Goal: Information Seeking & Learning: Learn about a topic

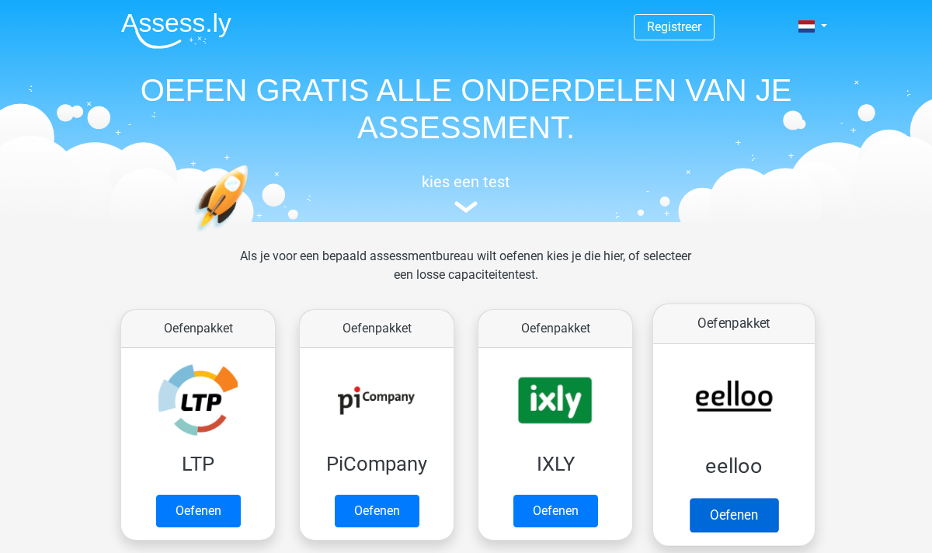
click at [726, 506] on link "Oefenen" at bounding box center [734, 515] width 89 height 34
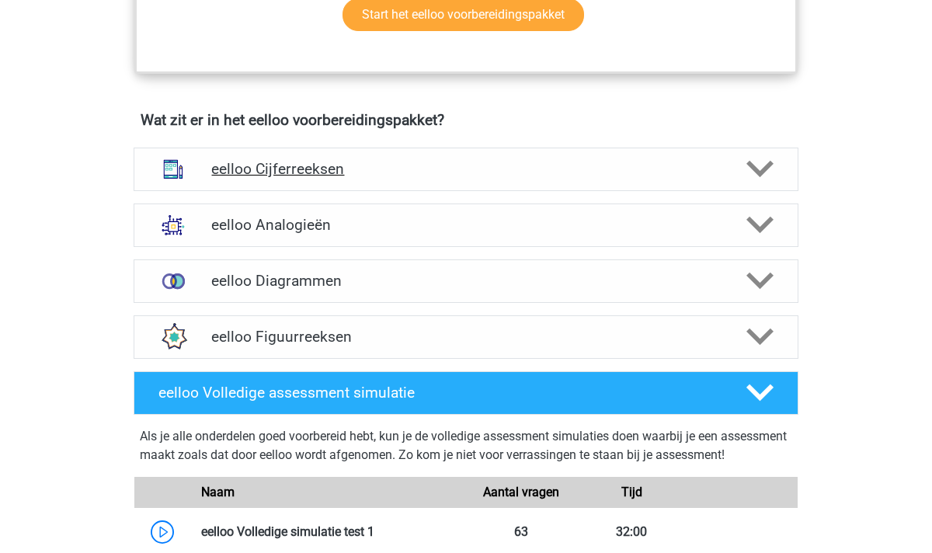
scroll to position [870, 0]
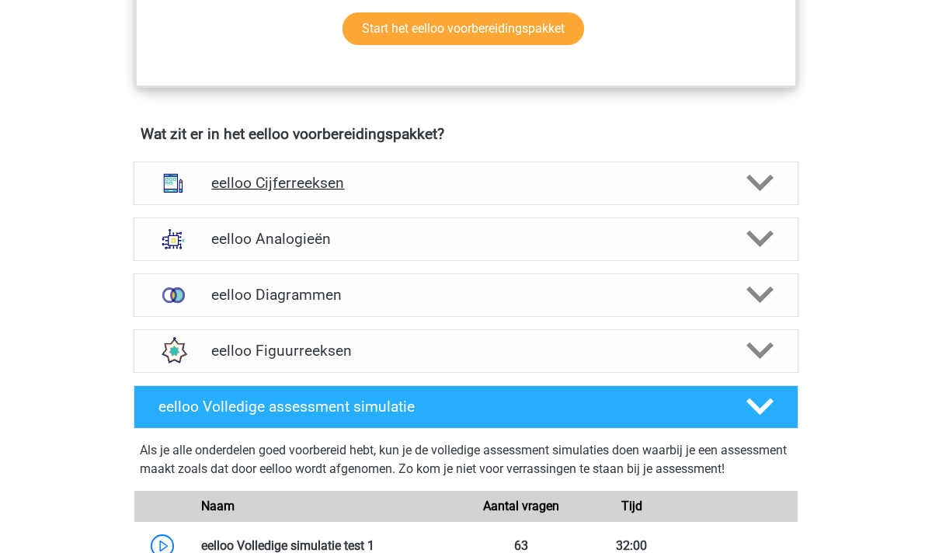
click at [754, 190] on polygon at bounding box center [759, 183] width 27 height 17
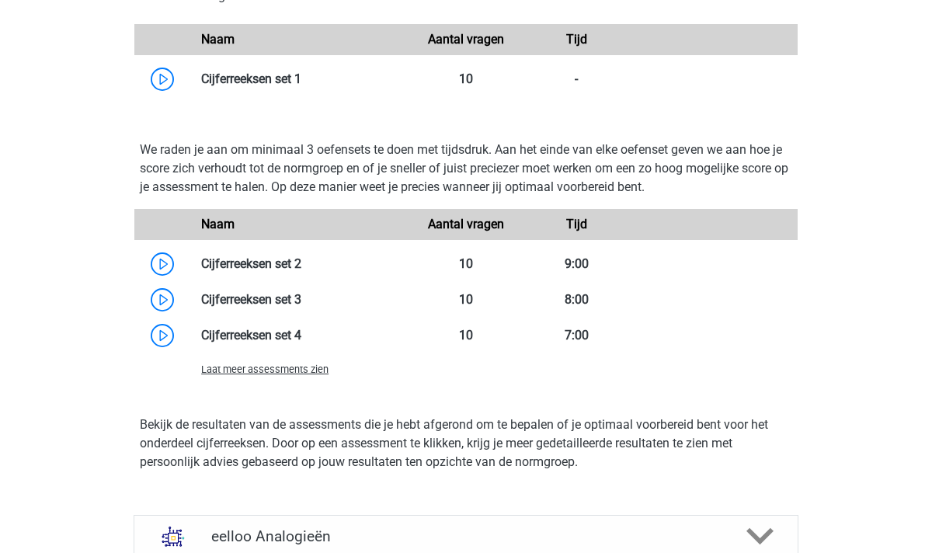
scroll to position [1449, 0]
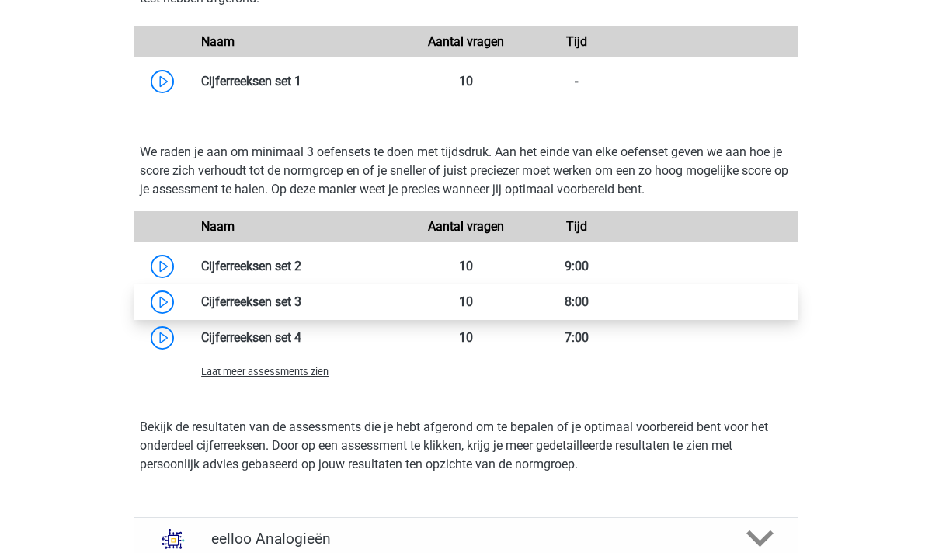
click at [301, 309] on link at bounding box center [301, 301] width 0 height 15
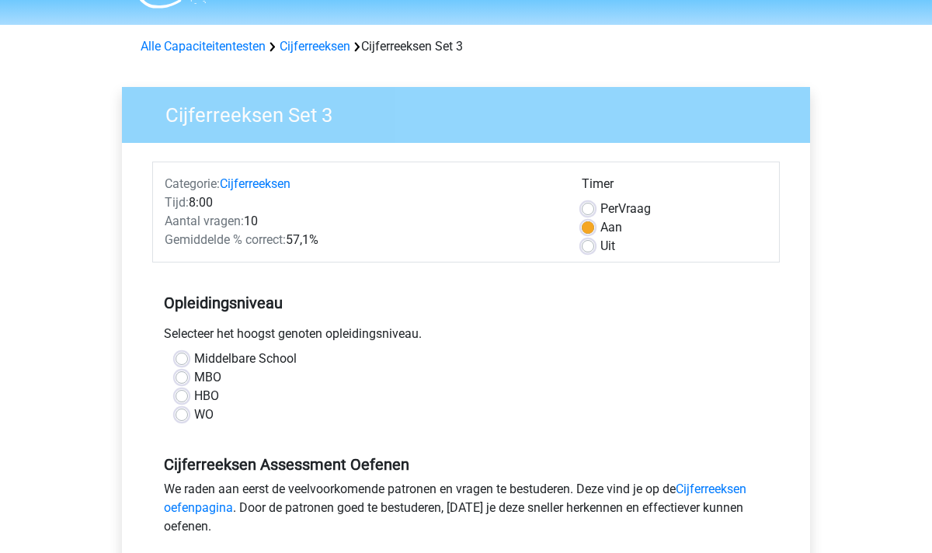
scroll to position [46, 0]
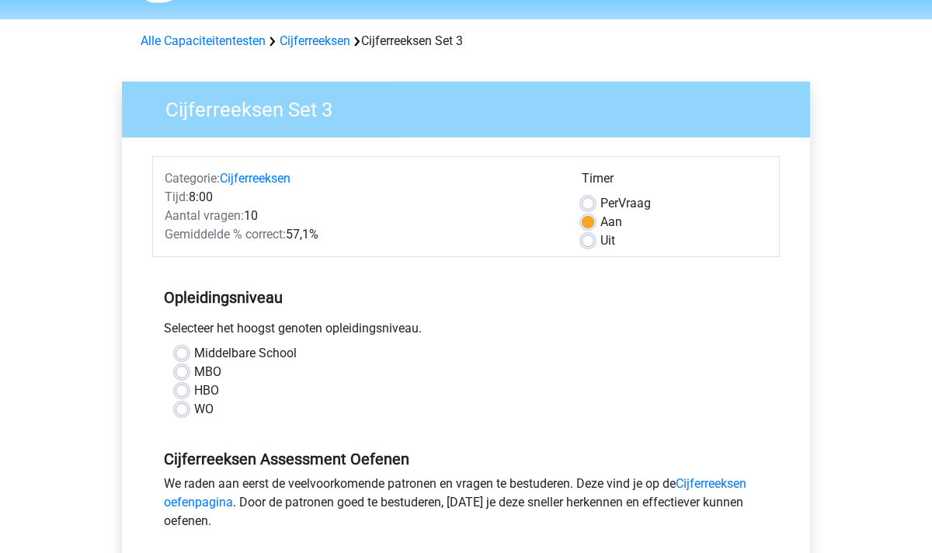
click at [600, 244] on label "Uit" at bounding box center [607, 240] width 15 height 19
click at [593, 244] on input "Uit" at bounding box center [588, 239] width 12 height 16
radio input "true"
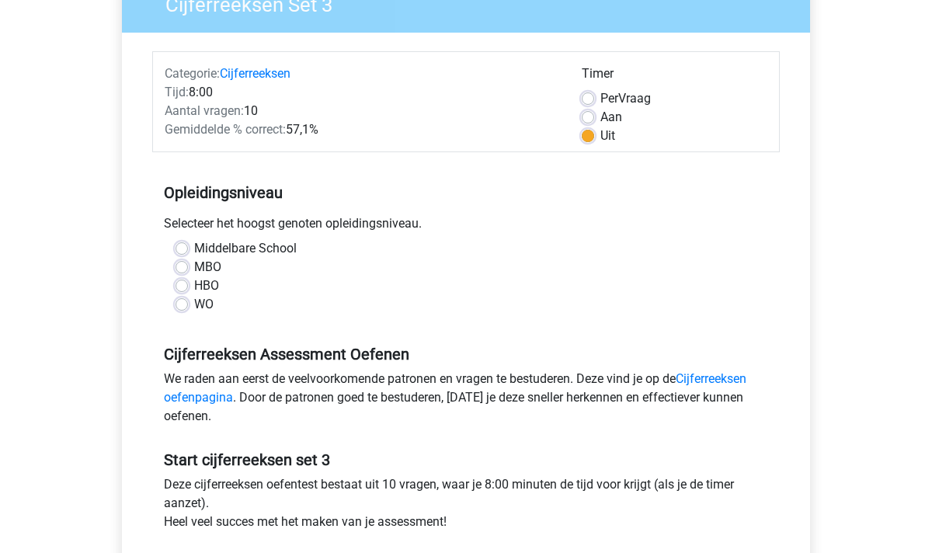
scroll to position [176, 0]
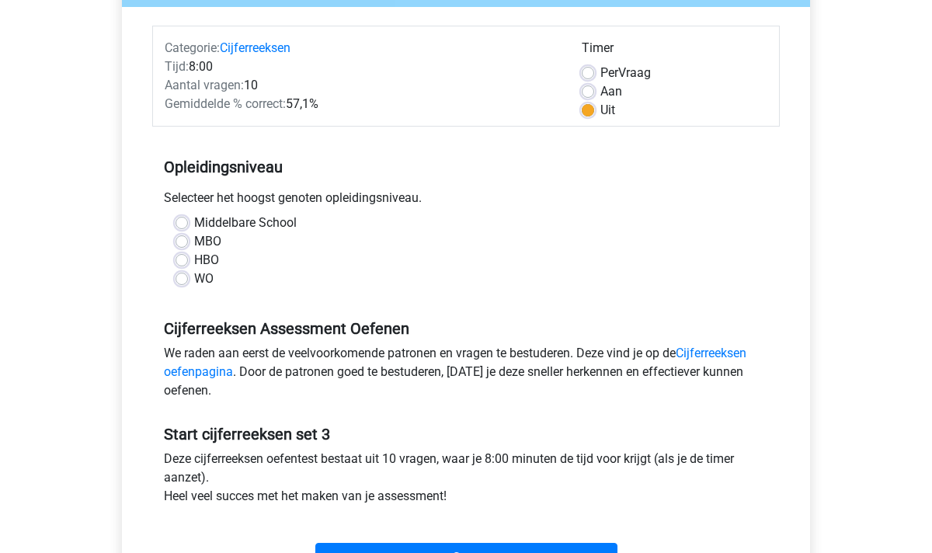
click at [194, 259] on label "HBO" at bounding box center [206, 260] width 25 height 19
click at [180, 259] on input "HBO" at bounding box center [182, 259] width 12 height 16
radio input "true"
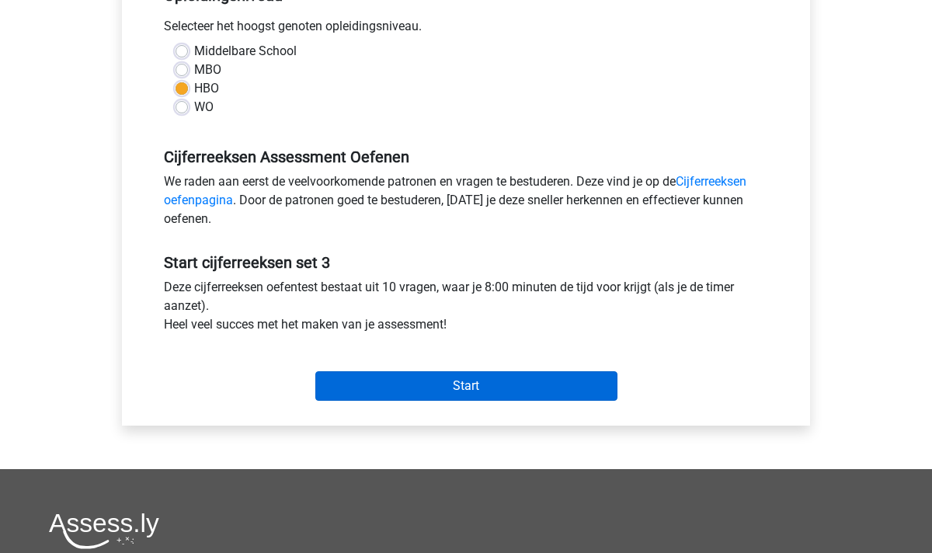
scroll to position [364, 0]
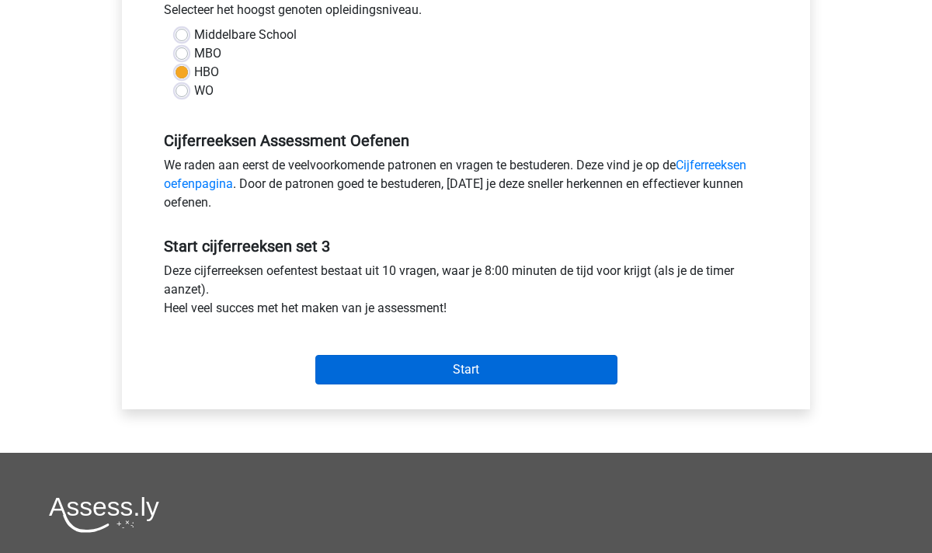
click at [502, 367] on input "Start" at bounding box center [466, 370] width 302 height 30
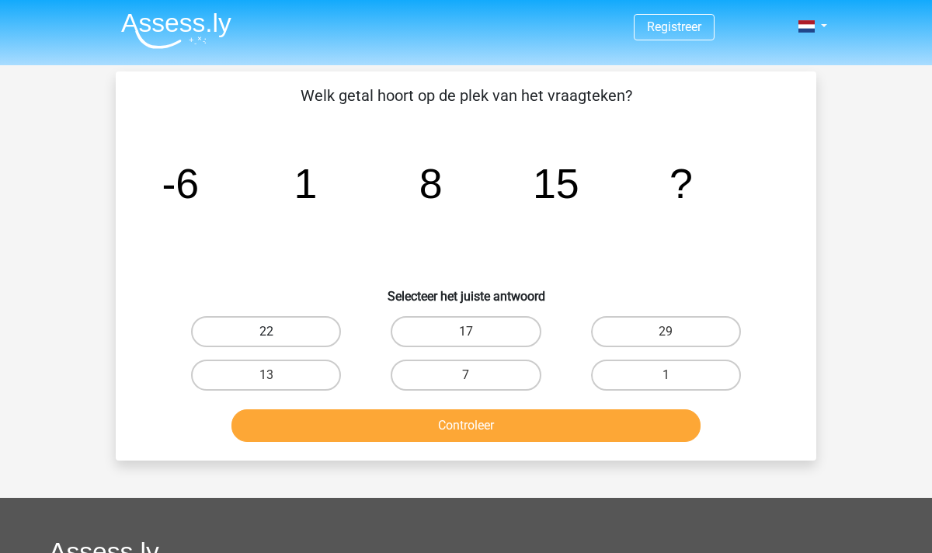
click at [307, 332] on label "22" at bounding box center [266, 331] width 150 height 31
click at [276, 332] on input "22" at bounding box center [271, 337] width 10 height 10
radio input "true"
click at [449, 426] on button "Controleer" at bounding box center [466, 425] width 470 height 33
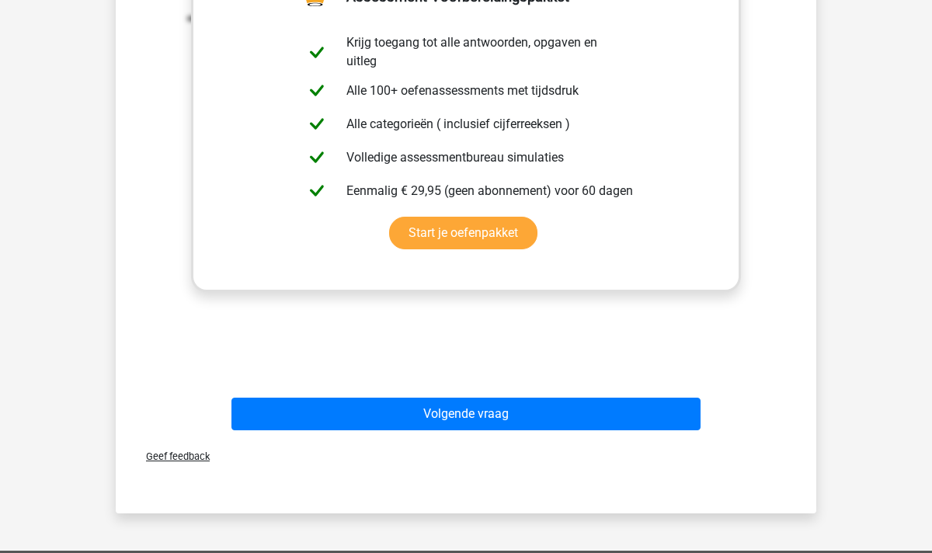
scroll to position [511, 0]
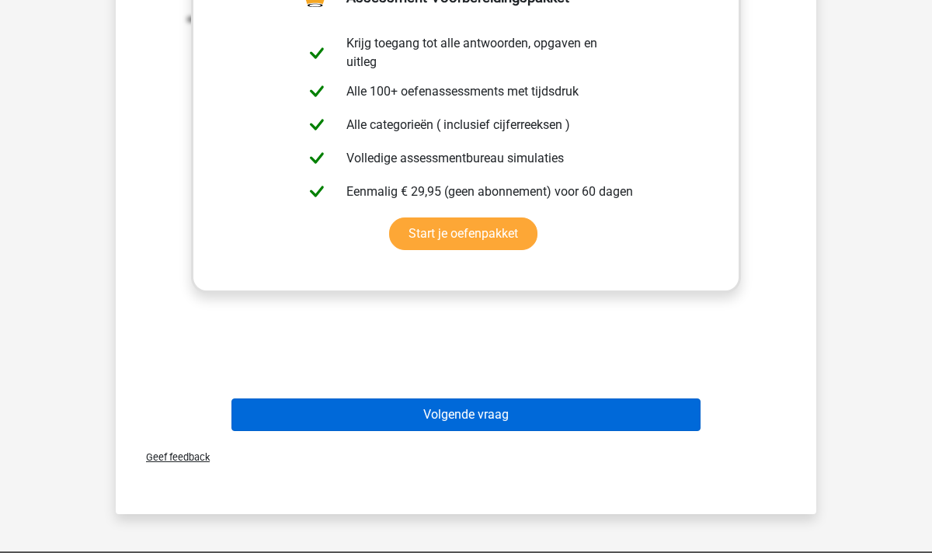
click at [455, 416] on button "Volgende vraag" at bounding box center [466, 414] width 470 height 33
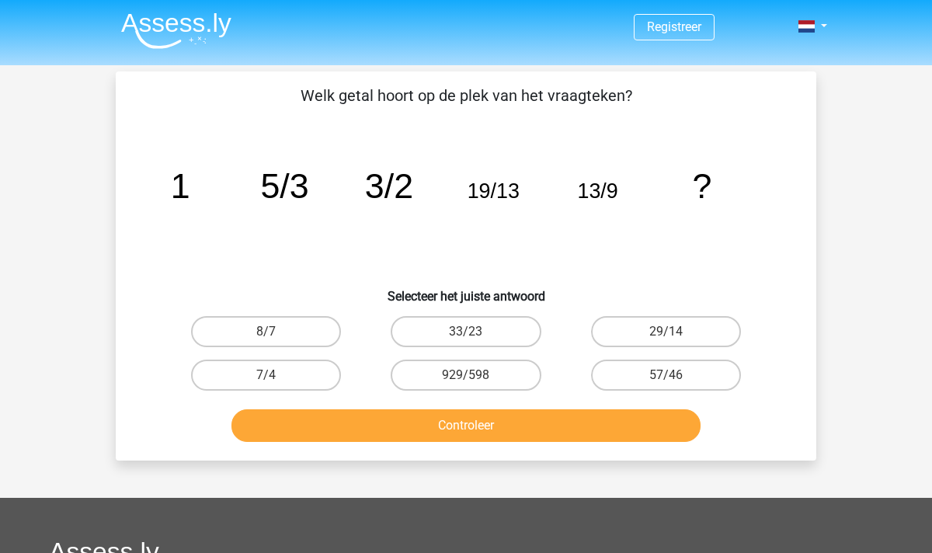
scroll to position [0, 0]
click at [823, 25] on link at bounding box center [807, 26] width 31 height 19
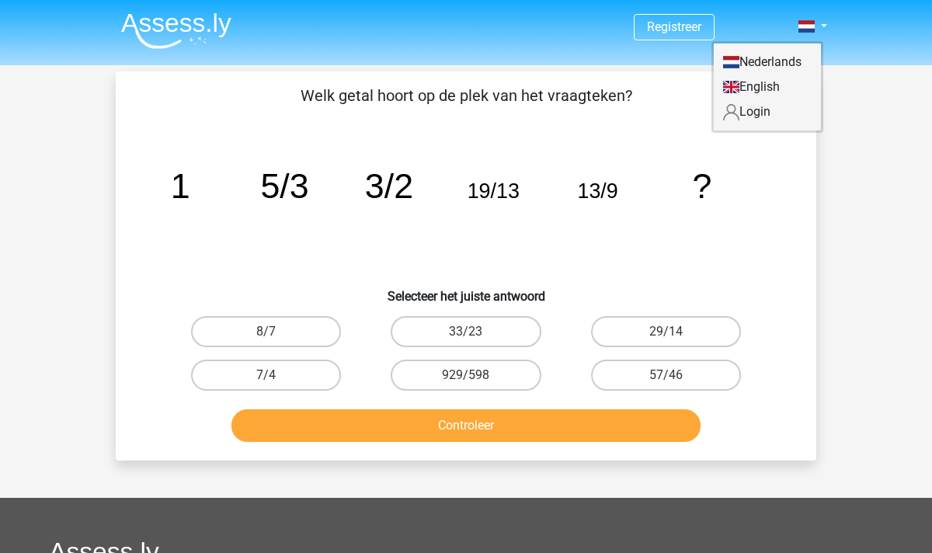
click at [771, 119] on link "Login" at bounding box center [767, 111] width 107 height 25
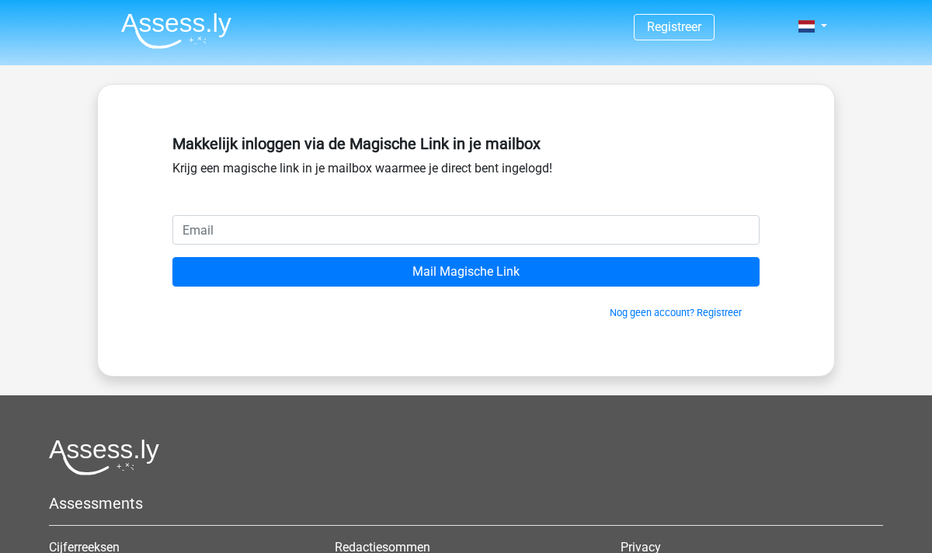
click at [391, 233] on input "email" at bounding box center [465, 230] width 587 height 30
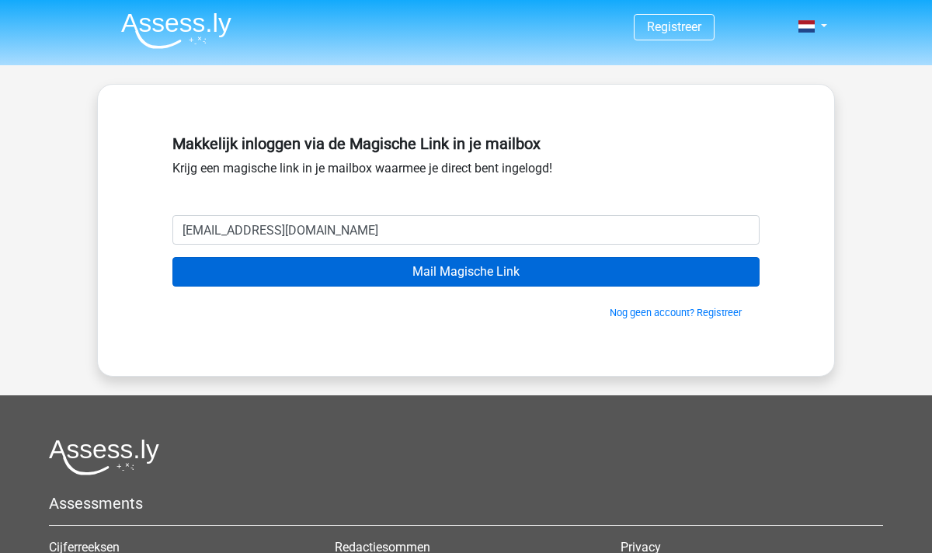
type input "cennahkortenoever@gmail.com"
click at [461, 276] on input "Mail Magische Link" at bounding box center [465, 272] width 587 height 30
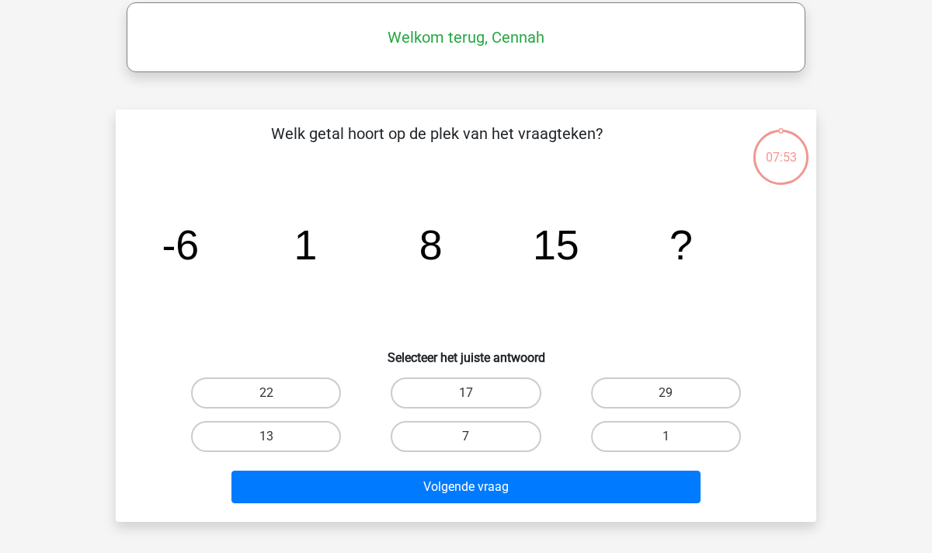
scroll to position [76, 0]
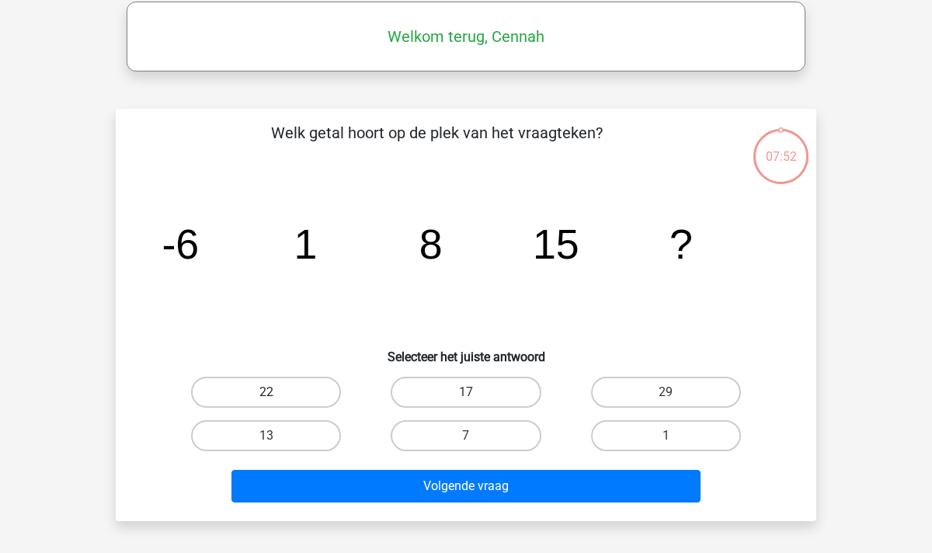
click at [277, 391] on label "22" at bounding box center [266, 392] width 150 height 31
click at [276, 392] on input "22" at bounding box center [271, 397] width 10 height 10
radio input "true"
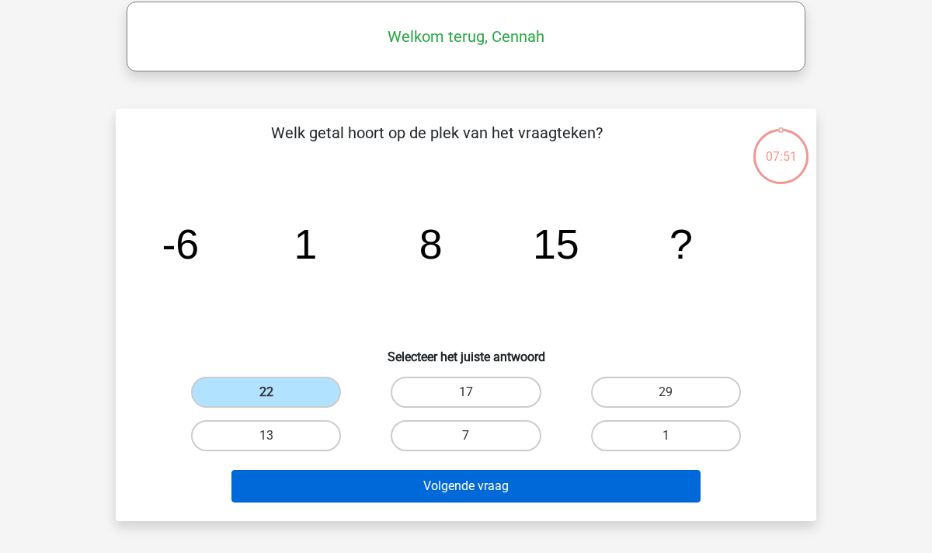
click at [433, 486] on button "Volgende vraag" at bounding box center [466, 486] width 470 height 33
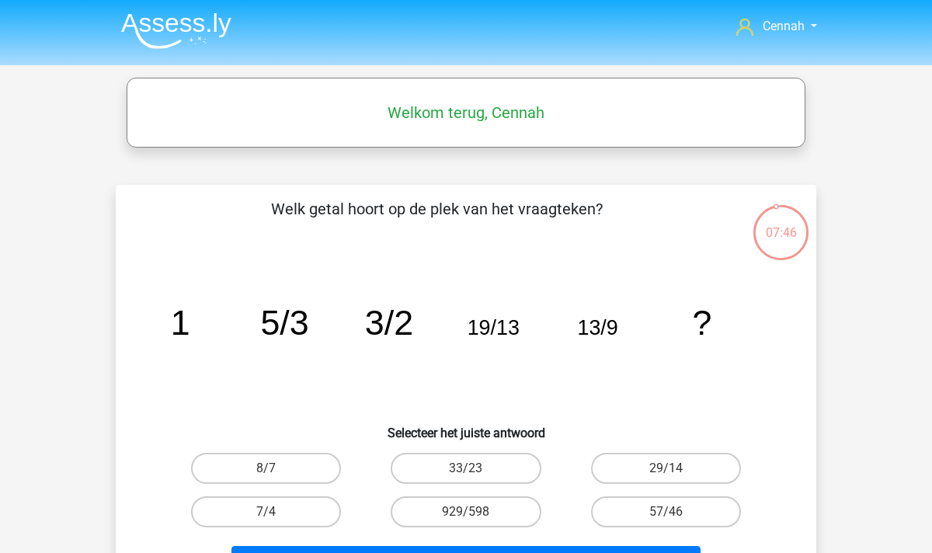
scroll to position [0, 0]
click at [146, 32] on img at bounding box center [176, 30] width 110 height 36
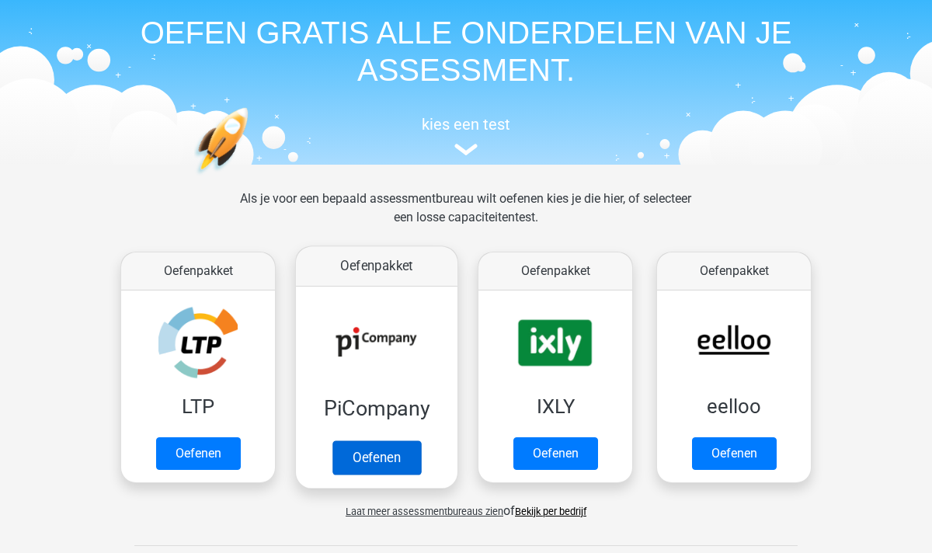
scroll to position [137, 0]
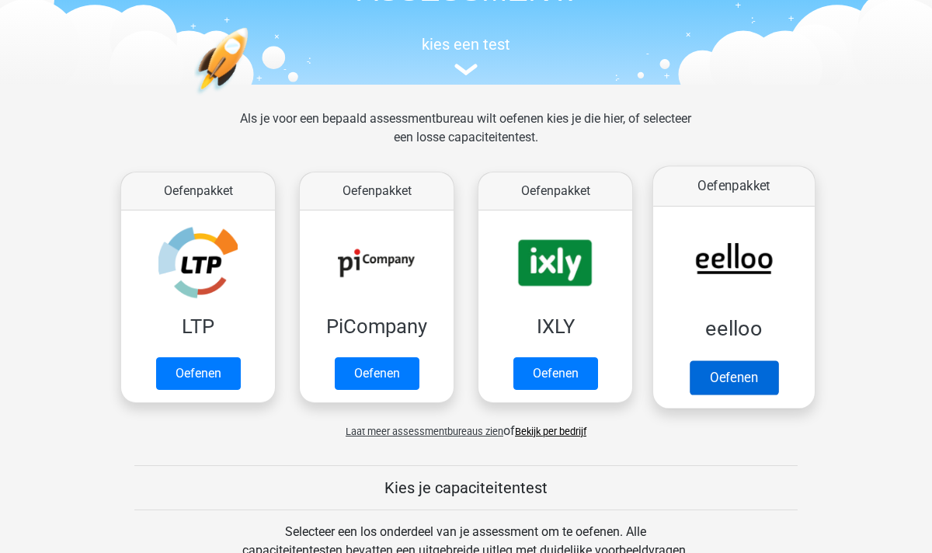
click at [733, 370] on link "Oefenen" at bounding box center [734, 377] width 89 height 34
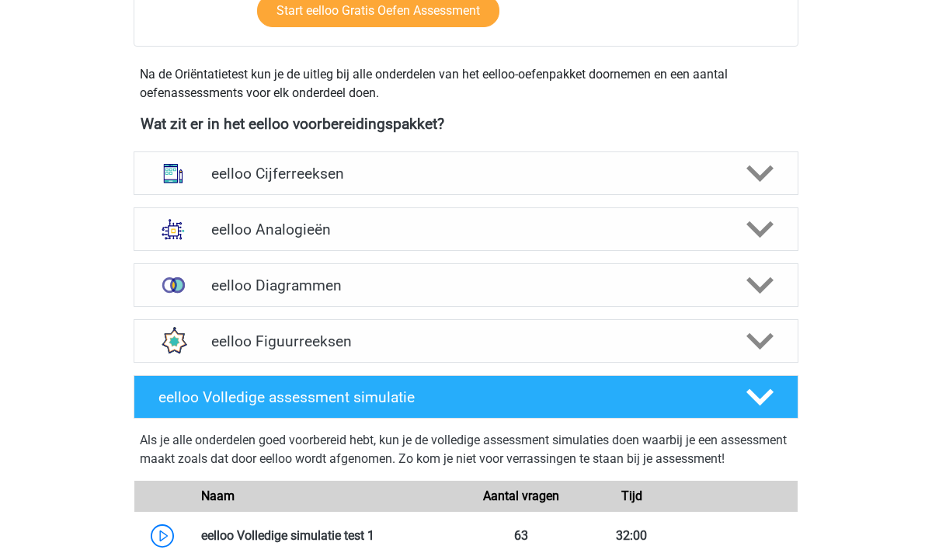
scroll to position [499, 0]
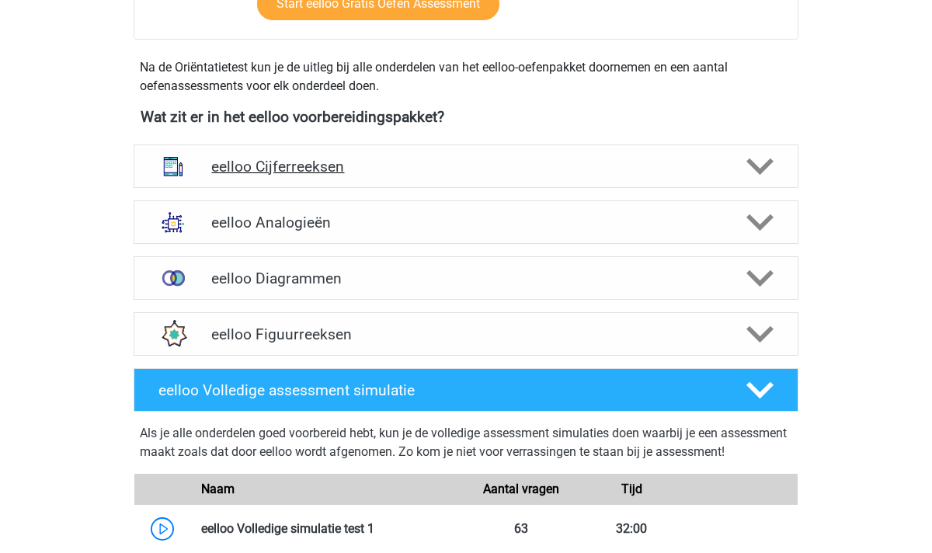
click at [756, 171] on polygon at bounding box center [759, 166] width 27 height 17
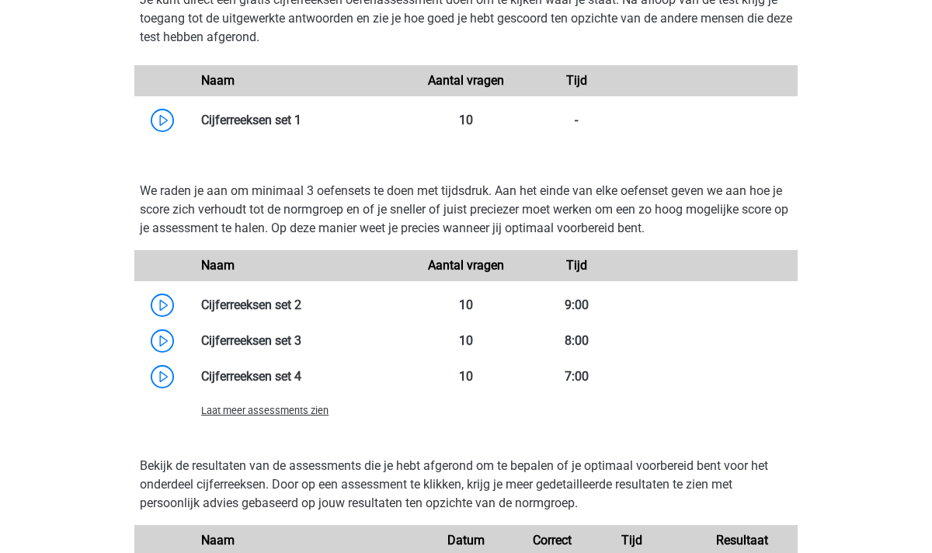
scroll to position [1034, 0]
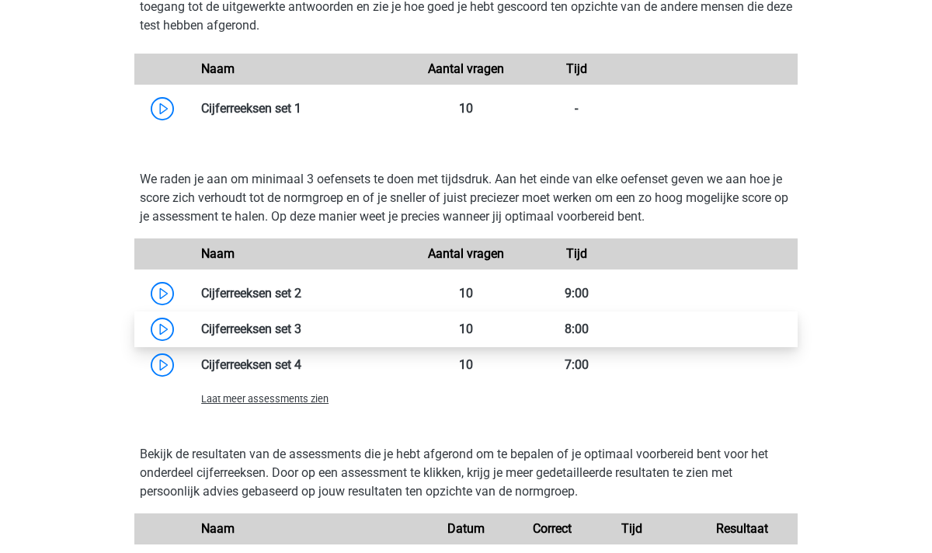
click at [301, 327] on link at bounding box center [301, 328] width 0 height 15
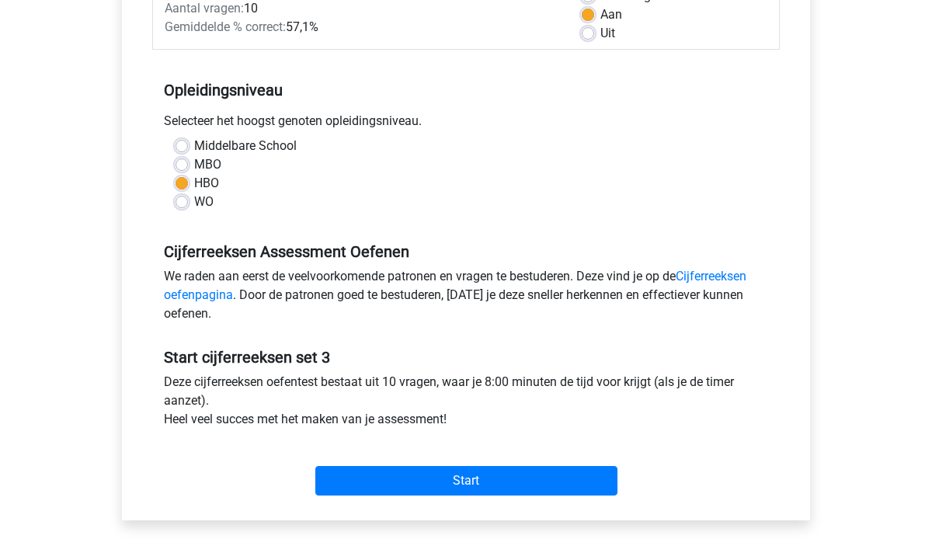
scroll to position [321, 0]
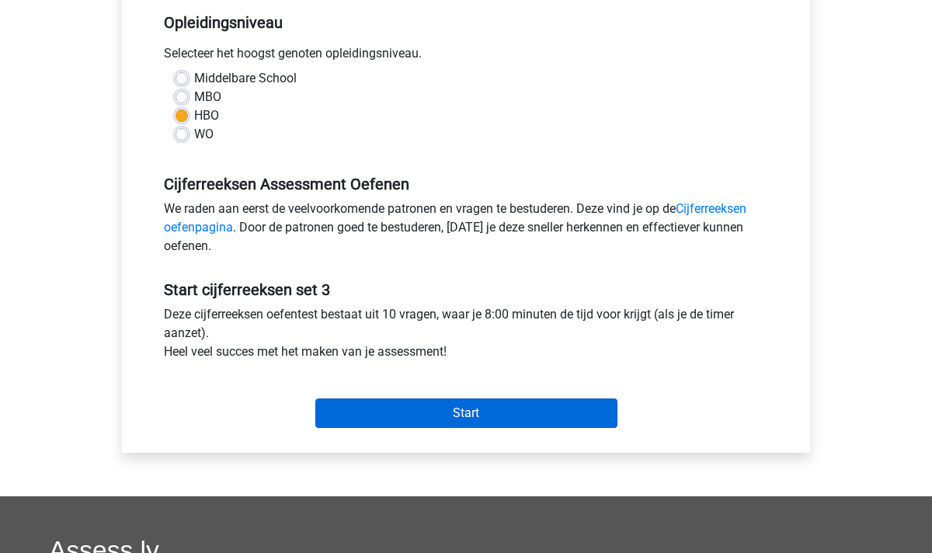
click at [518, 409] on input "Start" at bounding box center [466, 413] width 302 height 30
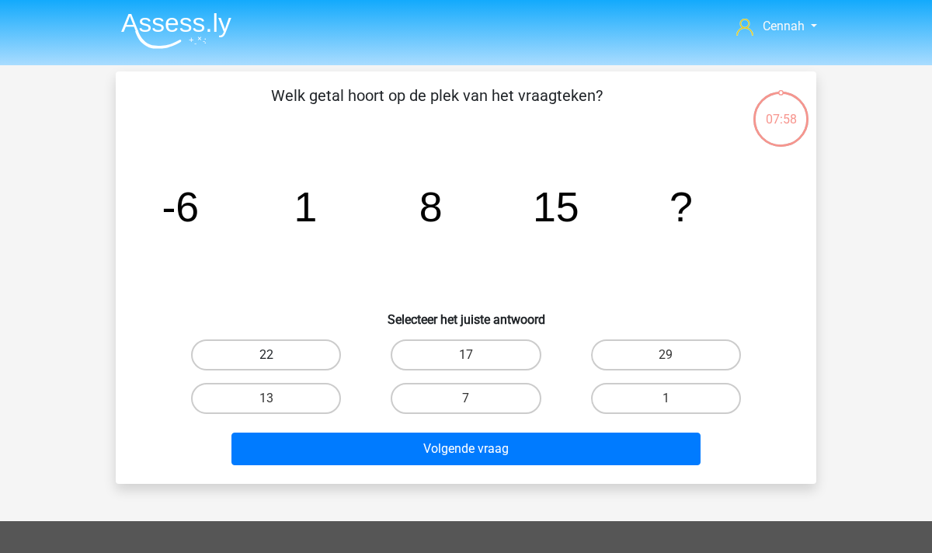
click at [282, 351] on label "22" at bounding box center [266, 354] width 150 height 31
click at [276, 355] on input "22" at bounding box center [271, 360] width 10 height 10
radio input "true"
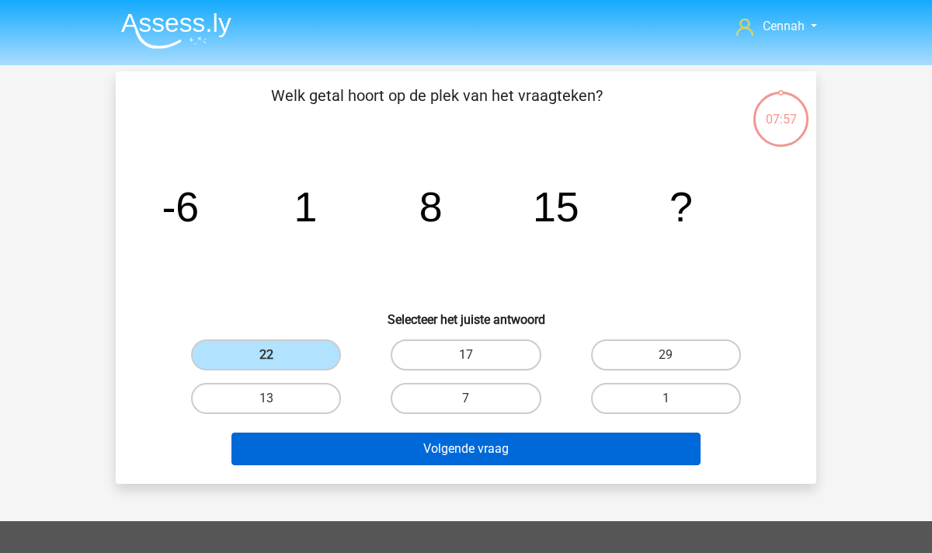
click at [464, 460] on button "Volgende vraag" at bounding box center [466, 449] width 470 height 33
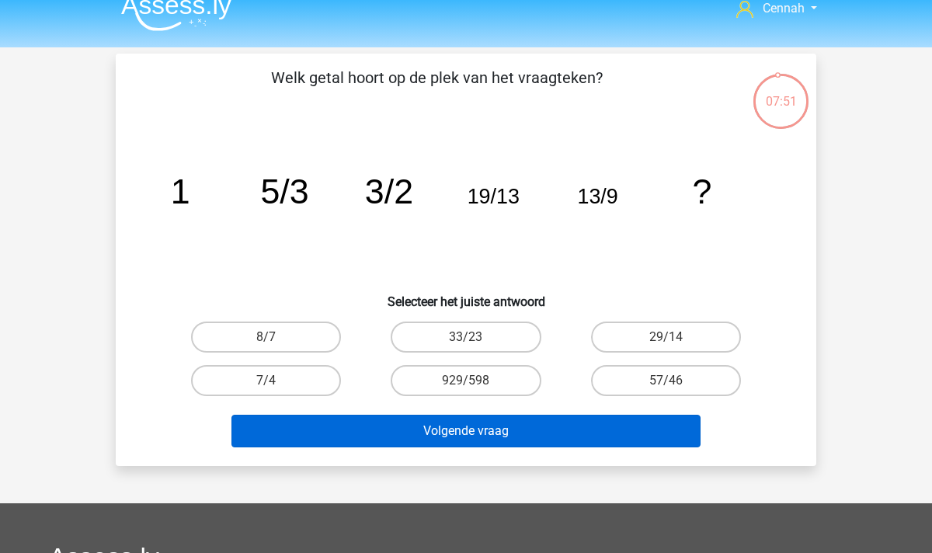
scroll to position [12, 0]
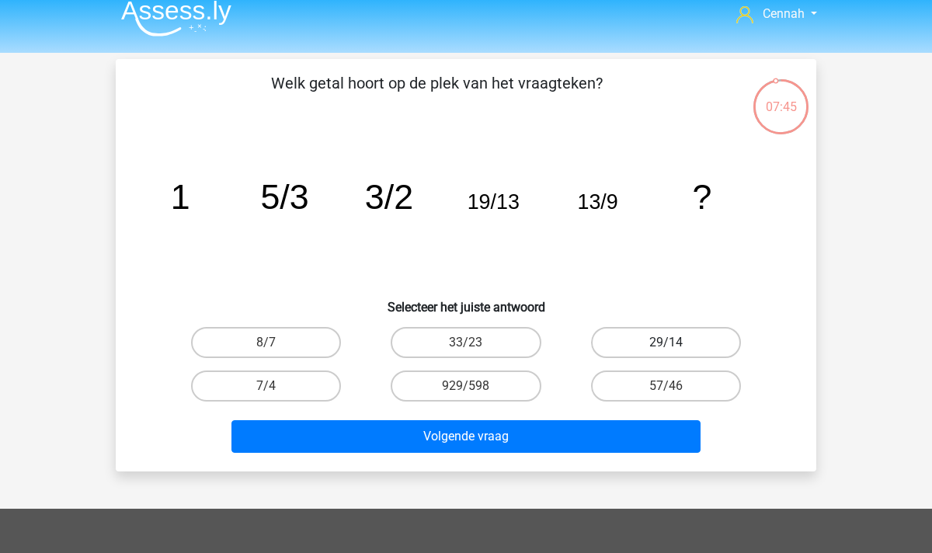
click at [682, 339] on label "29/14" at bounding box center [666, 342] width 150 height 31
click at [676, 342] on input "29/14" at bounding box center [671, 347] width 10 height 10
radio input "true"
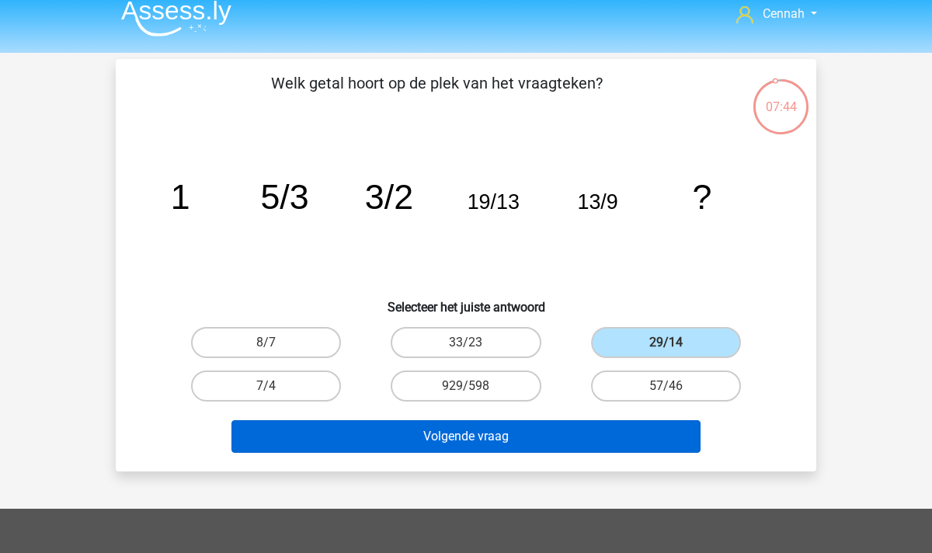
click at [551, 444] on button "Volgende vraag" at bounding box center [466, 436] width 470 height 33
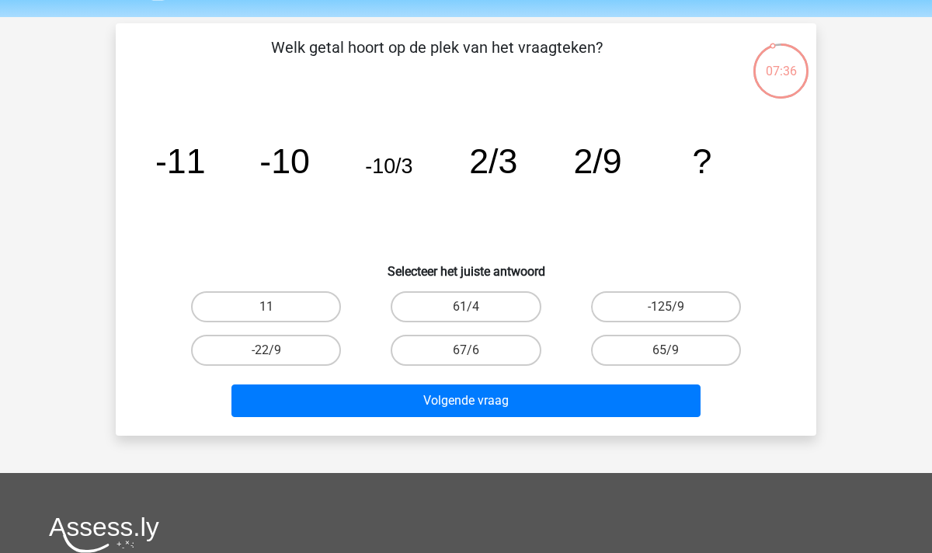
scroll to position [40, 0]
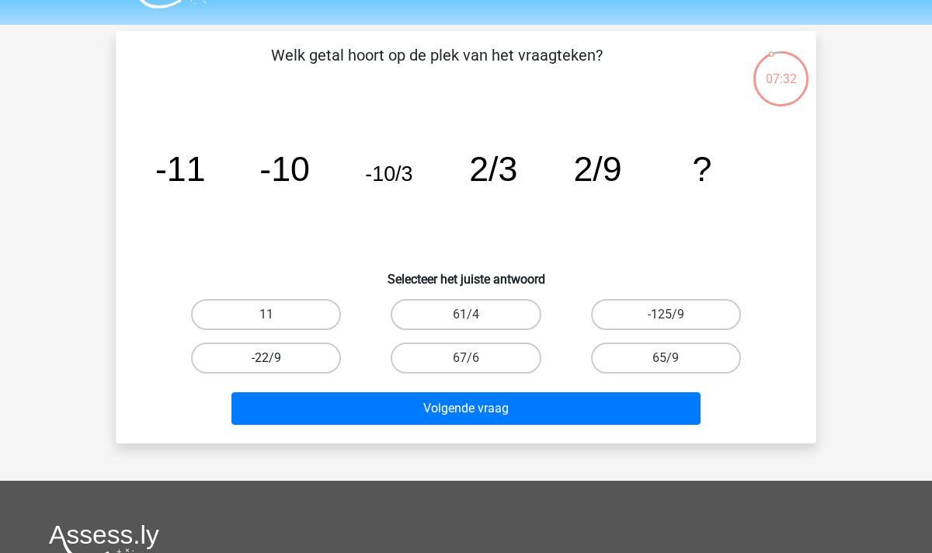
click at [305, 361] on label "-22/9" at bounding box center [266, 357] width 150 height 31
click at [276, 361] on input "-22/9" at bounding box center [271, 363] width 10 height 10
radio input "true"
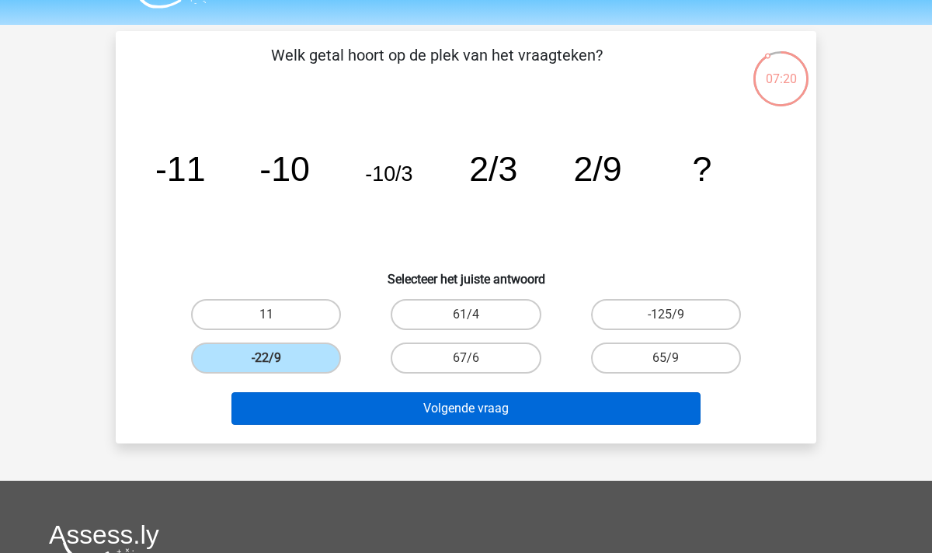
click at [434, 419] on button "Volgende vraag" at bounding box center [466, 408] width 470 height 33
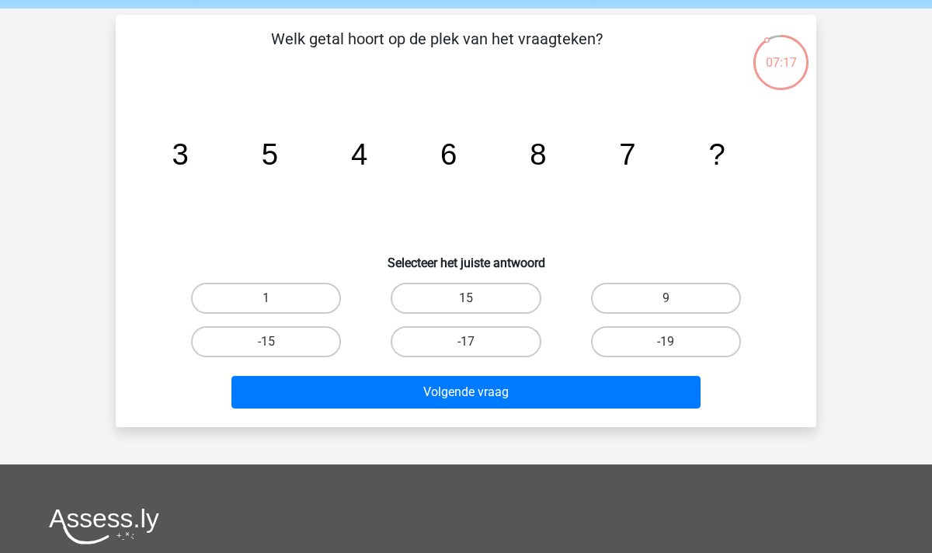
scroll to position [54, 0]
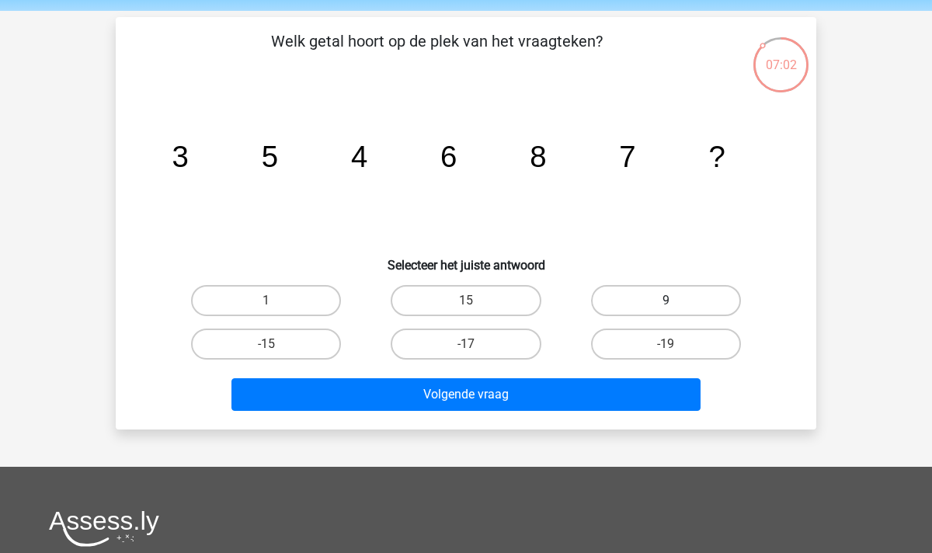
click at [651, 309] on label "9" at bounding box center [666, 300] width 150 height 31
click at [666, 309] on input "9" at bounding box center [671, 306] width 10 height 10
radio input "true"
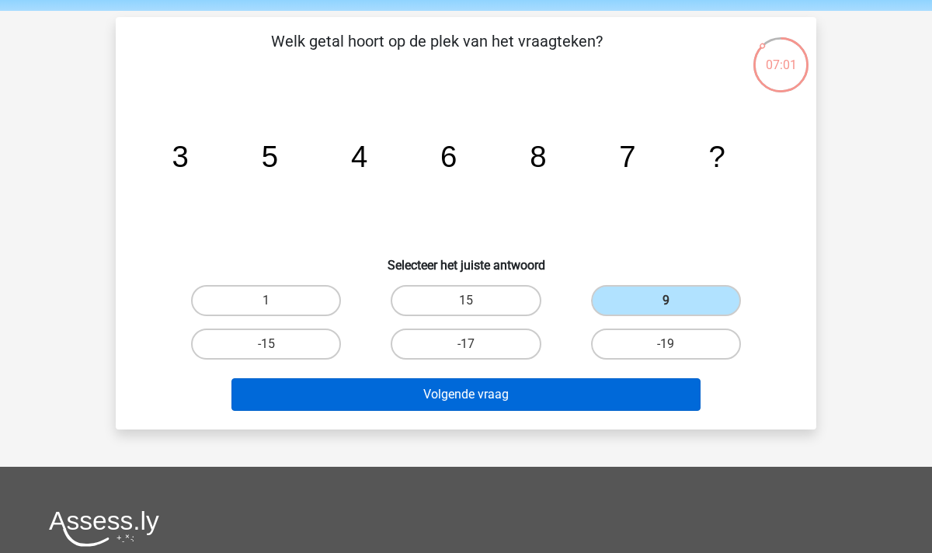
click at [586, 403] on button "Volgende vraag" at bounding box center [466, 394] width 470 height 33
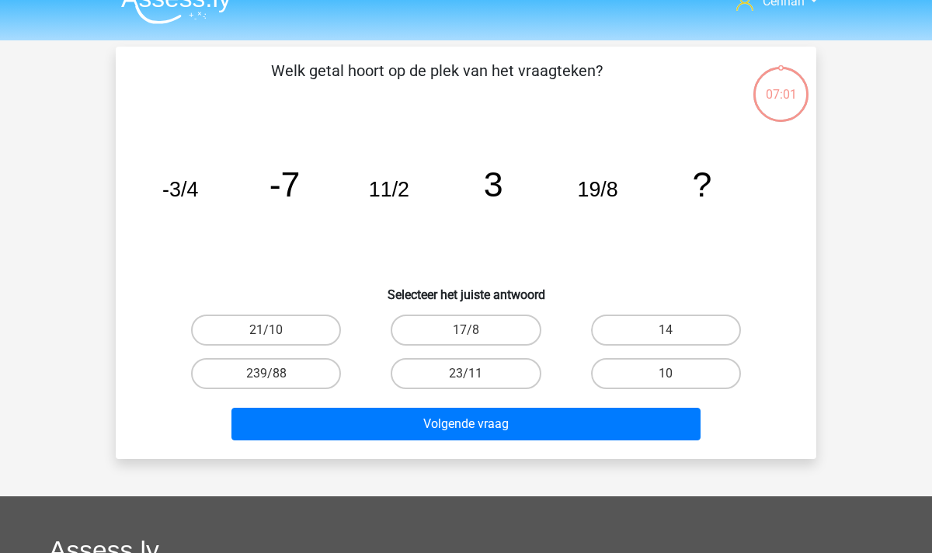
scroll to position [9, 0]
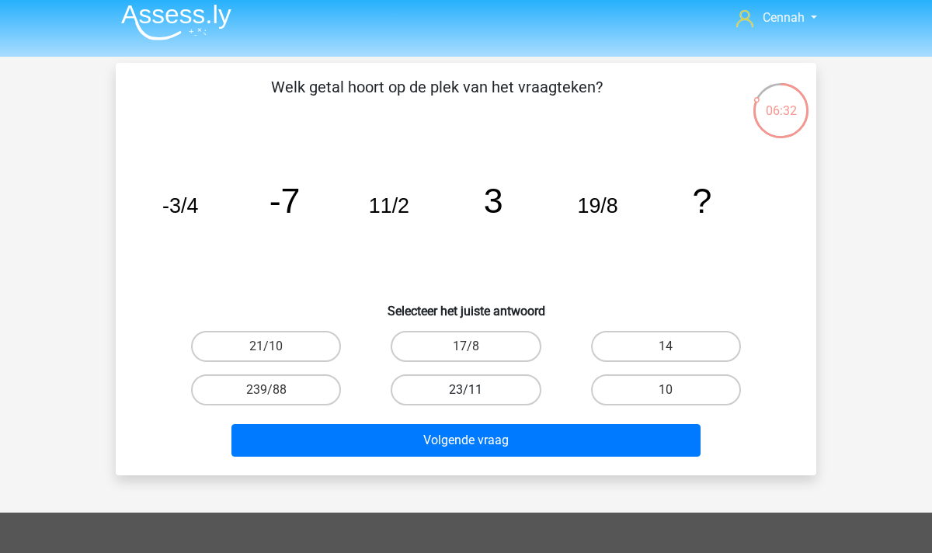
click at [459, 389] on label "23/11" at bounding box center [466, 389] width 150 height 31
click at [466, 390] on input "23/11" at bounding box center [471, 395] width 10 height 10
radio input "true"
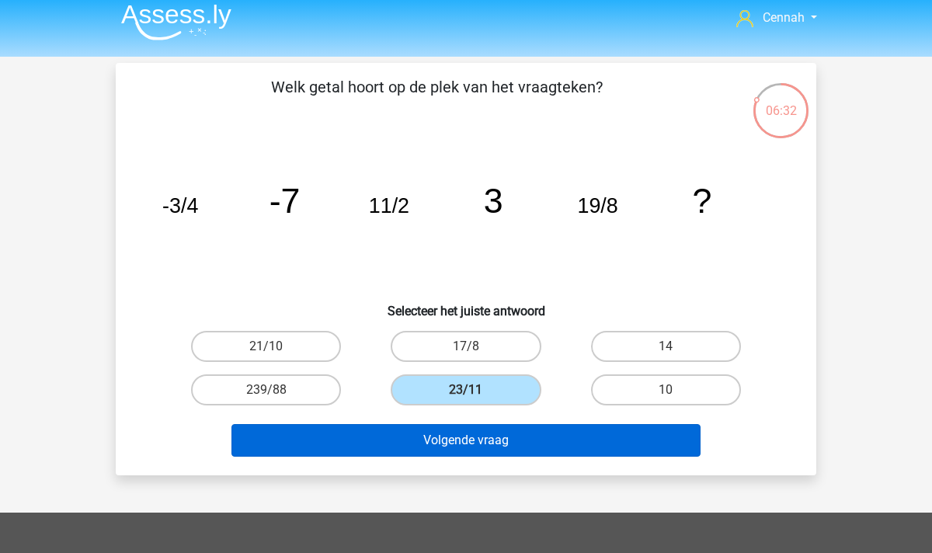
click at [452, 429] on button "Volgende vraag" at bounding box center [466, 440] width 470 height 33
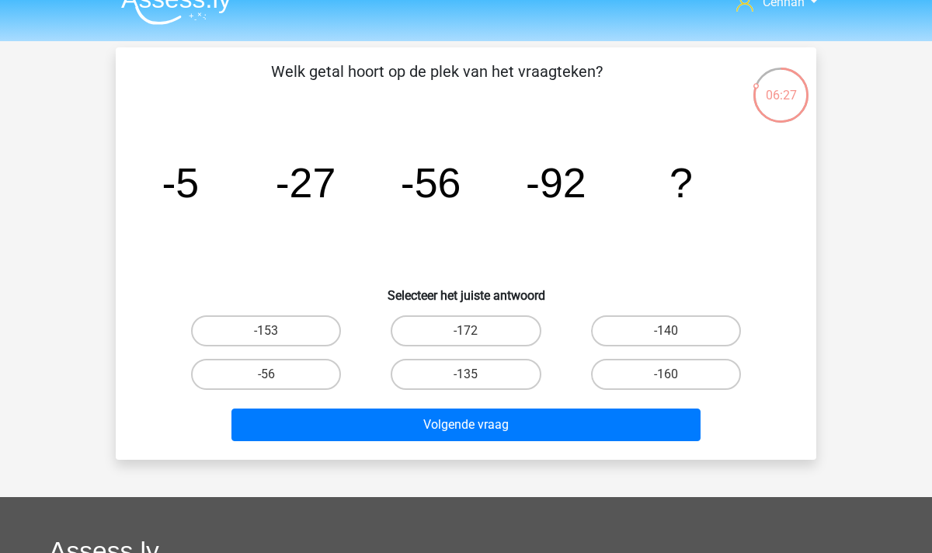
scroll to position [31, 0]
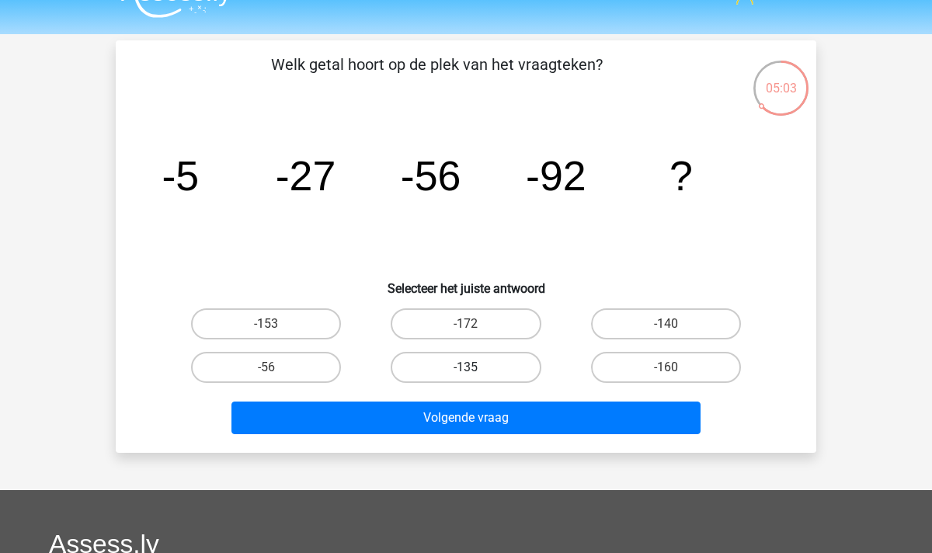
click at [478, 373] on label "-135" at bounding box center [466, 367] width 150 height 31
click at [476, 373] on input "-135" at bounding box center [471, 372] width 10 height 10
radio input "true"
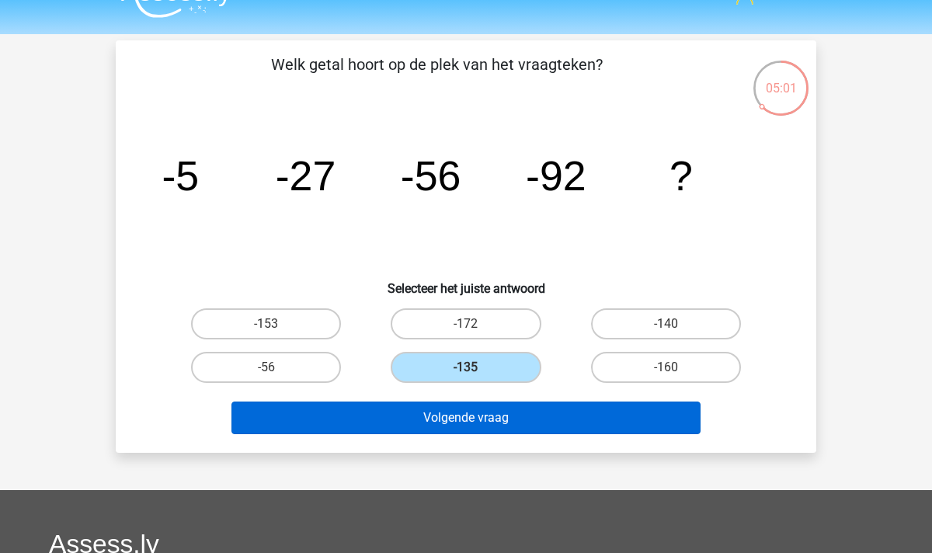
click at [506, 422] on button "Volgende vraag" at bounding box center [466, 417] width 470 height 33
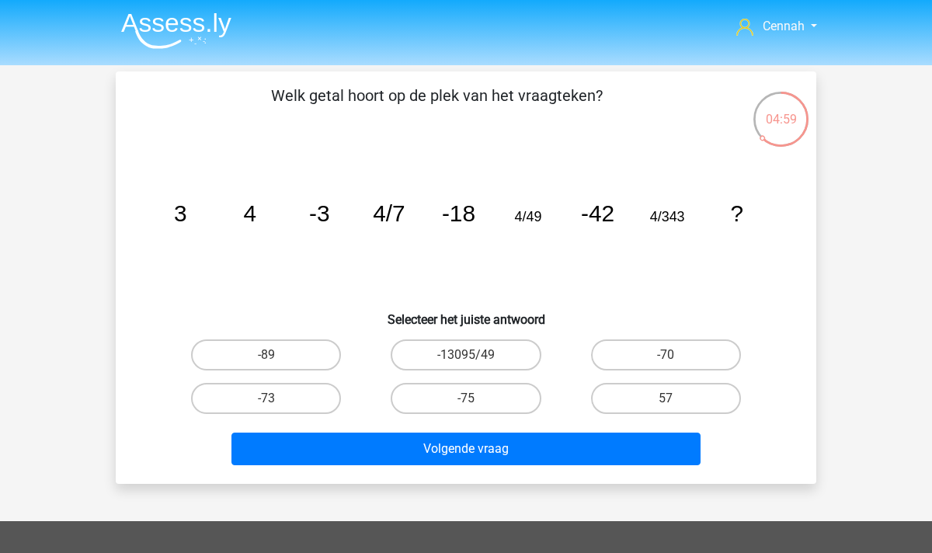
scroll to position [0, 0]
click at [487, 393] on label "-75" at bounding box center [466, 398] width 150 height 31
click at [476, 398] on input "-75" at bounding box center [471, 403] width 10 height 10
radio input "true"
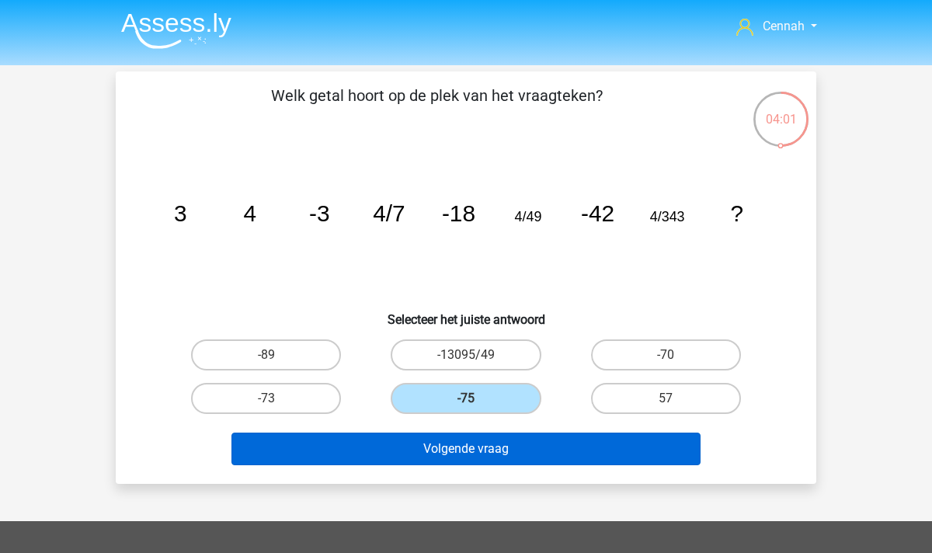
click at [486, 460] on button "Volgende vraag" at bounding box center [466, 449] width 470 height 33
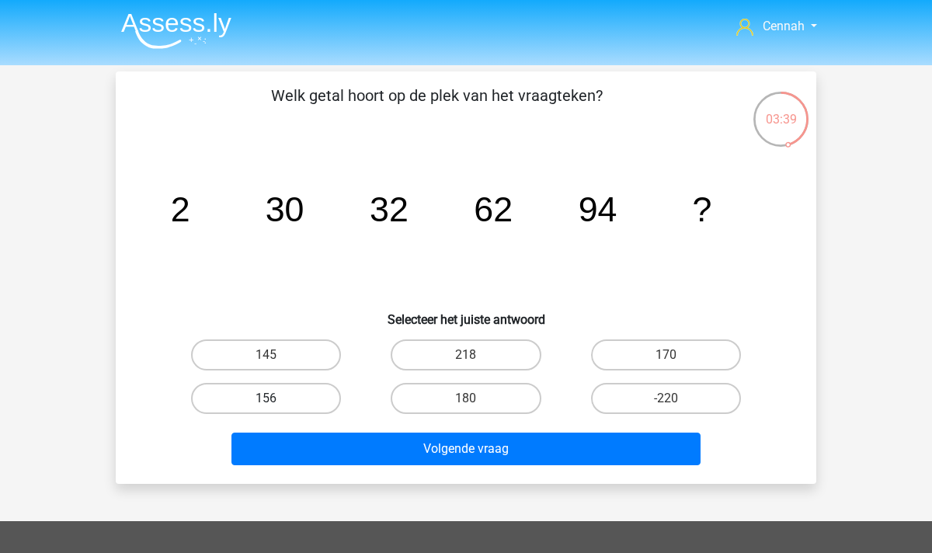
click at [287, 402] on label "156" at bounding box center [266, 398] width 150 height 31
click at [276, 402] on input "156" at bounding box center [271, 403] width 10 height 10
radio input "true"
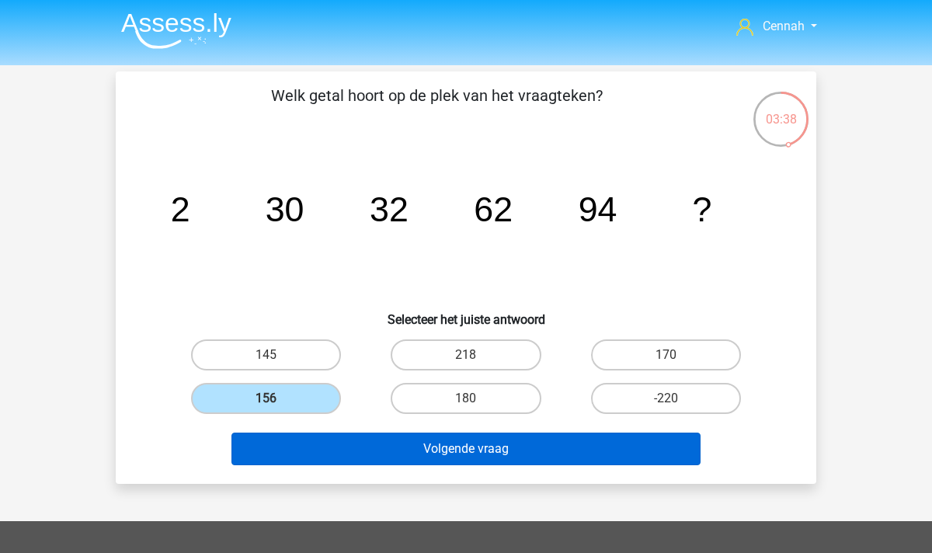
click at [401, 435] on button "Volgende vraag" at bounding box center [466, 449] width 470 height 33
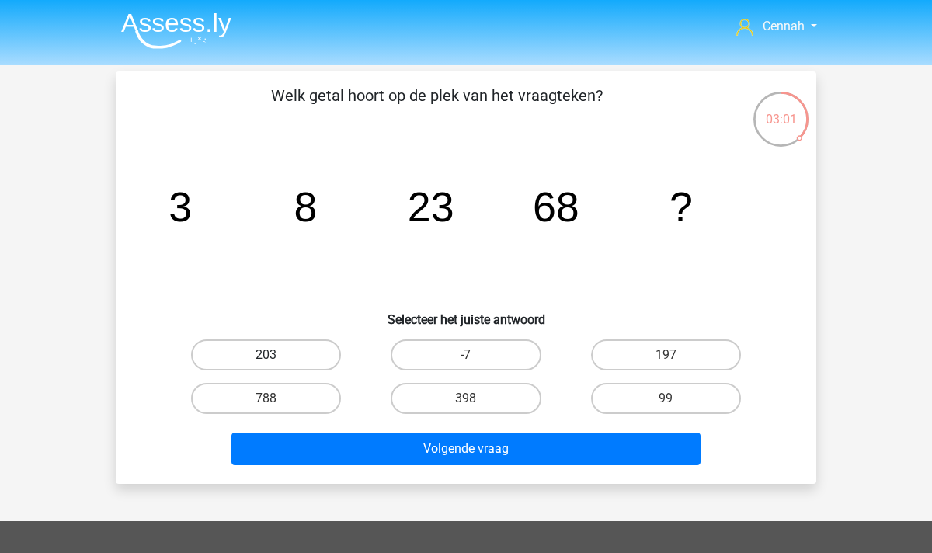
click at [284, 356] on label "203" at bounding box center [266, 354] width 150 height 31
click at [276, 356] on input "203" at bounding box center [271, 360] width 10 height 10
radio input "true"
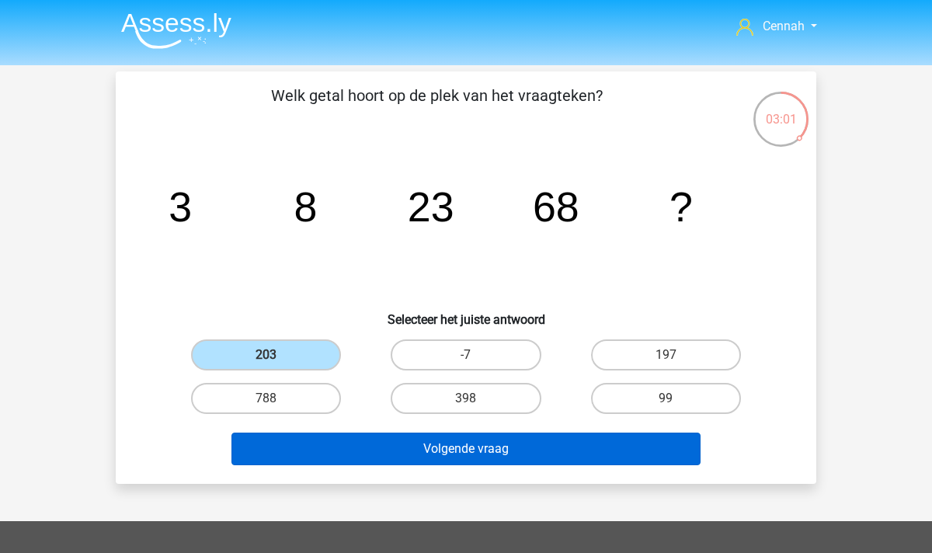
click at [391, 443] on button "Volgende vraag" at bounding box center [466, 449] width 470 height 33
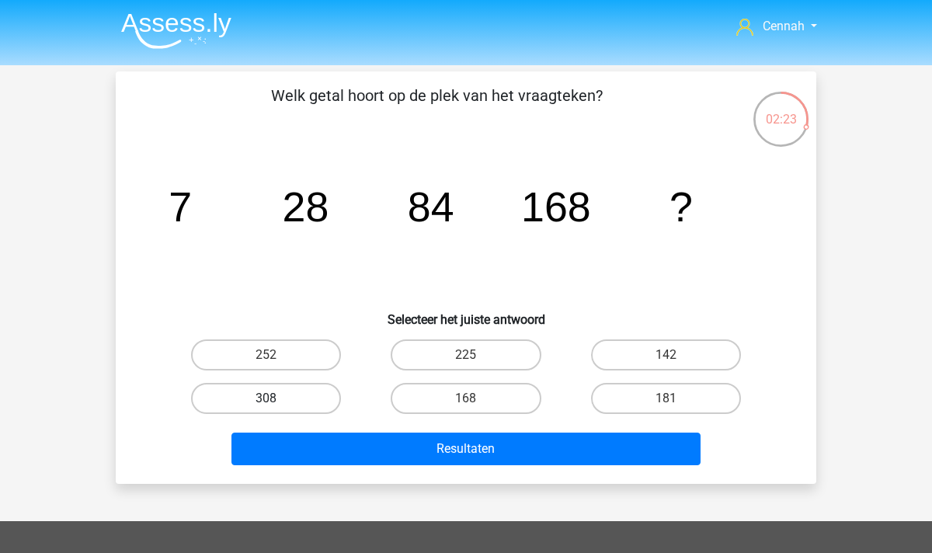
click at [281, 405] on label "308" at bounding box center [266, 398] width 150 height 31
click at [276, 405] on input "308" at bounding box center [271, 403] width 10 height 10
radio input "true"
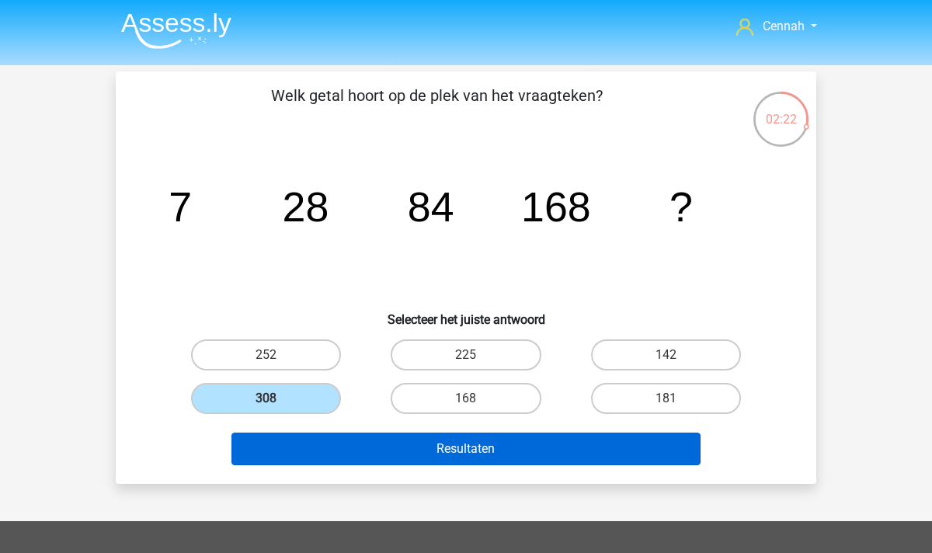
click at [471, 442] on button "Resultaten" at bounding box center [466, 449] width 470 height 33
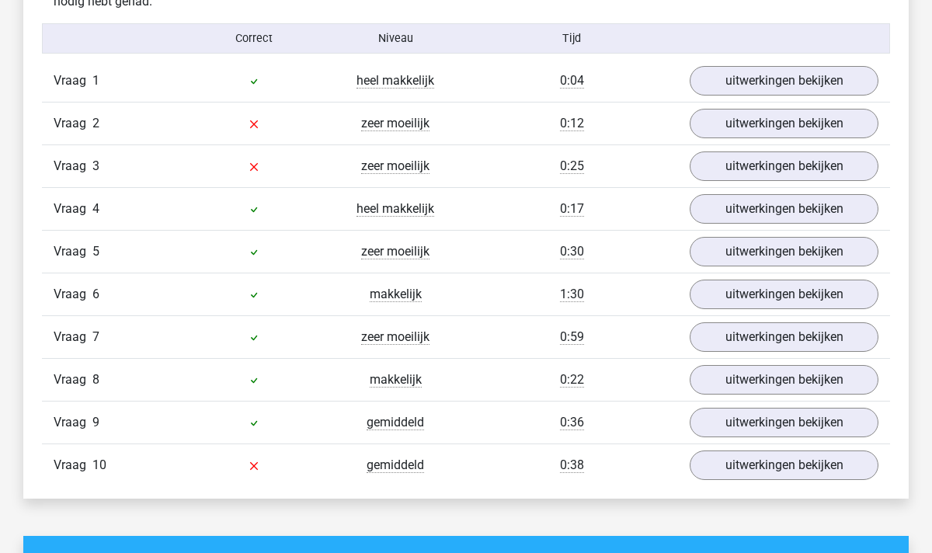
scroll to position [969, 0]
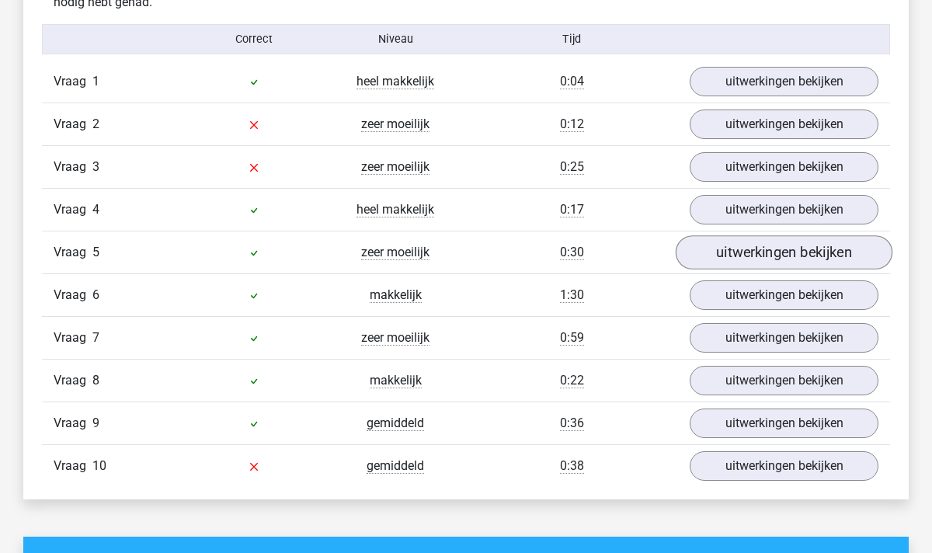
click at [805, 249] on link "uitwerkingen bekijken" at bounding box center [784, 252] width 217 height 34
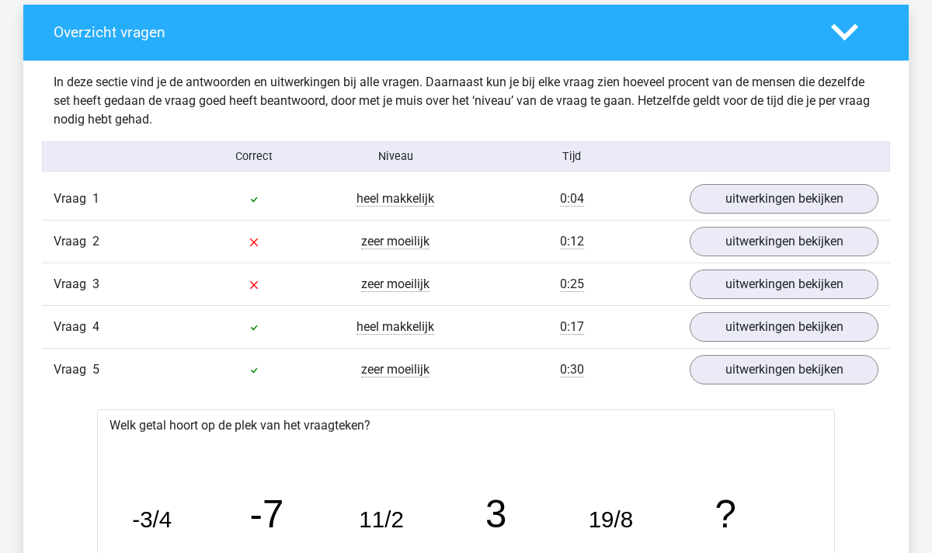
scroll to position [785, 0]
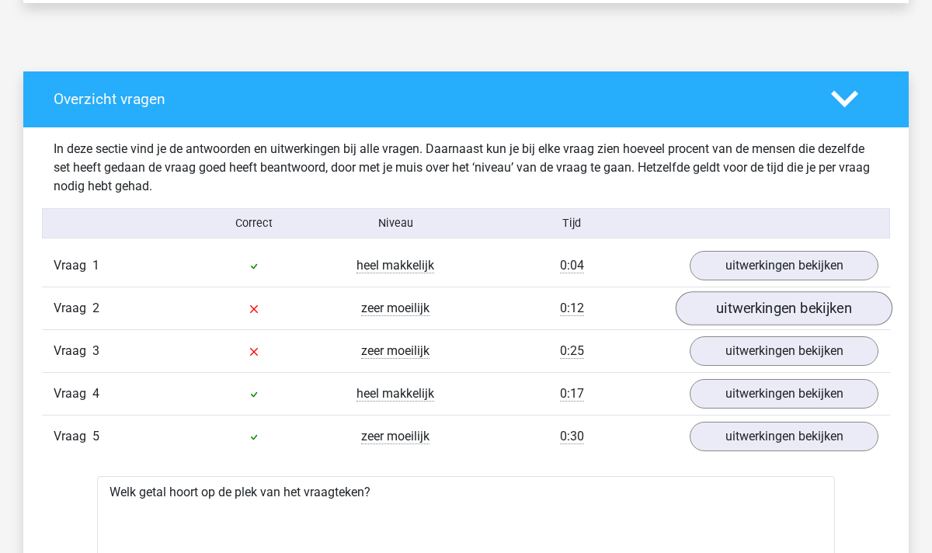
click at [735, 301] on link "uitwerkingen bekijken" at bounding box center [784, 308] width 217 height 34
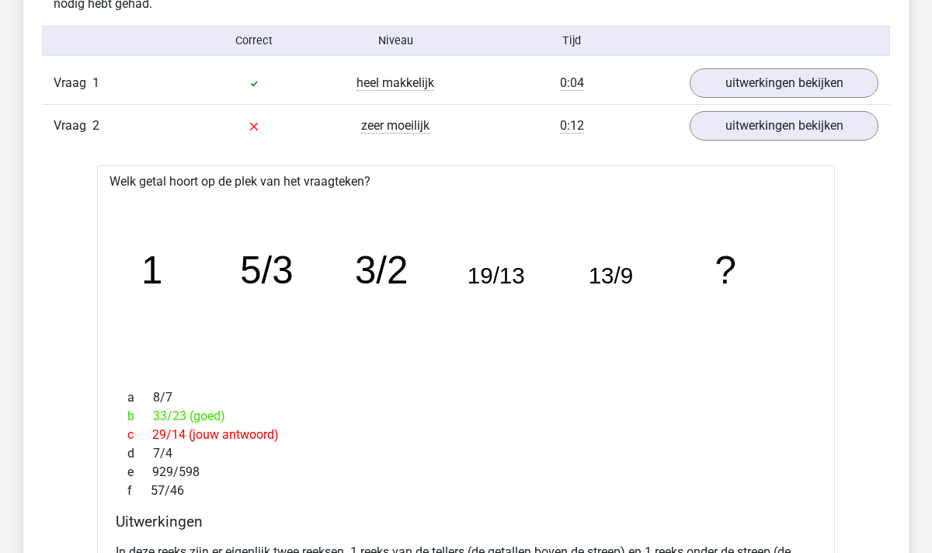
scroll to position [861, 0]
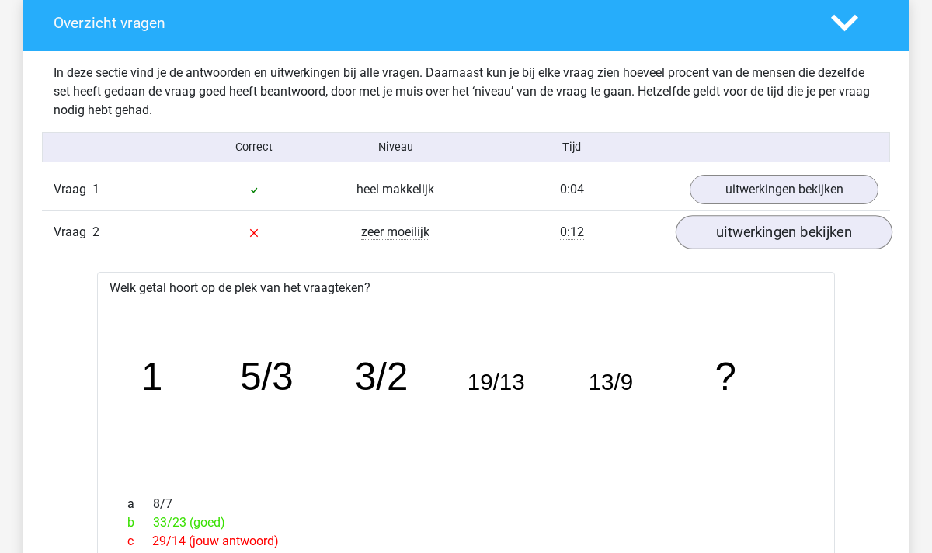
click at [731, 237] on link "uitwerkingen bekijken" at bounding box center [784, 232] width 217 height 34
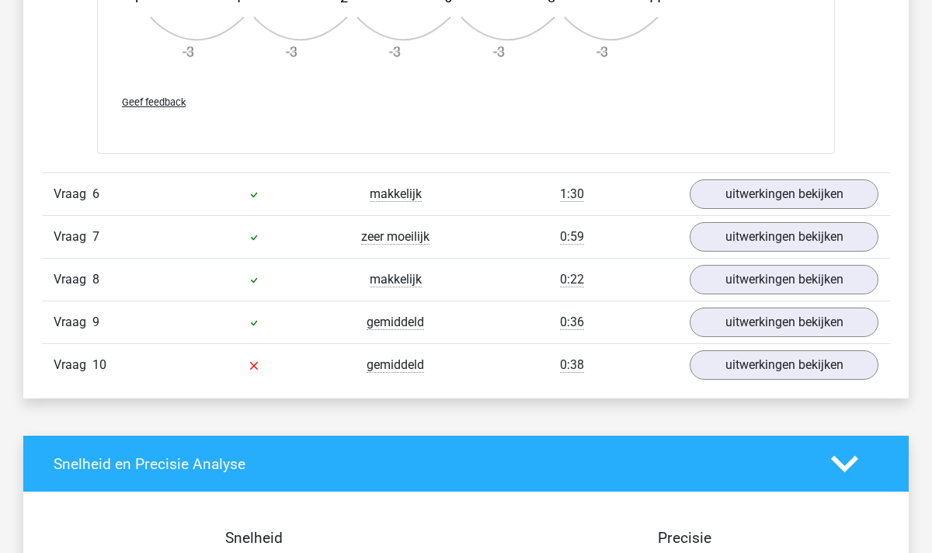
scroll to position [2029, 0]
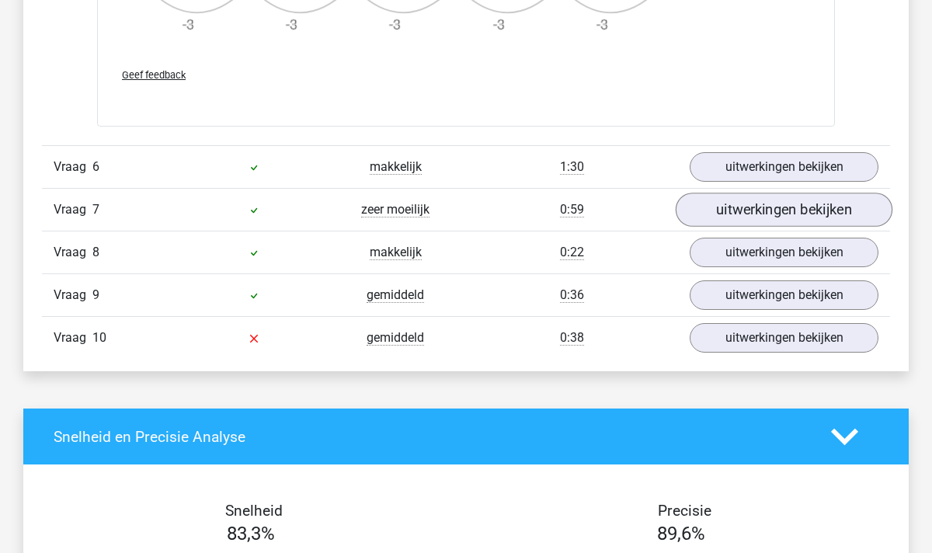
click at [718, 216] on link "uitwerkingen bekijken" at bounding box center [784, 210] width 217 height 34
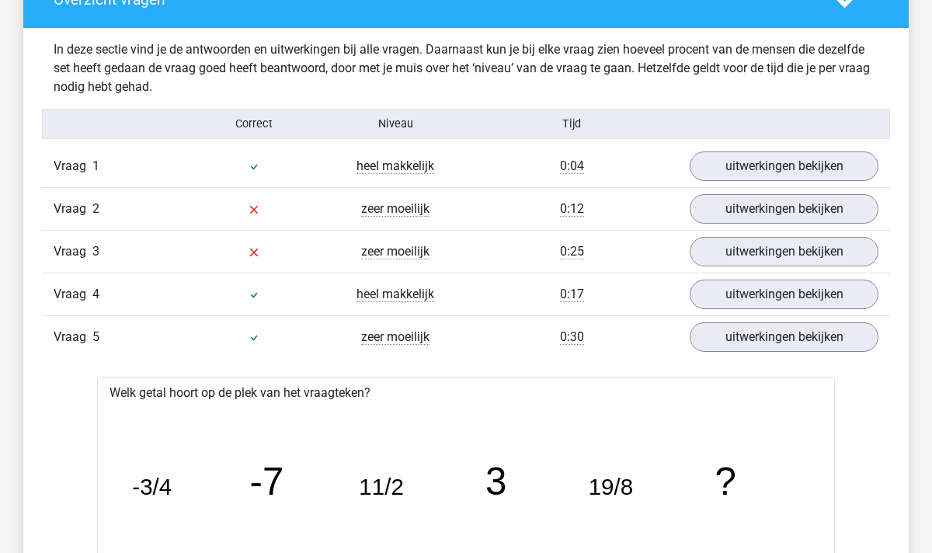
scroll to position [881, 0]
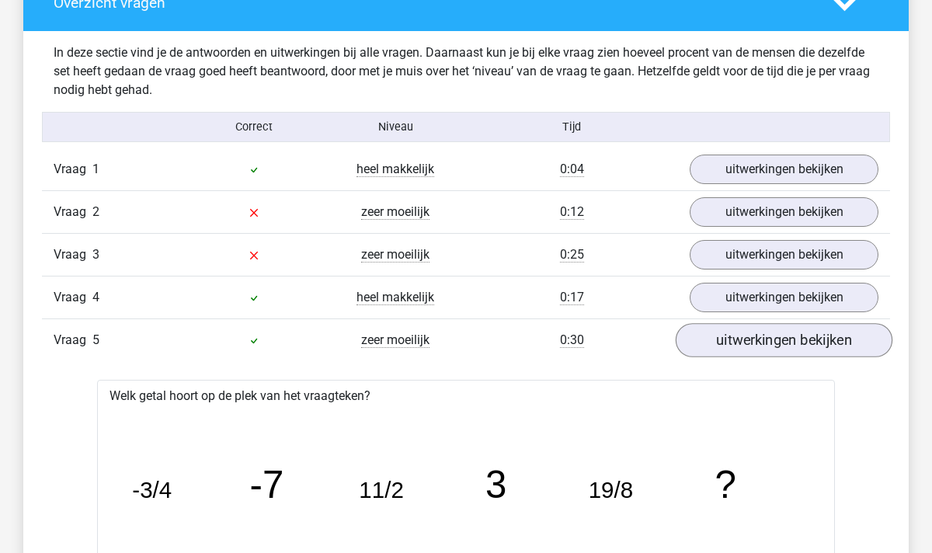
click at [747, 333] on link "uitwerkingen bekijken" at bounding box center [784, 340] width 217 height 34
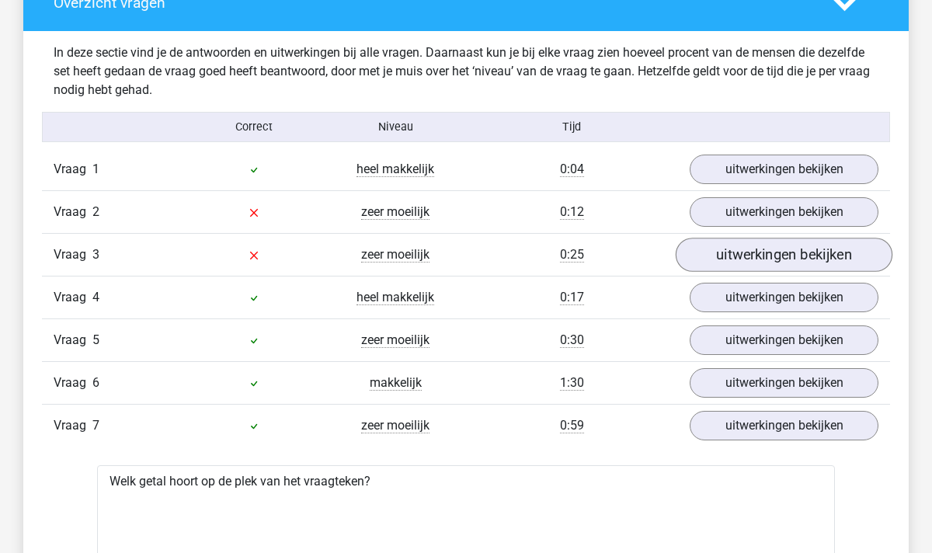
click at [757, 256] on link "uitwerkingen bekijken" at bounding box center [784, 255] width 217 height 34
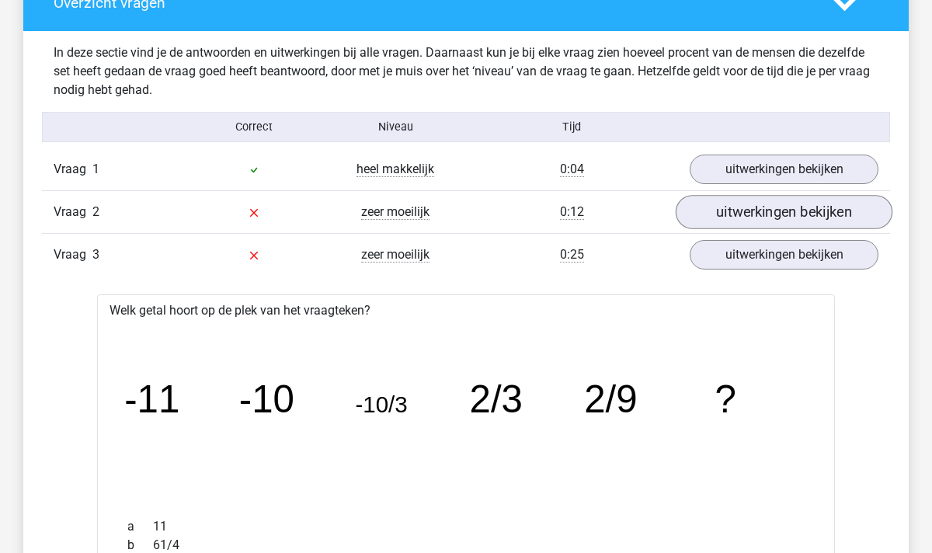
click at [757, 225] on link "uitwerkingen bekijken" at bounding box center [784, 212] width 217 height 34
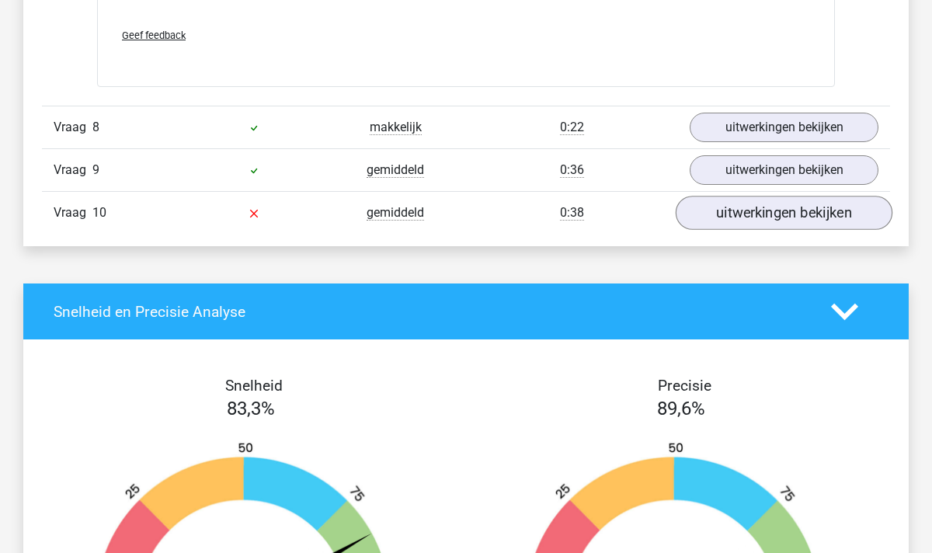
scroll to position [3664, 0]
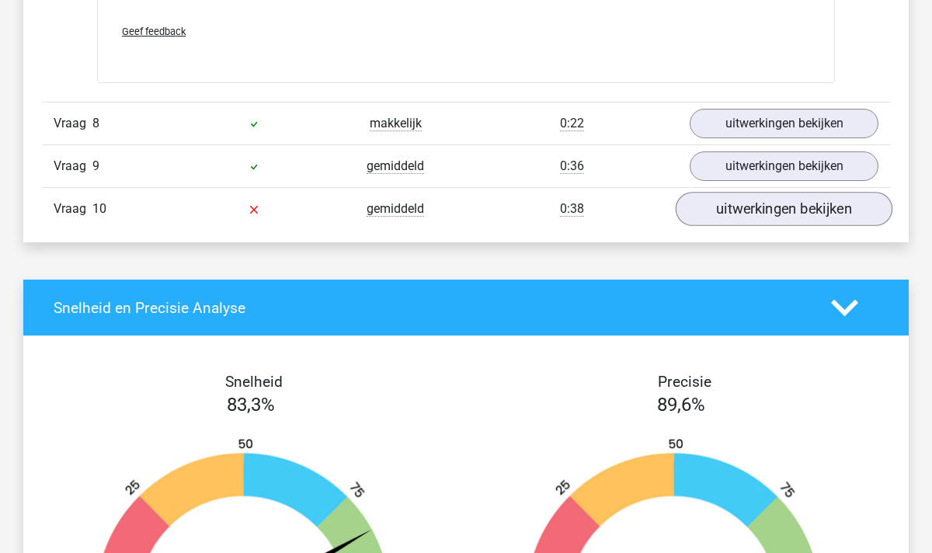
click at [768, 206] on link "uitwerkingen bekijken" at bounding box center [784, 210] width 217 height 34
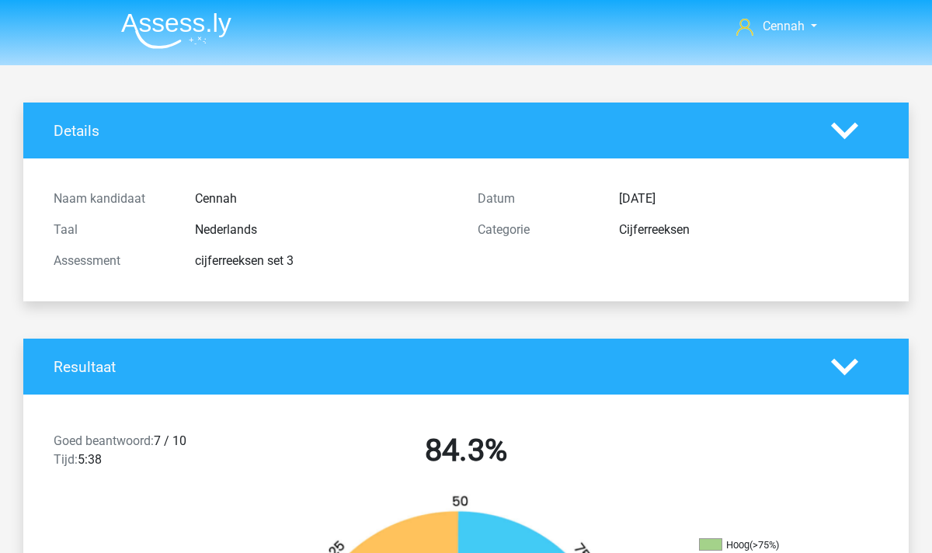
scroll to position [0, 0]
click at [157, 26] on img at bounding box center [176, 30] width 110 height 36
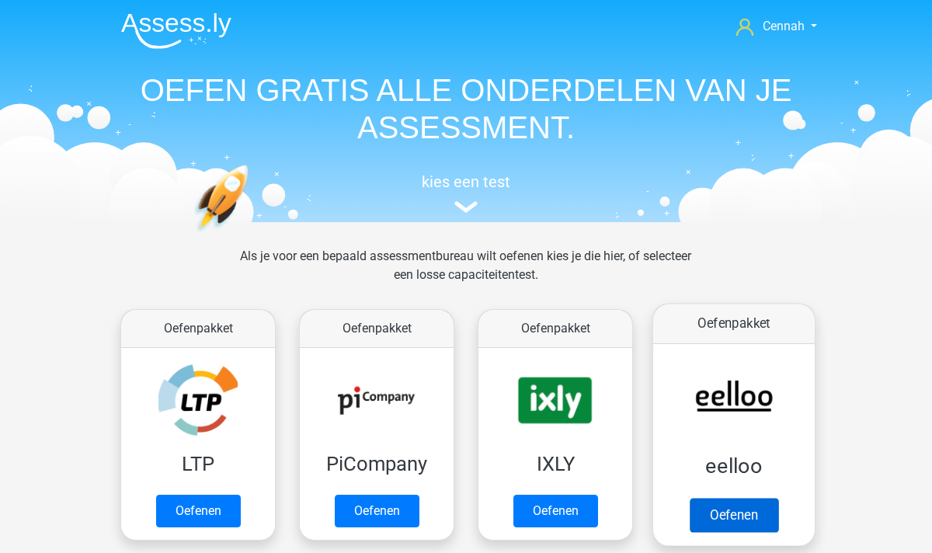
click at [735, 513] on link "Oefenen" at bounding box center [734, 515] width 89 height 34
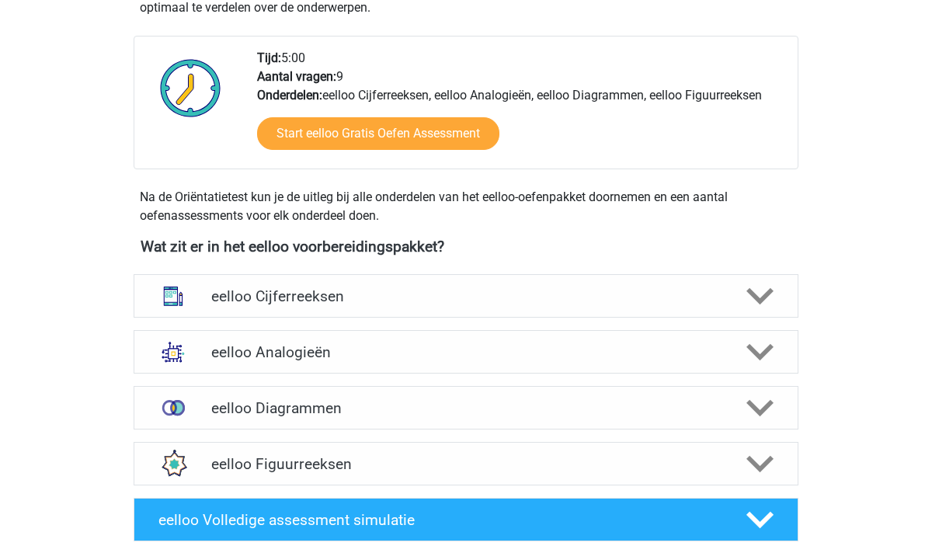
scroll to position [374, 0]
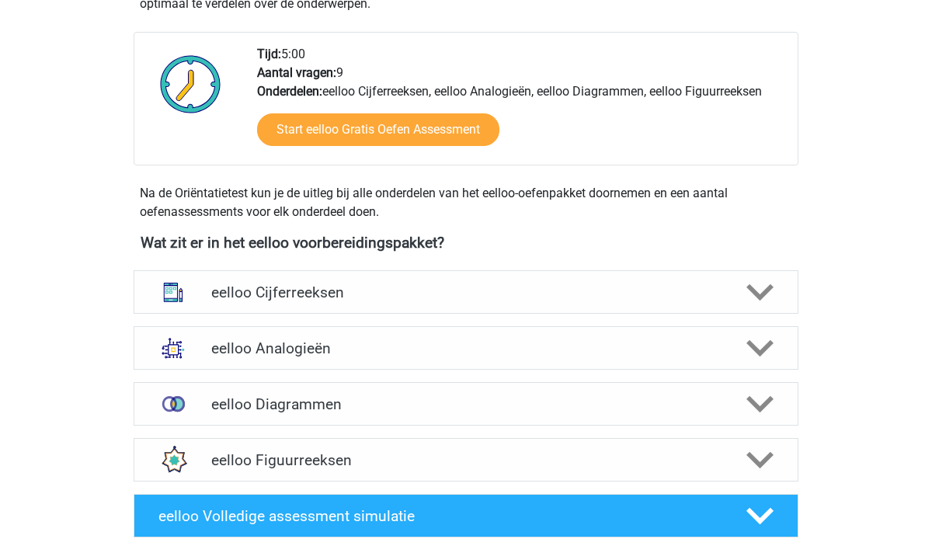
click at [570, 269] on div "eelloo Cijferreeksen Er zijn grofweg zes verschillende soorten patronen te herk…" at bounding box center [465, 292] width 725 height 56
click at [570, 301] on h4 "eelloo Cijferreeksen" at bounding box center [465, 292] width 509 height 18
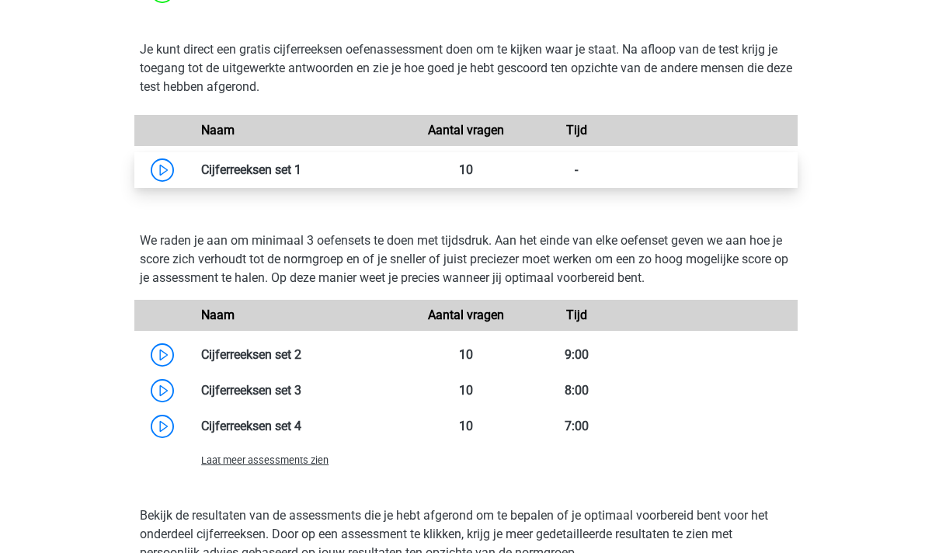
scroll to position [996, 0]
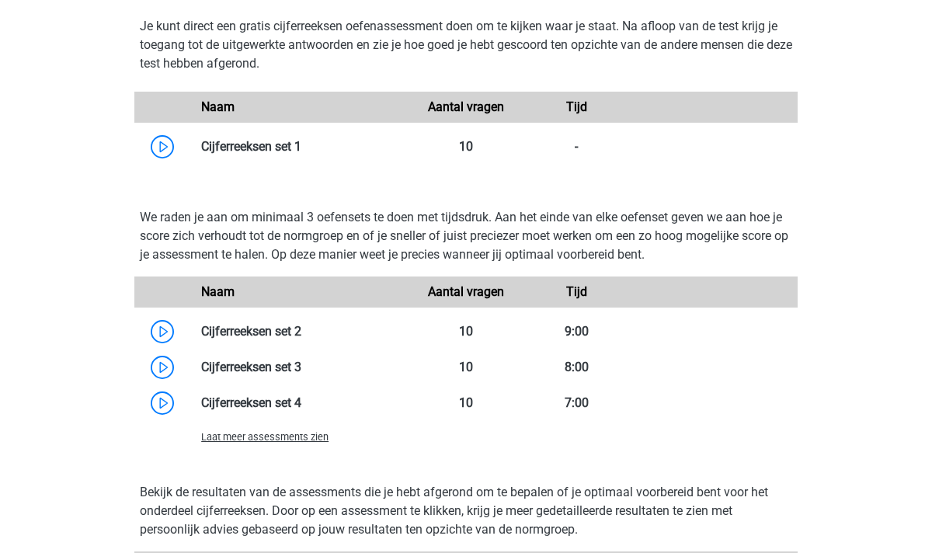
click at [296, 437] on span "Laat meer assessments zien" at bounding box center [264, 437] width 127 height 12
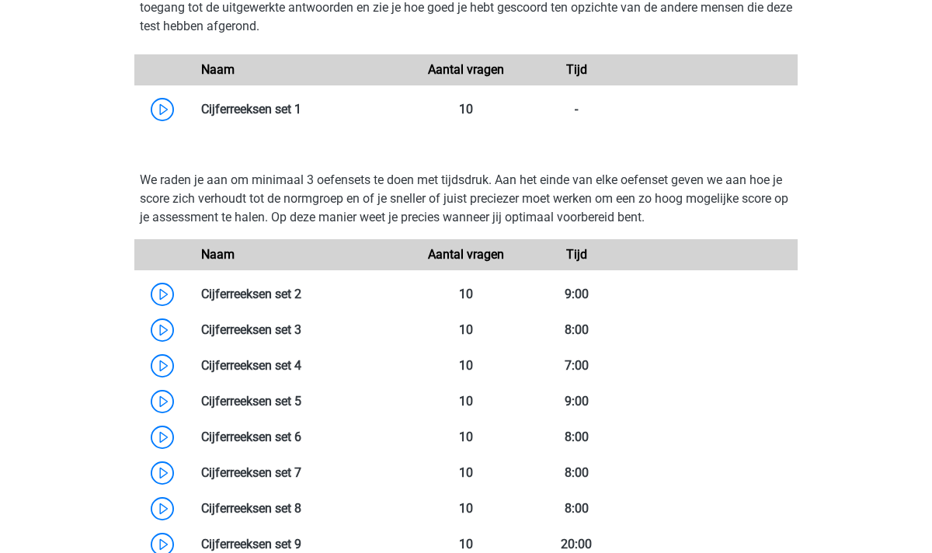
scroll to position [1051, 0]
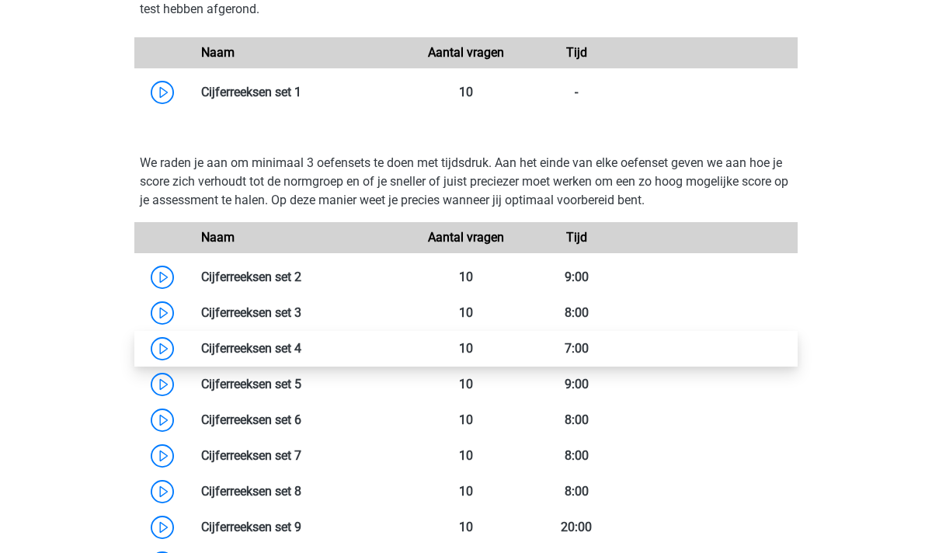
click at [301, 348] on link at bounding box center [301, 348] width 0 height 15
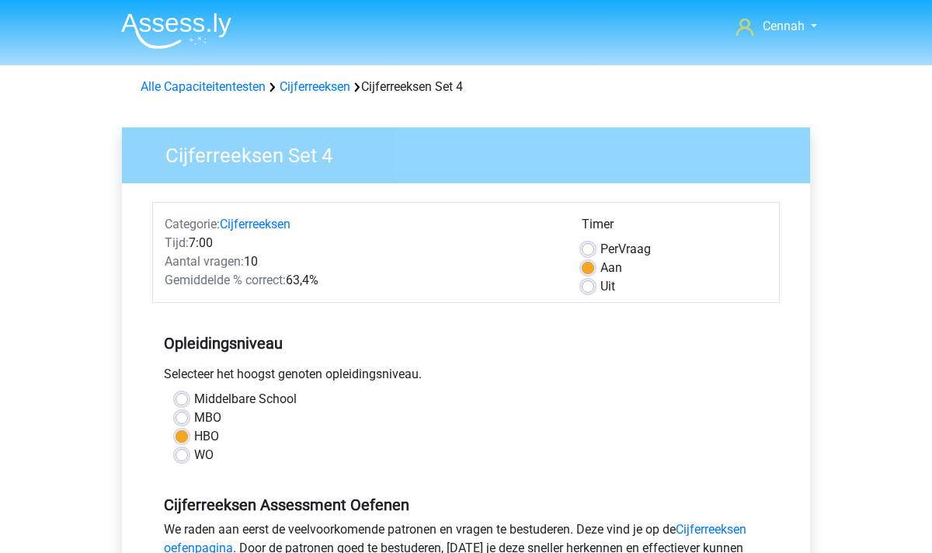
click at [600, 287] on label "Uit" at bounding box center [607, 286] width 15 height 19
click at [591, 287] on input "Uit" at bounding box center [588, 285] width 12 height 16
radio input "true"
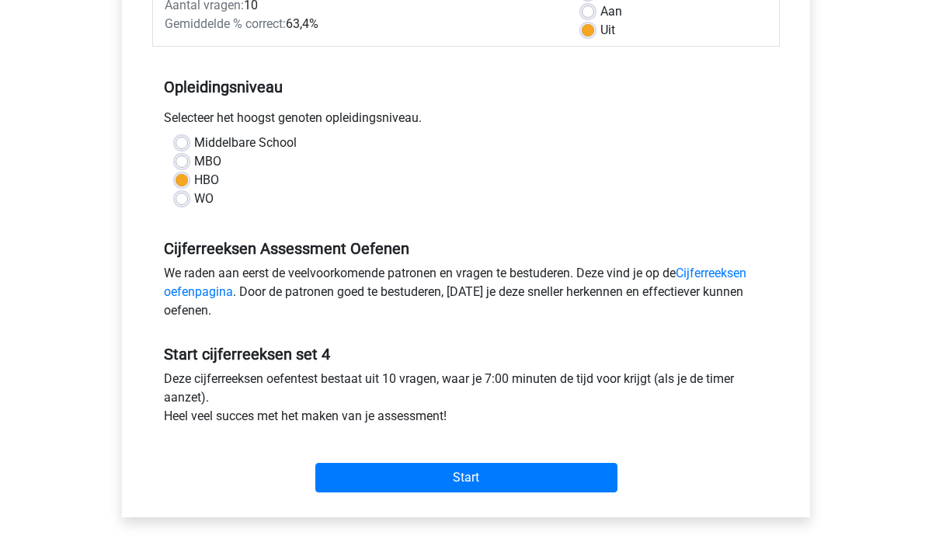
scroll to position [258, 0]
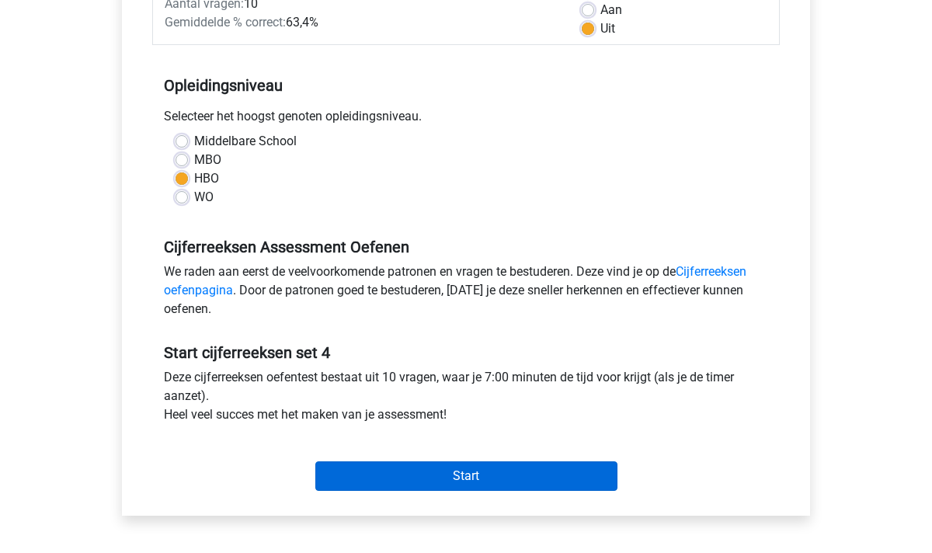
click at [450, 481] on input "Start" at bounding box center [466, 476] width 302 height 30
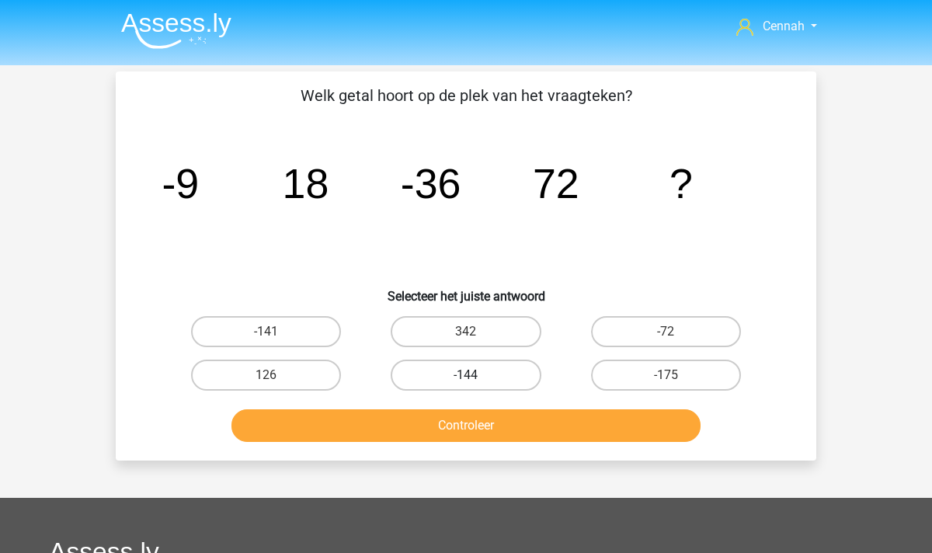
click at [465, 374] on label "-144" at bounding box center [466, 375] width 150 height 31
click at [466, 375] on input "-144" at bounding box center [471, 380] width 10 height 10
radio input "true"
click at [495, 425] on button "Controleer" at bounding box center [466, 425] width 470 height 33
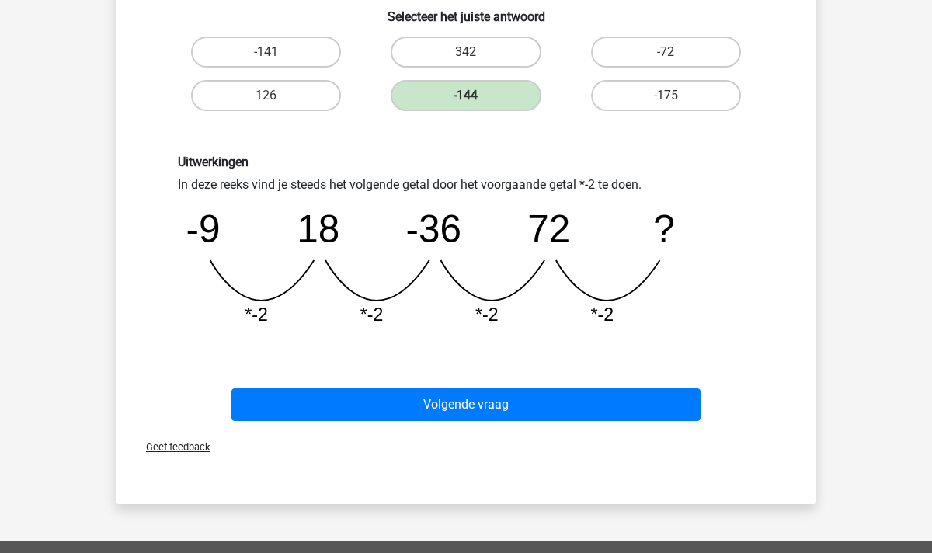
scroll to position [279, 0]
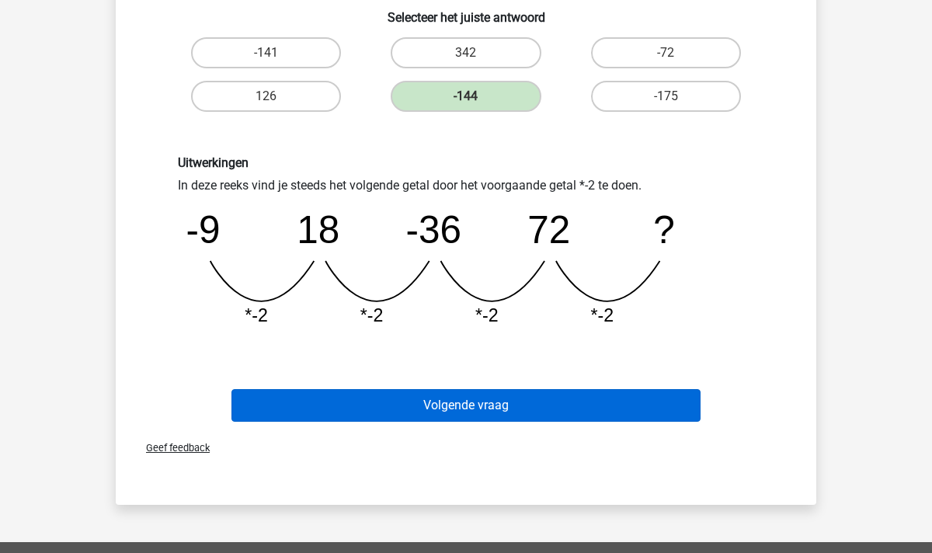
click at [448, 405] on button "Volgende vraag" at bounding box center [466, 405] width 470 height 33
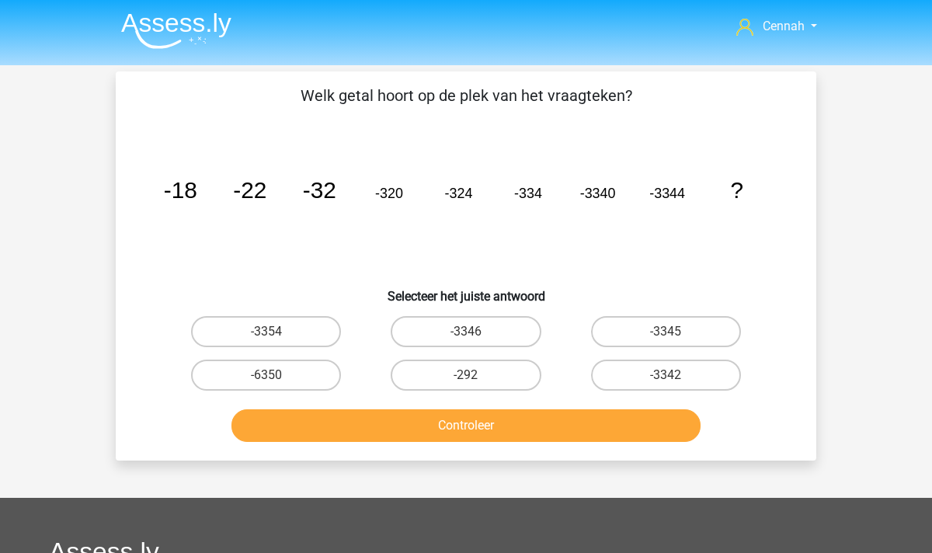
scroll to position [0, 0]
click at [283, 328] on label "-3354" at bounding box center [266, 331] width 150 height 31
click at [276, 332] on input "-3354" at bounding box center [271, 337] width 10 height 10
radio input "true"
click at [504, 429] on button "Controleer" at bounding box center [466, 425] width 470 height 33
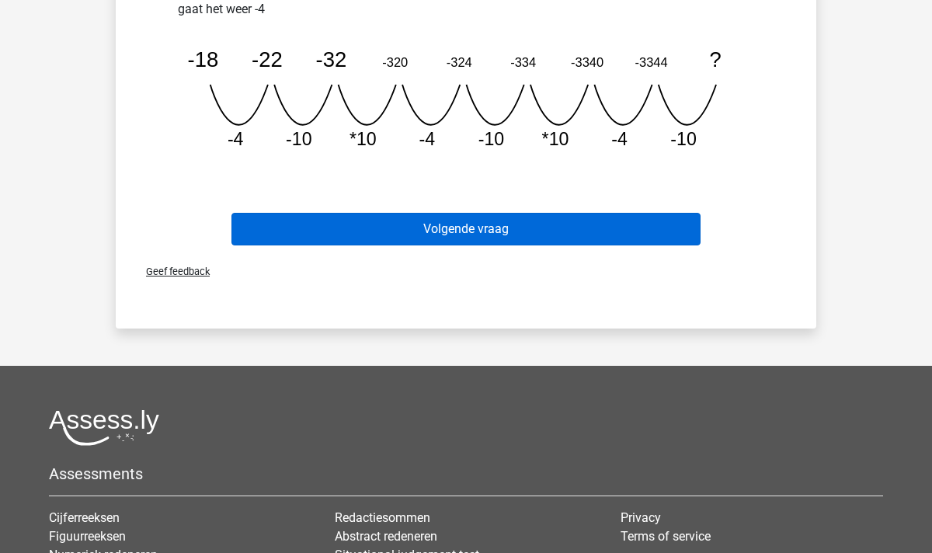
click at [478, 235] on button "Volgende vraag" at bounding box center [466, 229] width 470 height 33
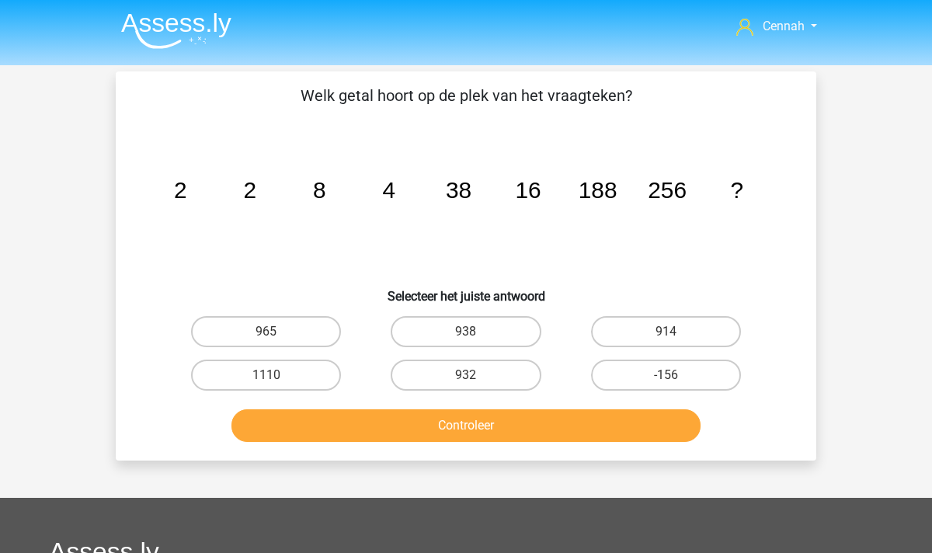
click at [538, 249] on icon "image/svg+xml 2 2 8 4 38 16 188 256 ?" at bounding box center [466, 198] width 626 height 157
click at [458, 330] on label "938" at bounding box center [466, 331] width 150 height 31
click at [466, 332] on input "938" at bounding box center [471, 337] width 10 height 10
radio input "true"
click at [512, 430] on button "Controleer" at bounding box center [466, 425] width 470 height 33
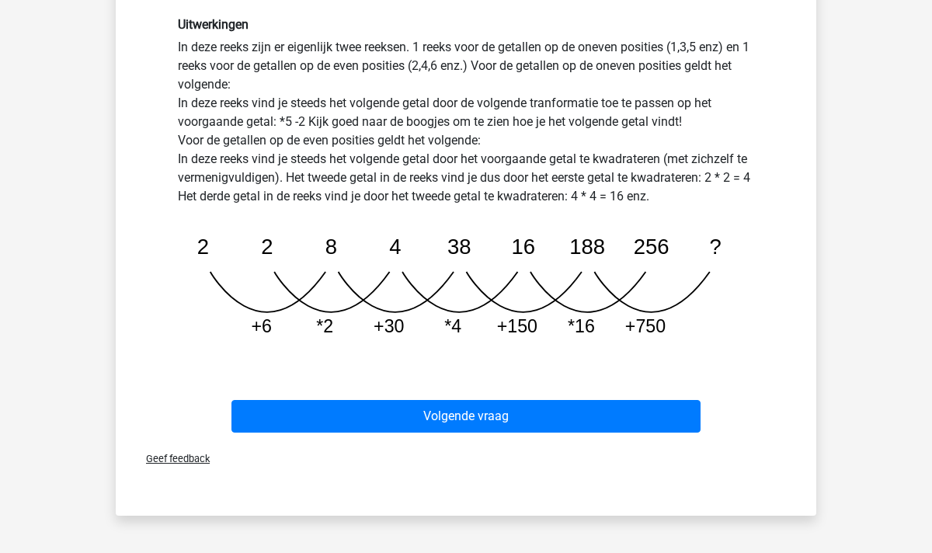
scroll to position [430, 0]
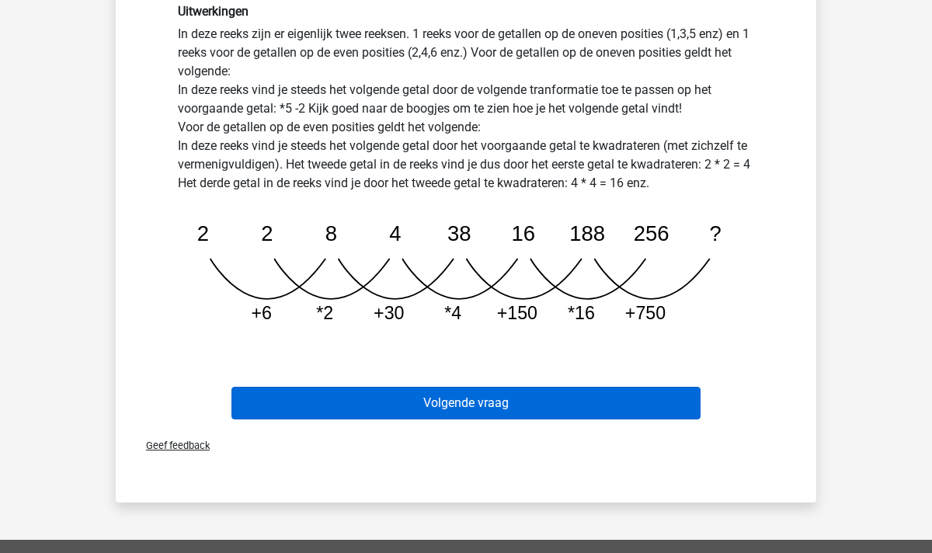
click at [509, 401] on button "Volgende vraag" at bounding box center [466, 403] width 470 height 33
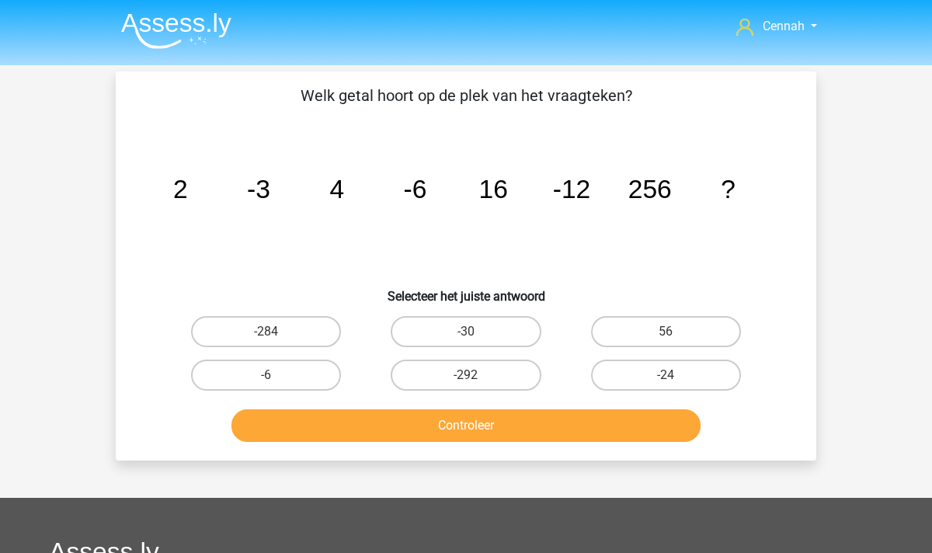
scroll to position [0, 0]
click at [659, 379] on label "-24" at bounding box center [666, 375] width 150 height 31
click at [666, 379] on input "-24" at bounding box center [671, 380] width 10 height 10
radio input "true"
click at [585, 457] on div "Welk getal hoort op de plek van het vraagteken? image/svg+xml 2 -3 4 -6 16 -12 …" at bounding box center [466, 265] width 700 height 389
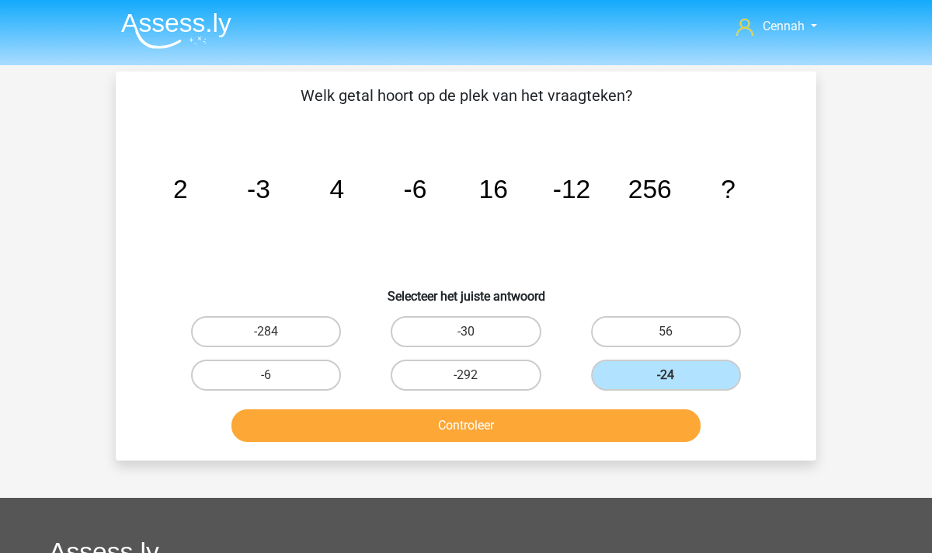
click at [577, 433] on button "Controleer" at bounding box center [466, 425] width 470 height 33
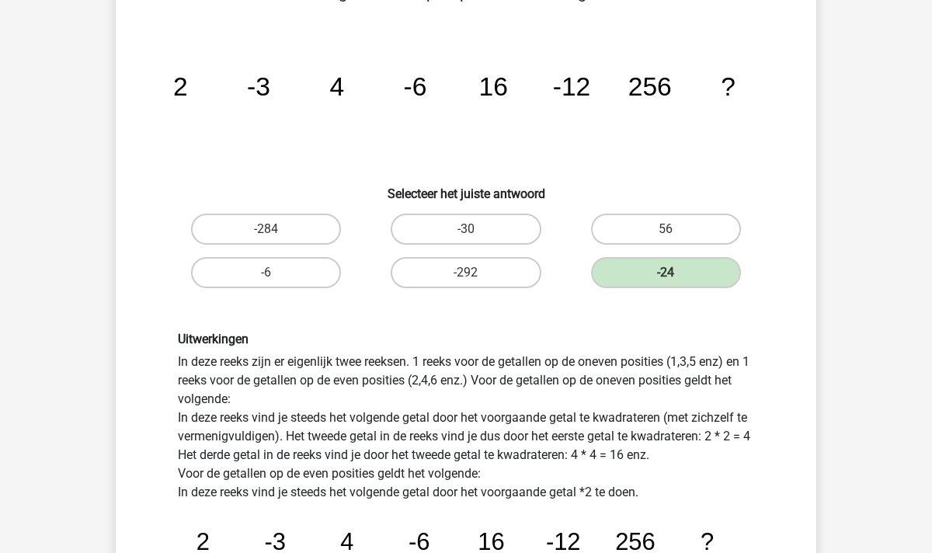
scroll to position [102, 0]
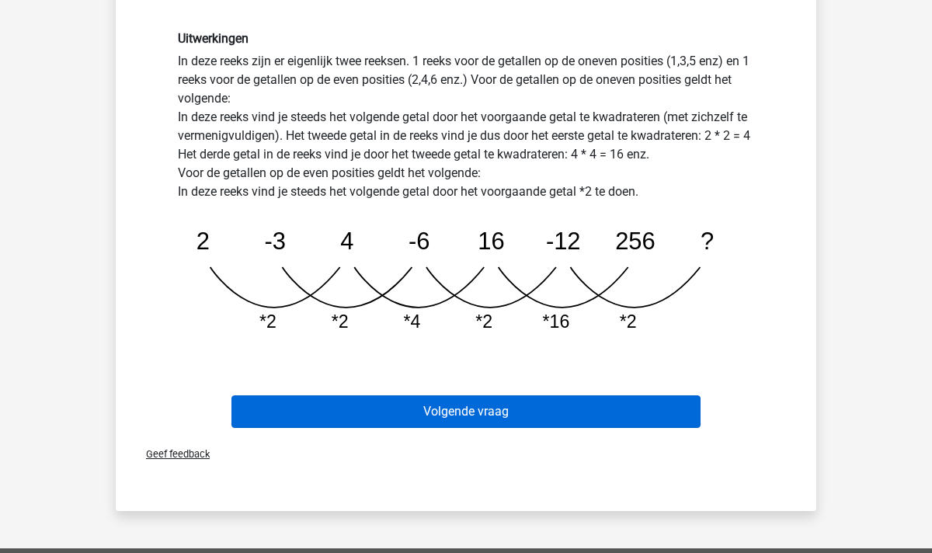
click at [460, 401] on button "Volgende vraag" at bounding box center [466, 411] width 470 height 33
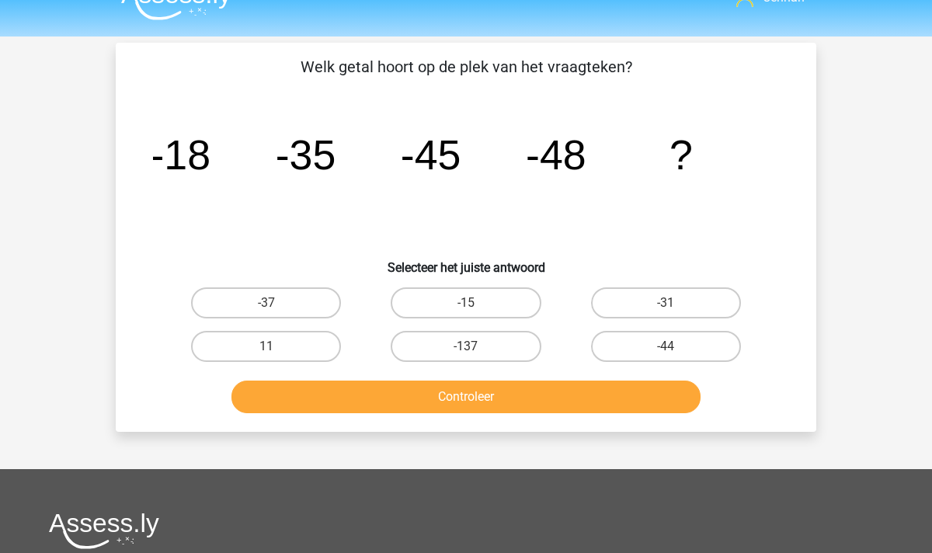
scroll to position [26, 0]
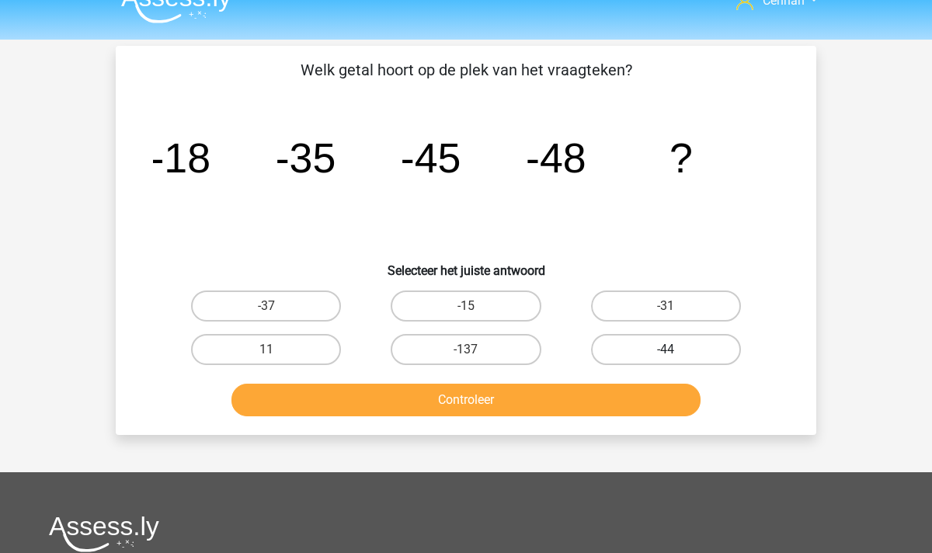
click at [673, 348] on label "-44" at bounding box center [666, 349] width 150 height 31
click at [673, 349] on input "-44" at bounding box center [671, 354] width 10 height 10
radio input "true"
click at [585, 407] on button "Controleer" at bounding box center [466, 400] width 470 height 33
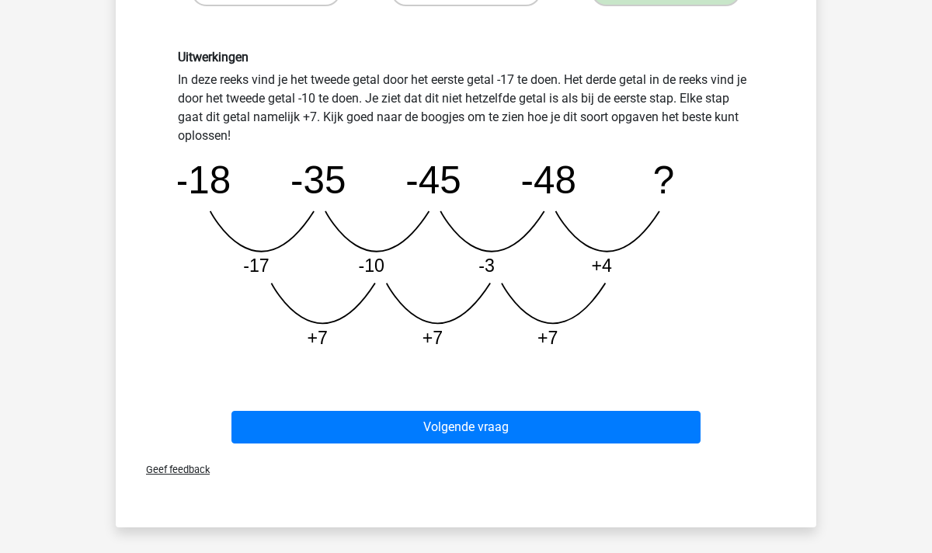
scroll to position [385, 0]
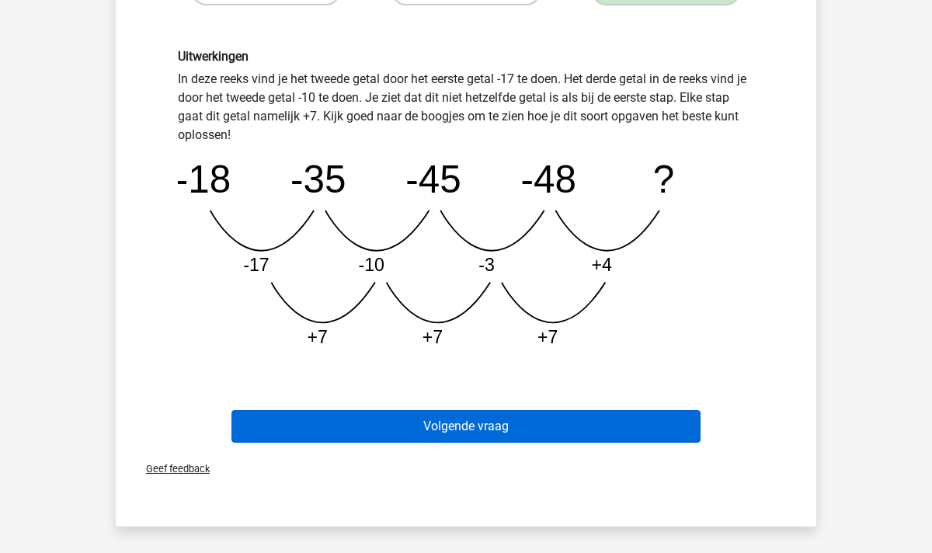
click at [486, 422] on button "Volgende vraag" at bounding box center [466, 426] width 470 height 33
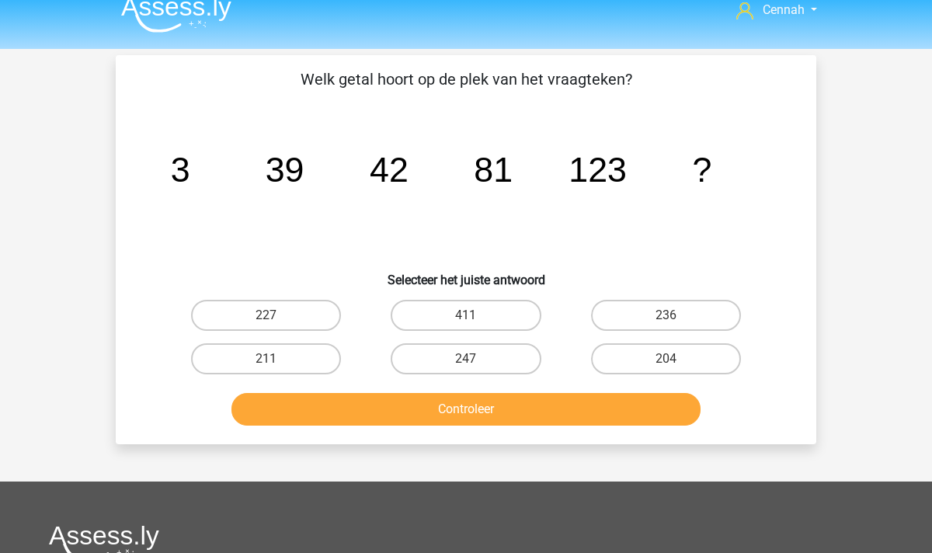
scroll to position [14, 0]
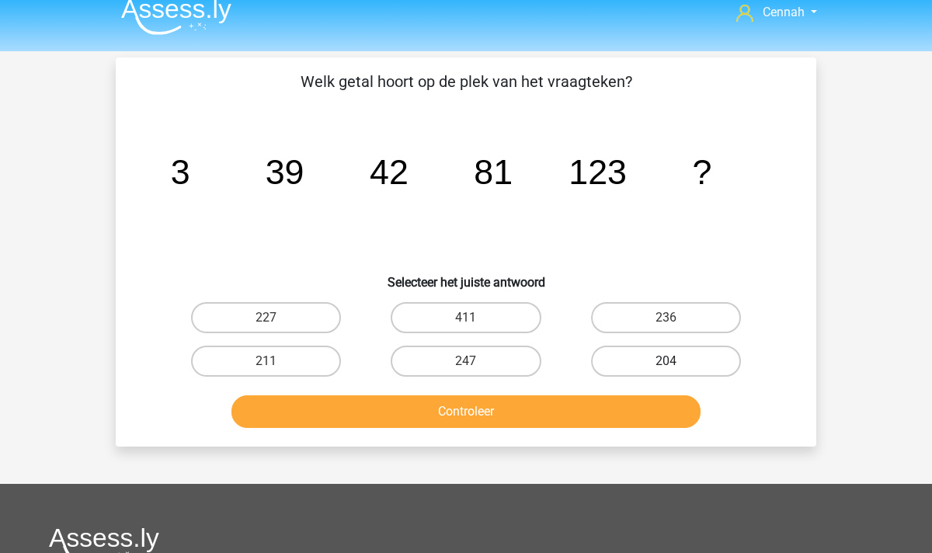
click at [663, 356] on label "204" at bounding box center [666, 361] width 150 height 31
click at [666, 361] on input "204" at bounding box center [671, 366] width 10 height 10
radio input "true"
click at [590, 401] on button "Controleer" at bounding box center [466, 411] width 470 height 33
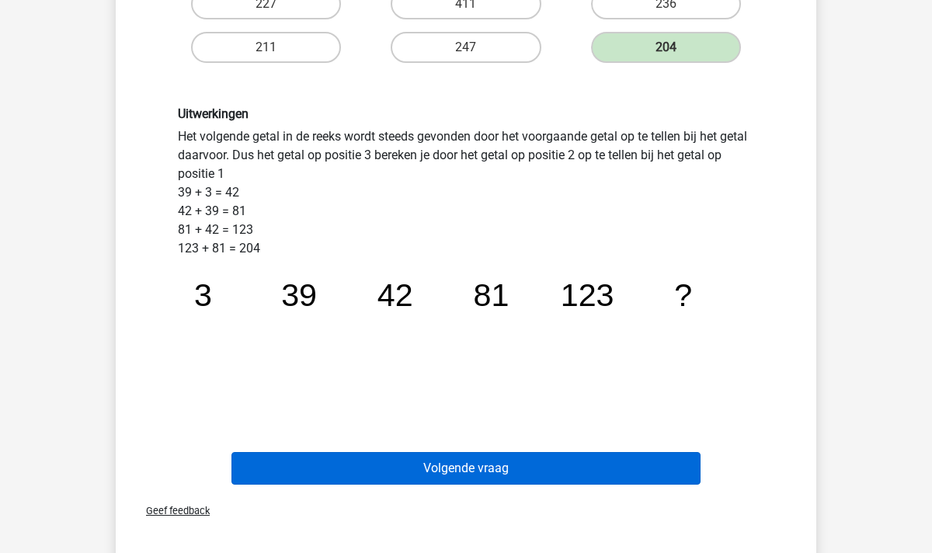
click at [491, 467] on button "Volgende vraag" at bounding box center [466, 468] width 470 height 33
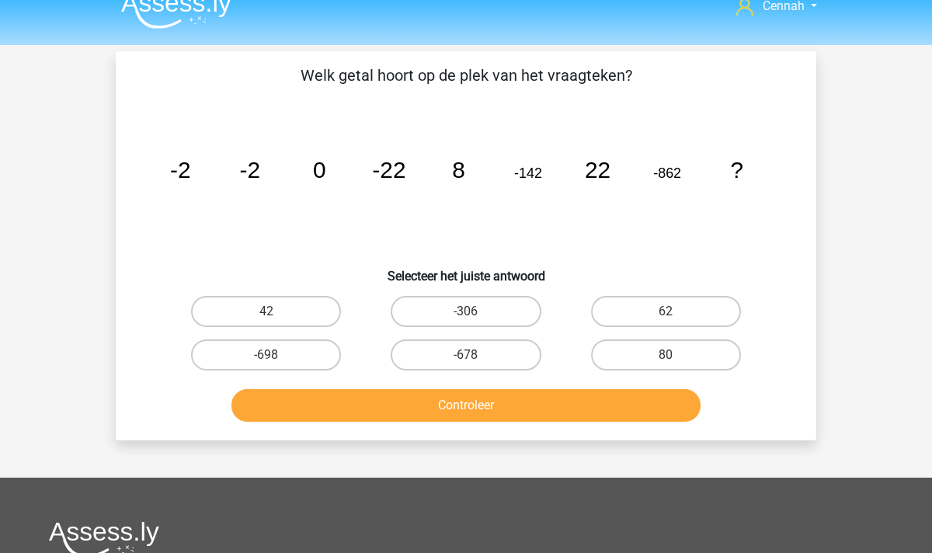
scroll to position [5, 0]
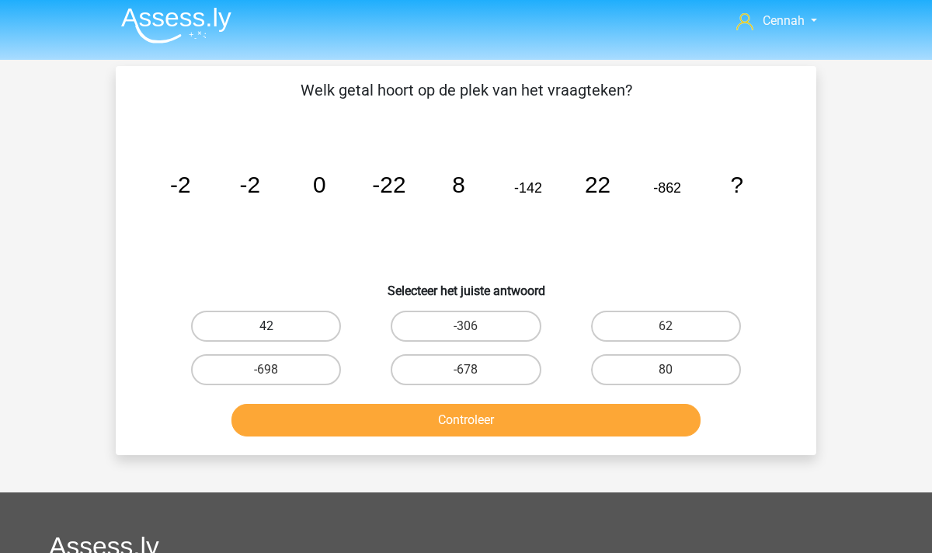
click at [279, 322] on label "42" at bounding box center [266, 326] width 150 height 31
click at [276, 326] on input "42" at bounding box center [271, 331] width 10 height 10
radio input "true"
click at [443, 408] on button "Controleer" at bounding box center [466, 420] width 470 height 33
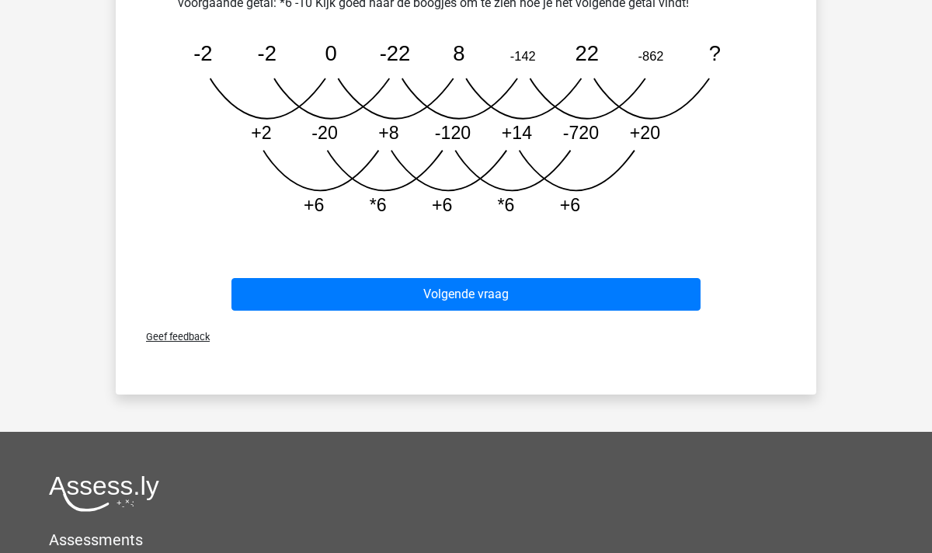
scroll to position [572, 0]
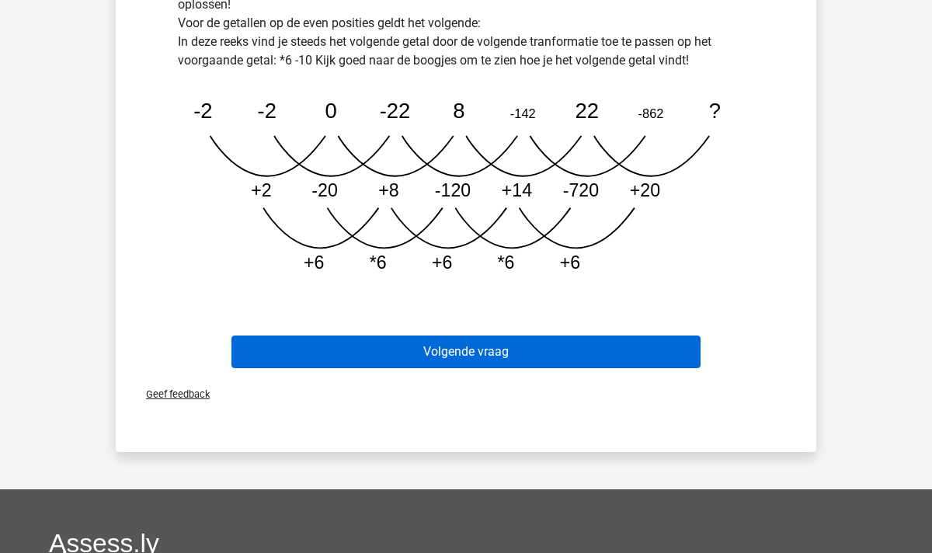
click at [460, 351] on button "Volgende vraag" at bounding box center [466, 351] width 470 height 33
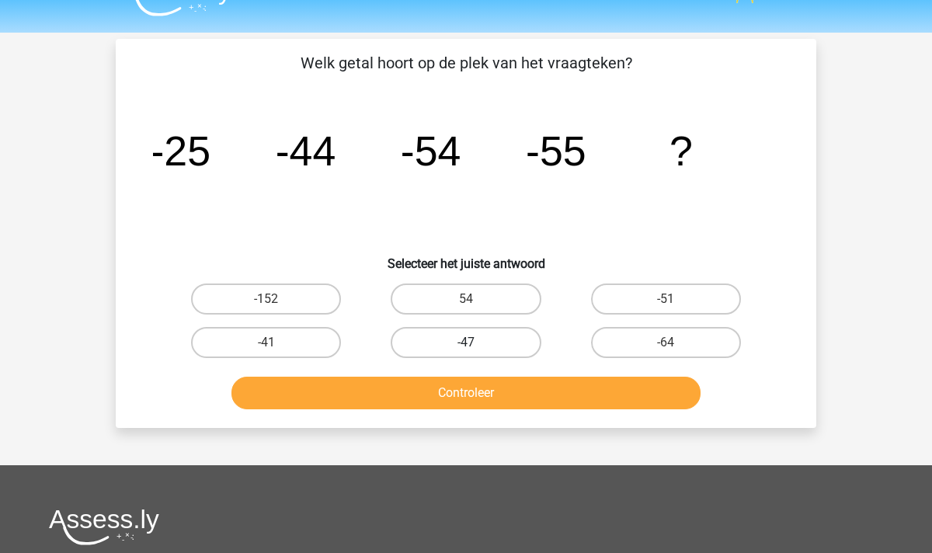
scroll to position [30, 0]
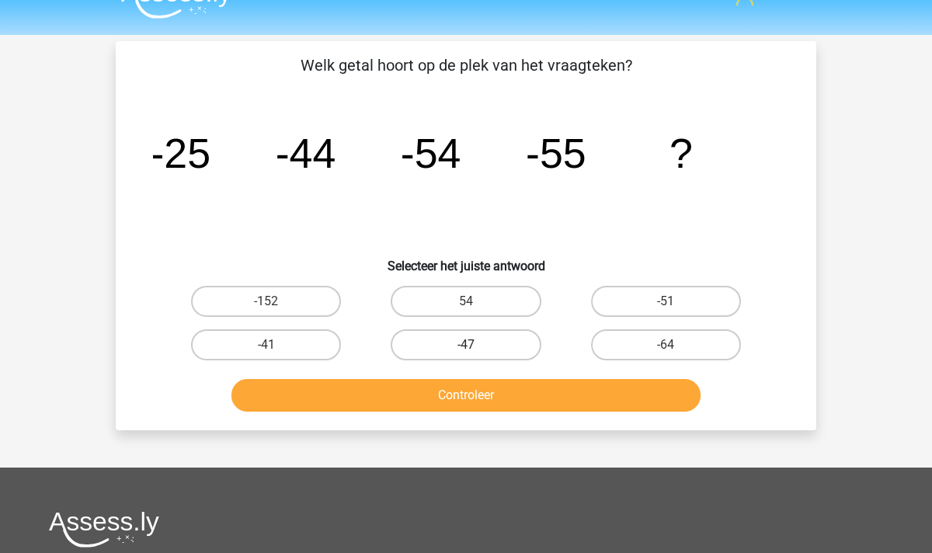
click at [458, 345] on label "-47" at bounding box center [466, 344] width 150 height 31
click at [466, 345] on input "-47" at bounding box center [471, 350] width 10 height 10
radio input "true"
click at [501, 401] on button "Controleer" at bounding box center [466, 395] width 470 height 33
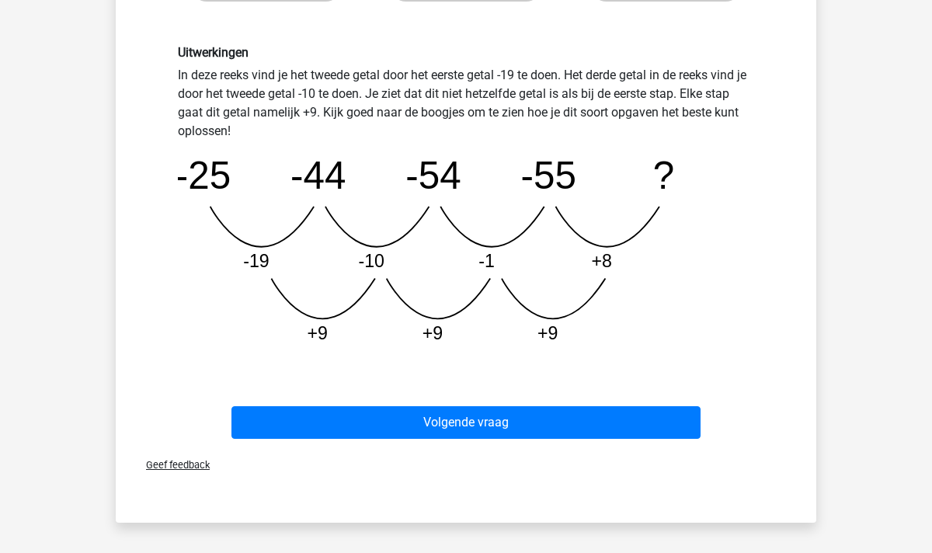
scroll to position [391, 0]
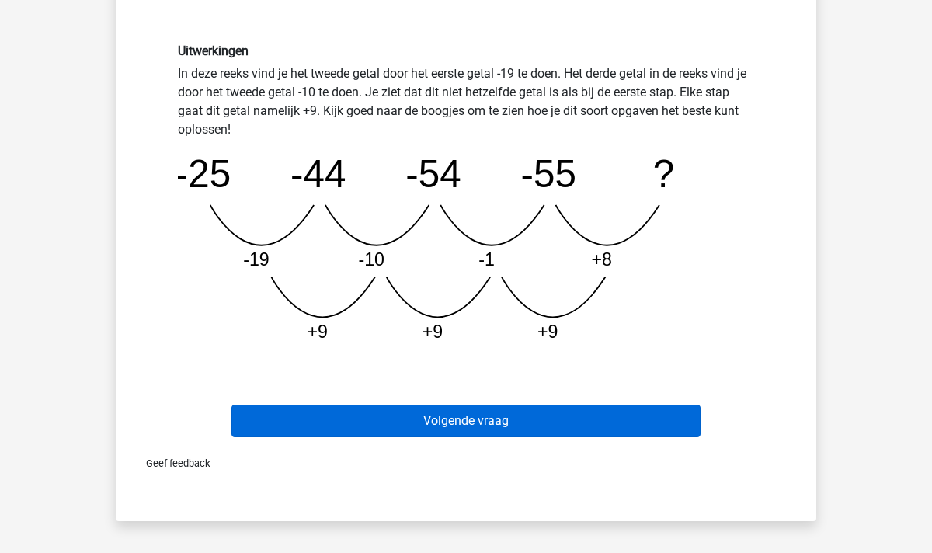
click at [467, 424] on button "Volgende vraag" at bounding box center [466, 421] width 470 height 33
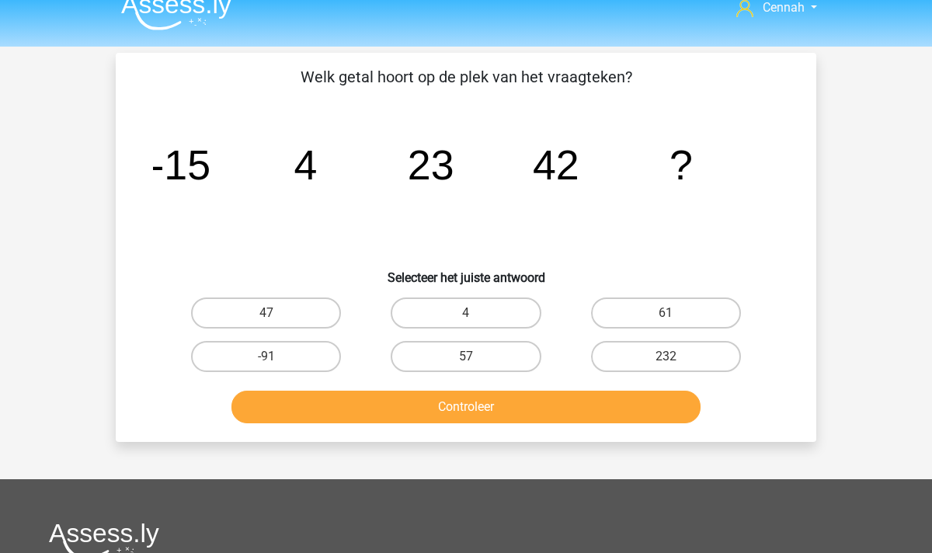
scroll to position [5, 0]
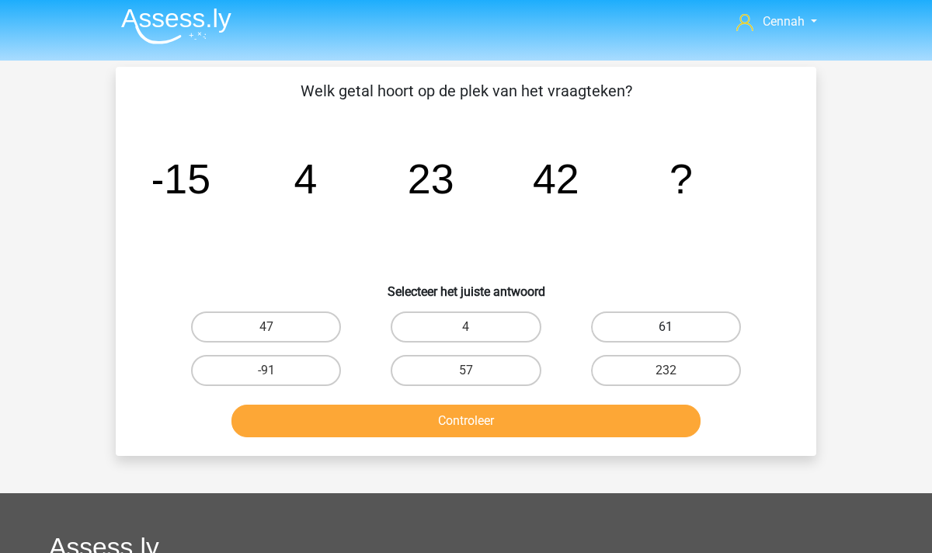
click at [650, 323] on label "61" at bounding box center [666, 326] width 150 height 31
click at [666, 327] on input "61" at bounding box center [671, 332] width 10 height 10
radio input "true"
click at [570, 410] on button "Controleer" at bounding box center [466, 421] width 470 height 33
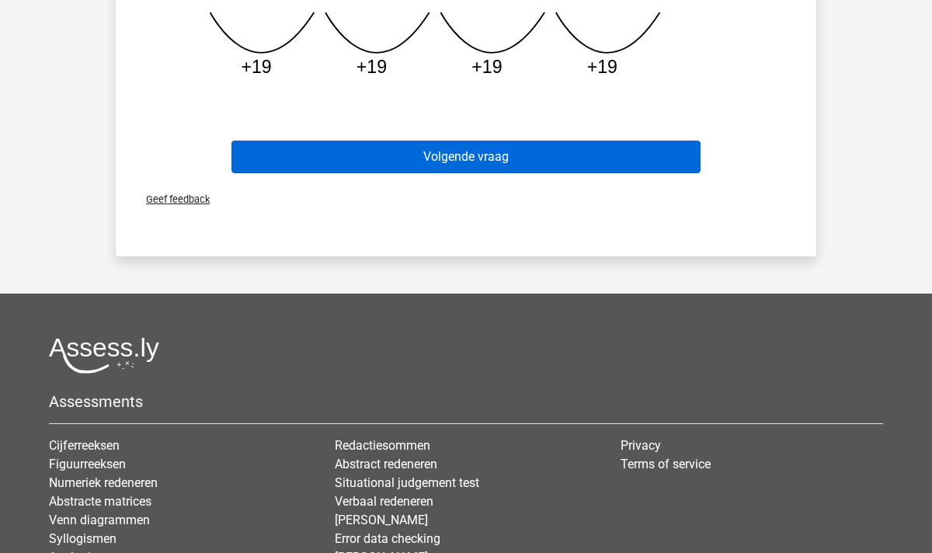
click at [479, 144] on button "Volgende vraag" at bounding box center [466, 157] width 470 height 33
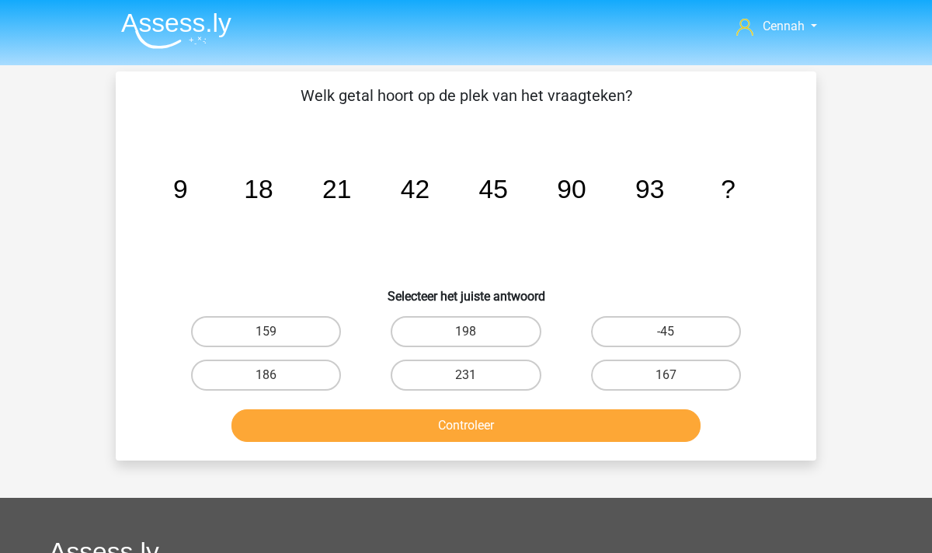
scroll to position [0, 0]
click at [646, 373] on label "167" at bounding box center [666, 375] width 150 height 31
click at [666, 375] on input "167" at bounding box center [671, 380] width 10 height 10
radio input "true"
click at [574, 443] on div "Controleer" at bounding box center [466, 428] width 600 height 39
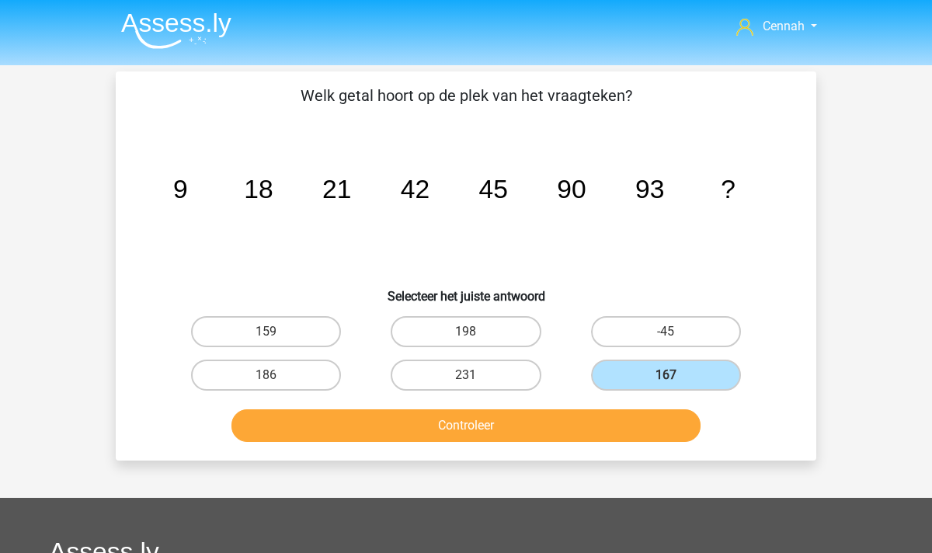
click at [557, 418] on button "Controleer" at bounding box center [466, 425] width 470 height 33
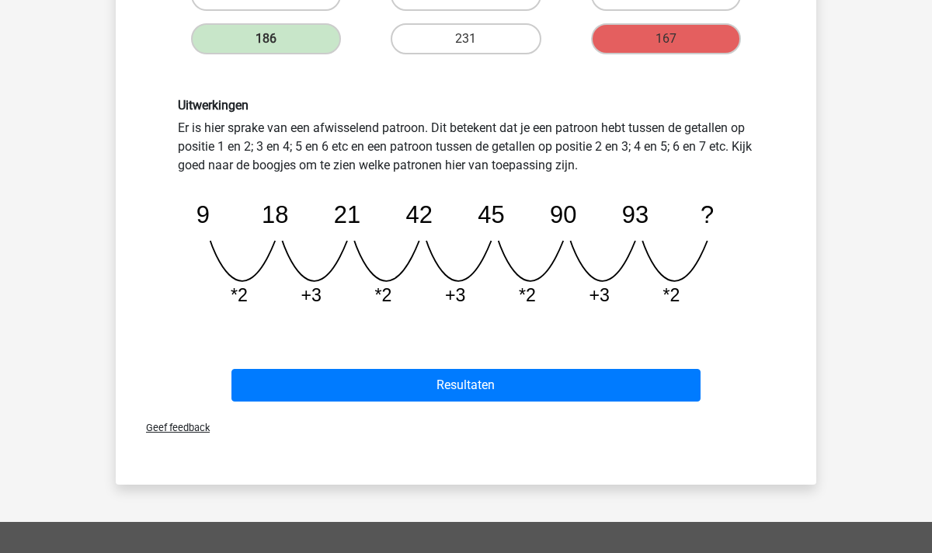
scroll to position [391, 0]
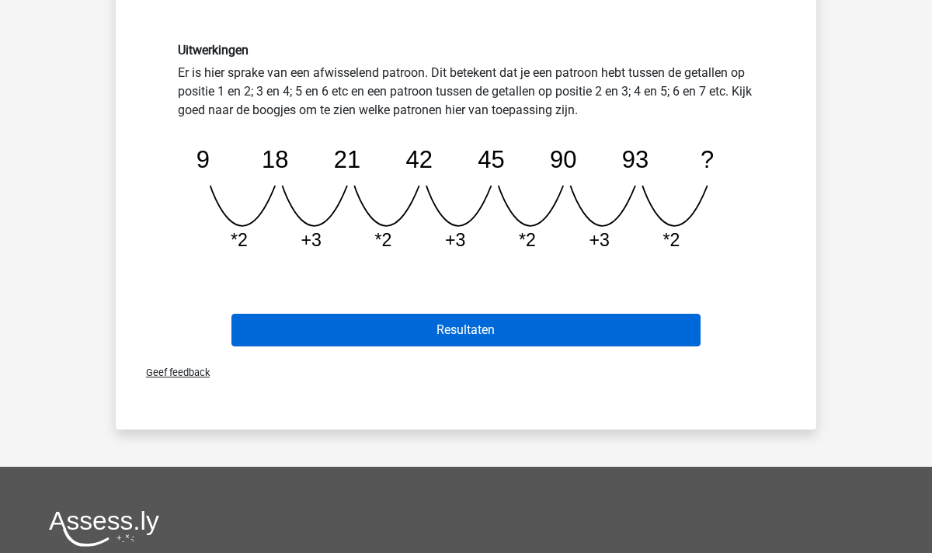
click at [511, 328] on button "Resultaten" at bounding box center [466, 330] width 470 height 33
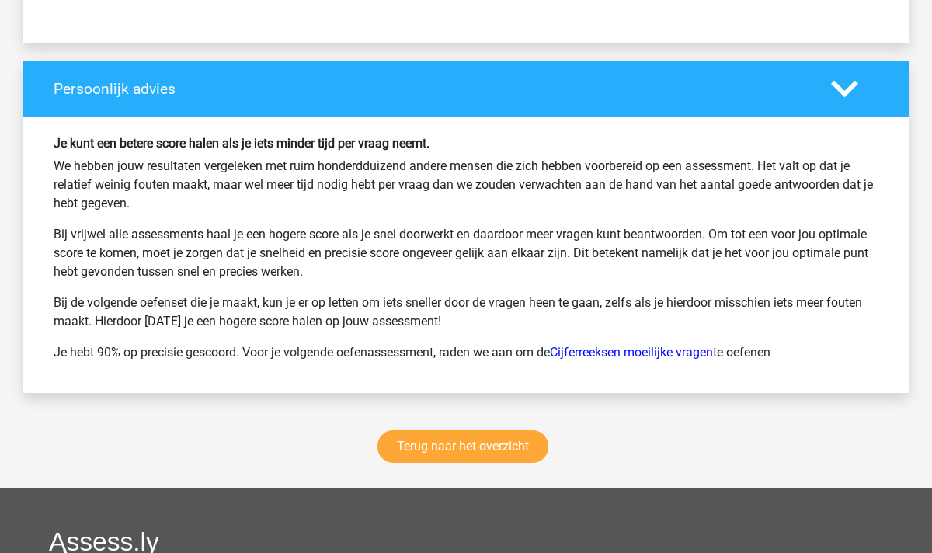
scroll to position [1955, 0]
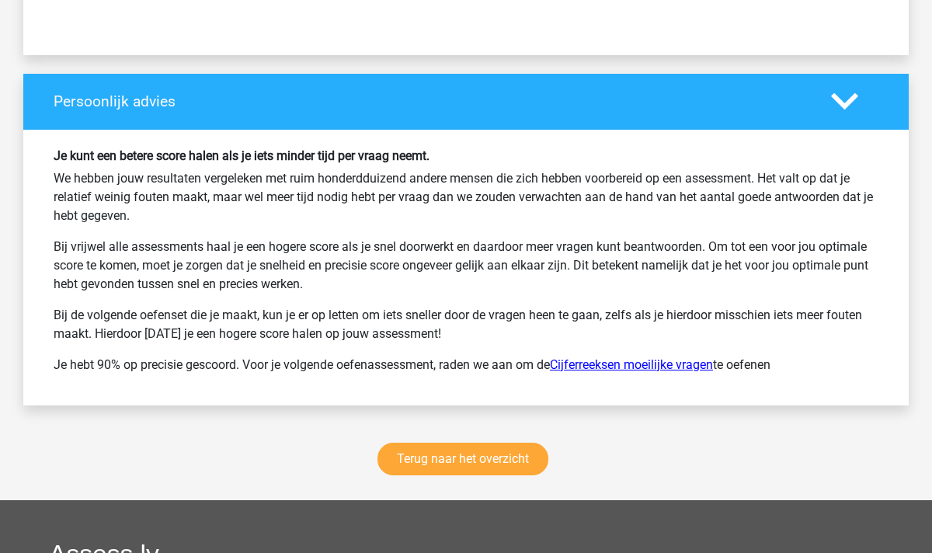
click at [607, 367] on link "Cijferreeksen moeilijke vragen" at bounding box center [631, 364] width 163 height 15
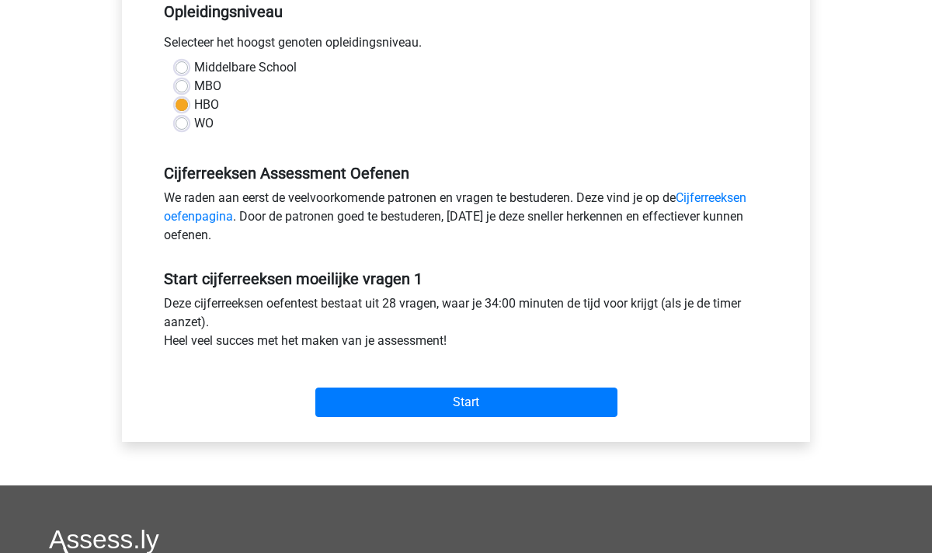
scroll to position [346, 0]
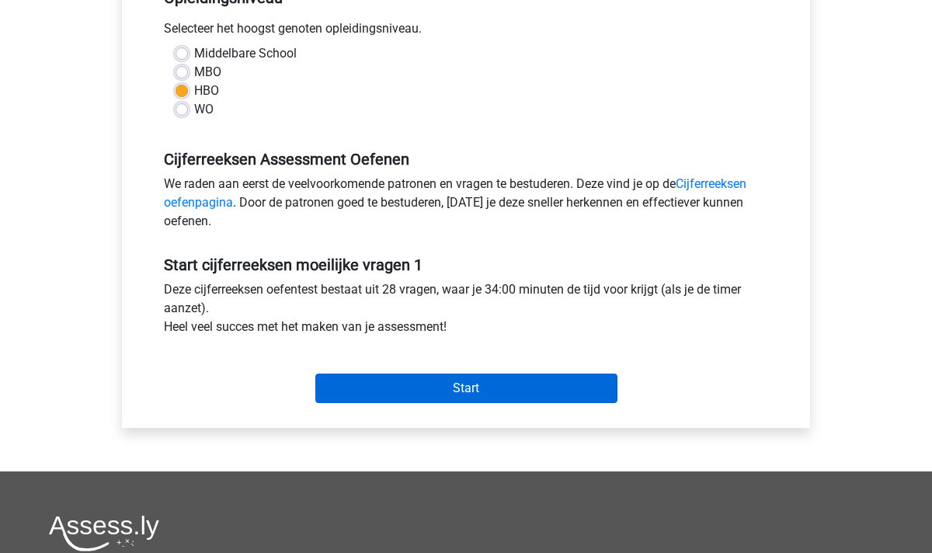
click at [455, 385] on input "Start" at bounding box center [466, 389] width 302 height 30
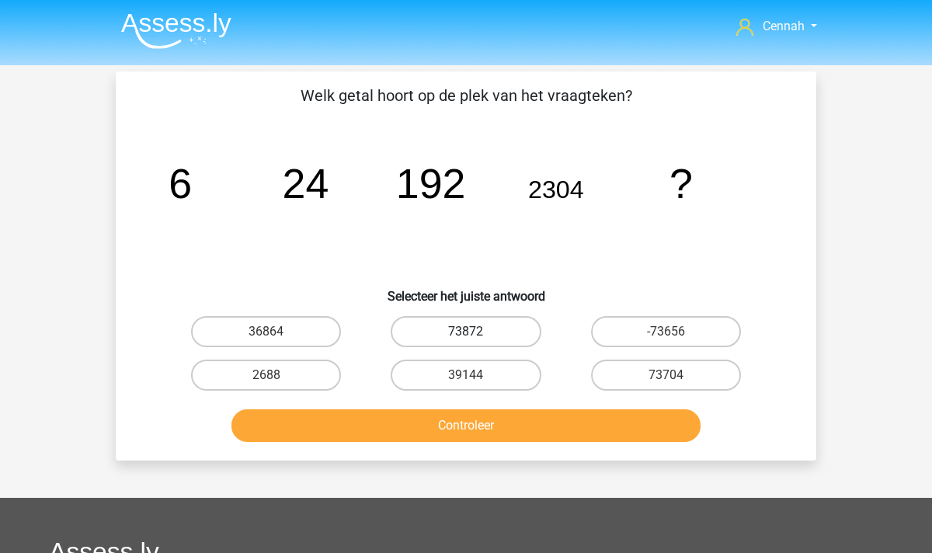
click at [505, 334] on label "73872" at bounding box center [466, 331] width 150 height 31
click at [476, 334] on input "73872" at bounding box center [471, 337] width 10 height 10
radio input "true"
click at [509, 431] on button "Controleer" at bounding box center [466, 425] width 470 height 33
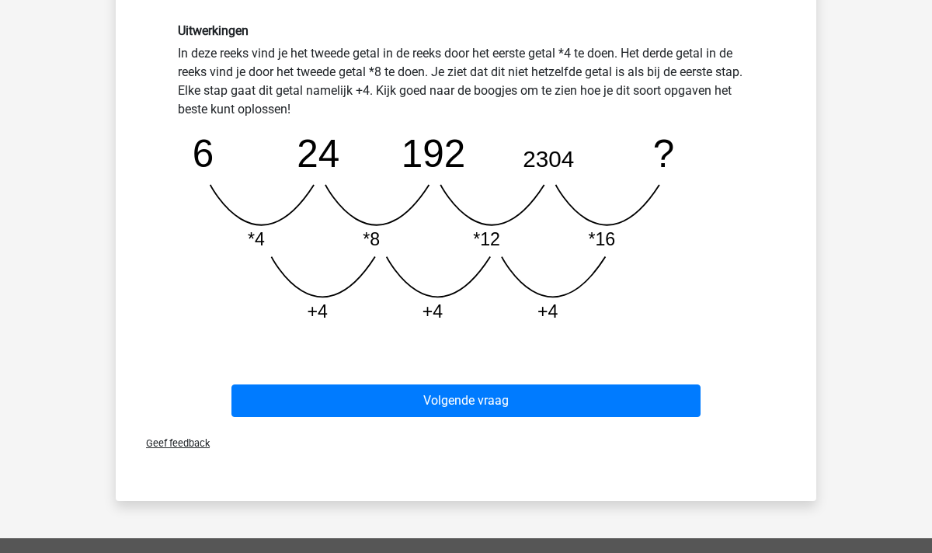
scroll to position [472, 0]
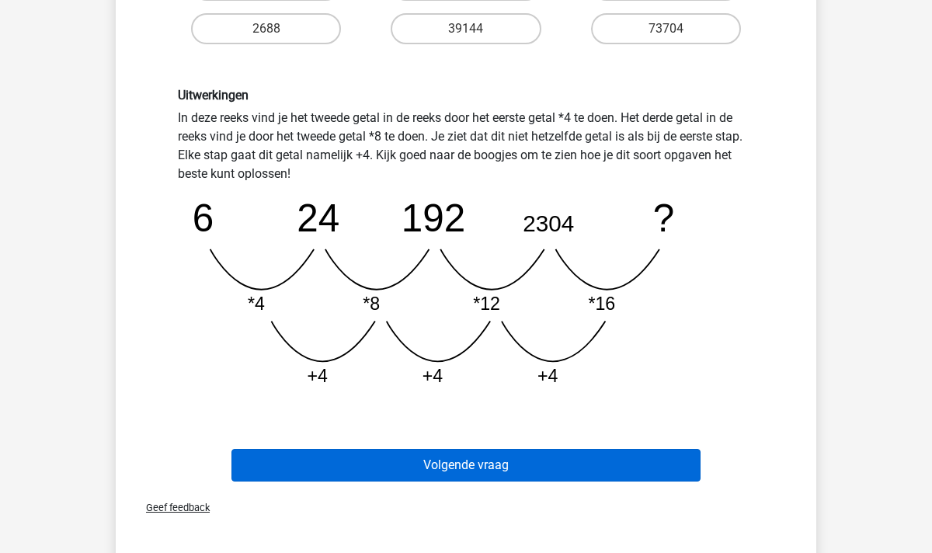
click at [491, 466] on button "Volgende vraag" at bounding box center [466, 465] width 470 height 33
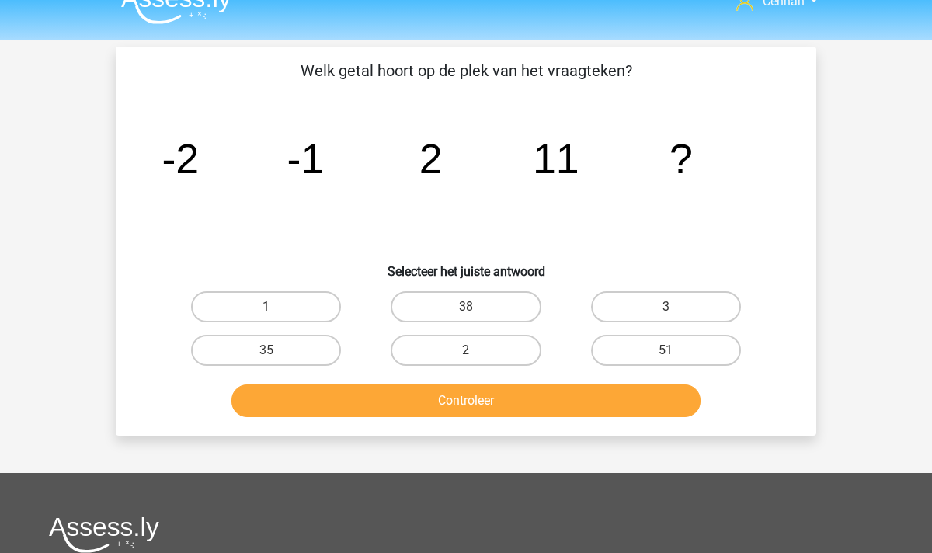
scroll to position [0, 0]
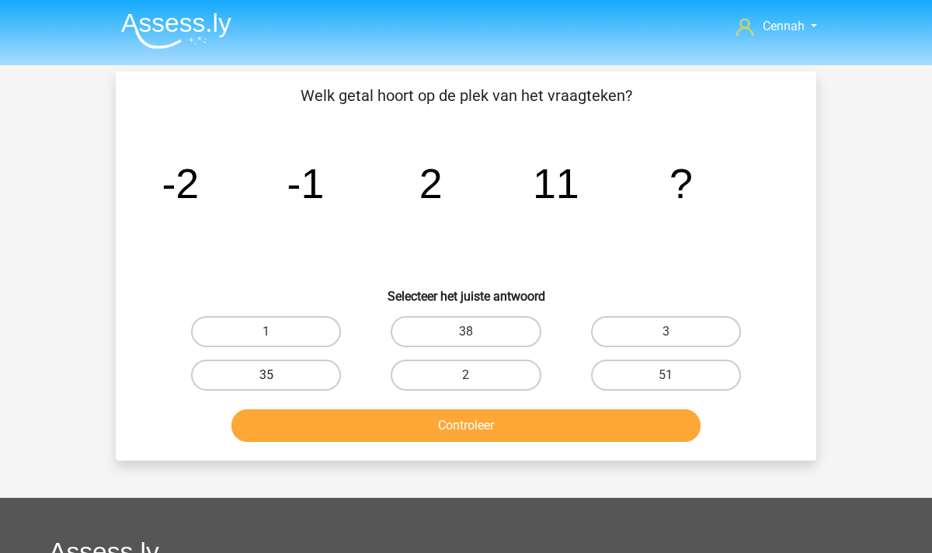
click at [291, 373] on label "35" at bounding box center [266, 375] width 150 height 31
click at [276, 375] on input "35" at bounding box center [271, 380] width 10 height 10
radio input "true"
click at [390, 410] on button "Controleer" at bounding box center [466, 425] width 470 height 33
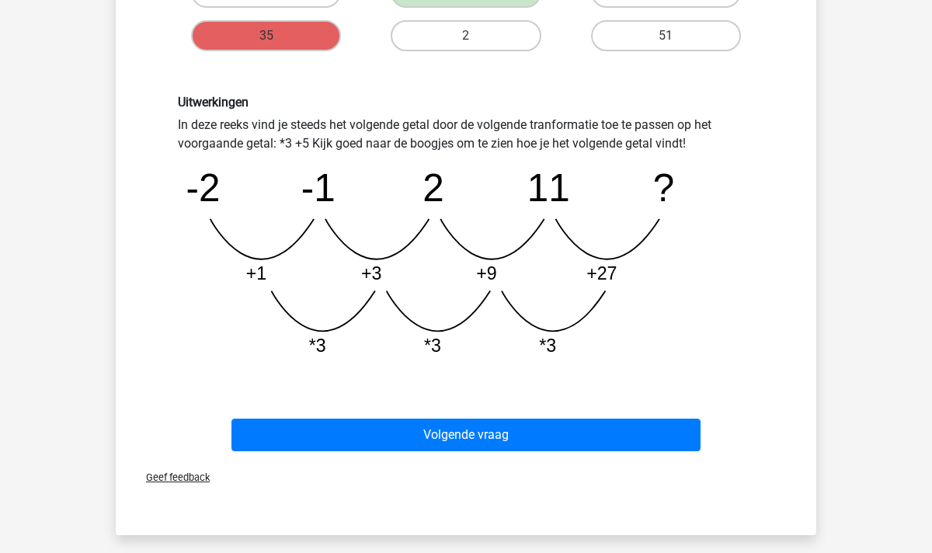
scroll to position [340, 0]
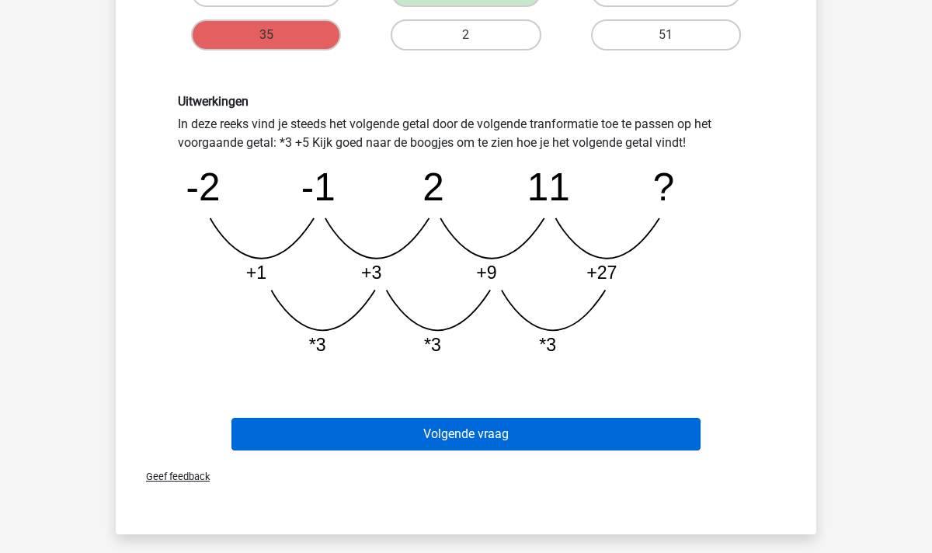
click at [472, 443] on button "Volgende vraag" at bounding box center [466, 434] width 470 height 33
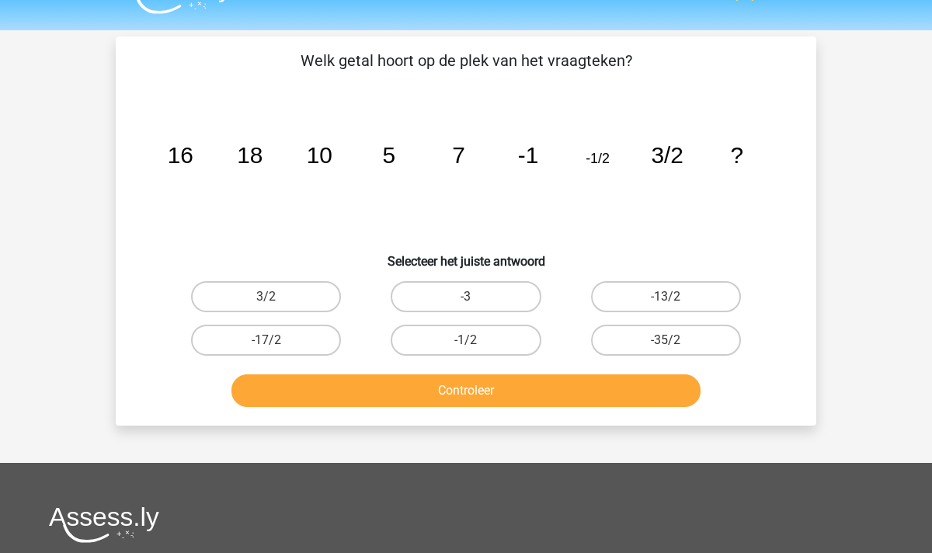
scroll to position [26, 0]
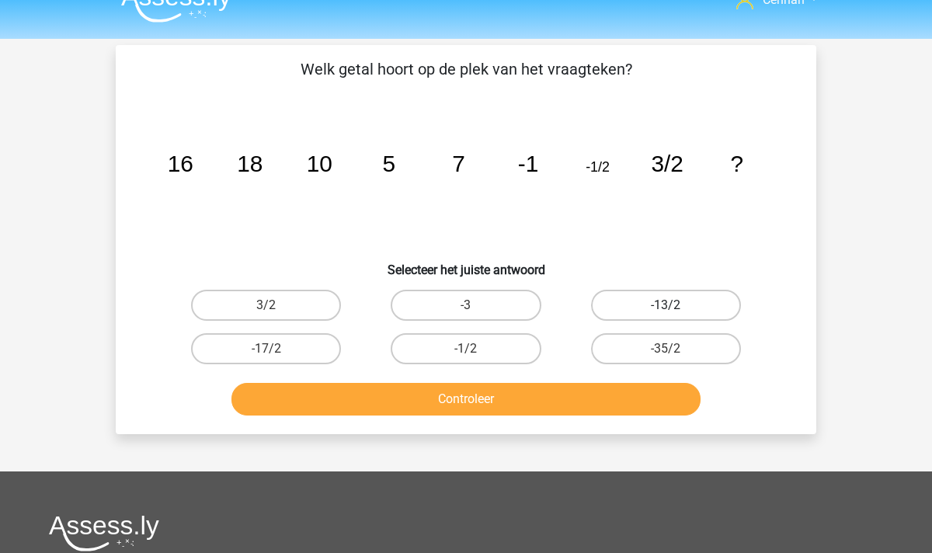
click at [643, 307] on label "-13/2" at bounding box center [666, 305] width 150 height 31
click at [666, 307] on input "-13/2" at bounding box center [671, 310] width 10 height 10
radio input "true"
click at [520, 403] on button "Controleer" at bounding box center [466, 399] width 470 height 33
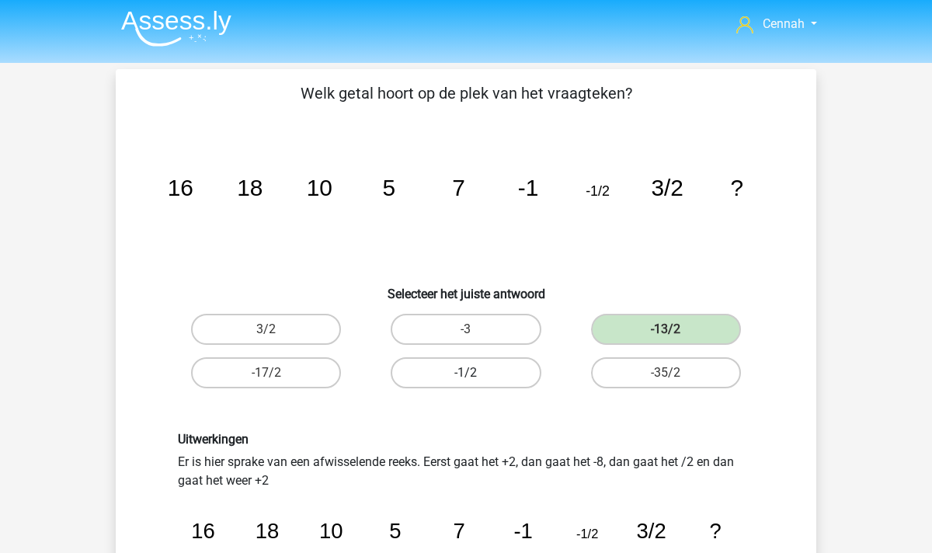
scroll to position [0, 0]
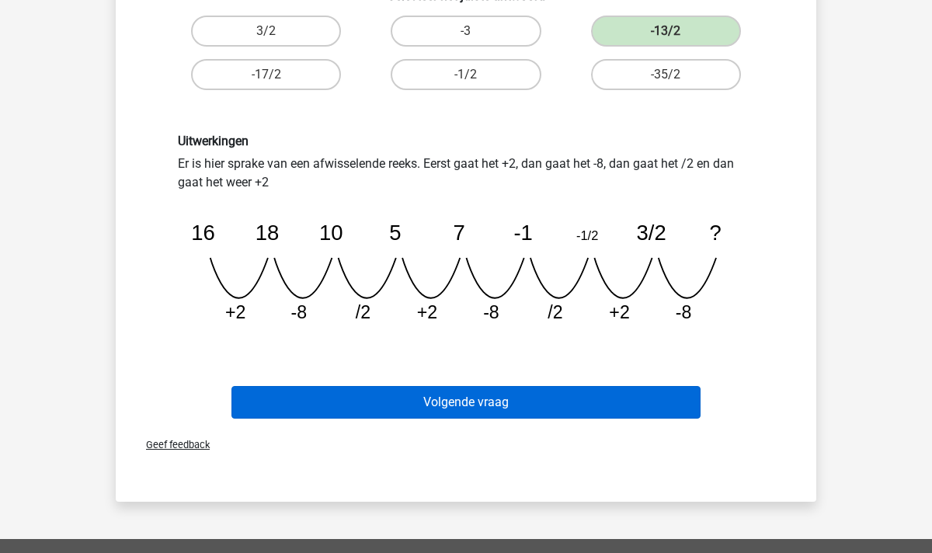
click at [471, 395] on button "Volgende vraag" at bounding box center [466, 402] width 470 height 33
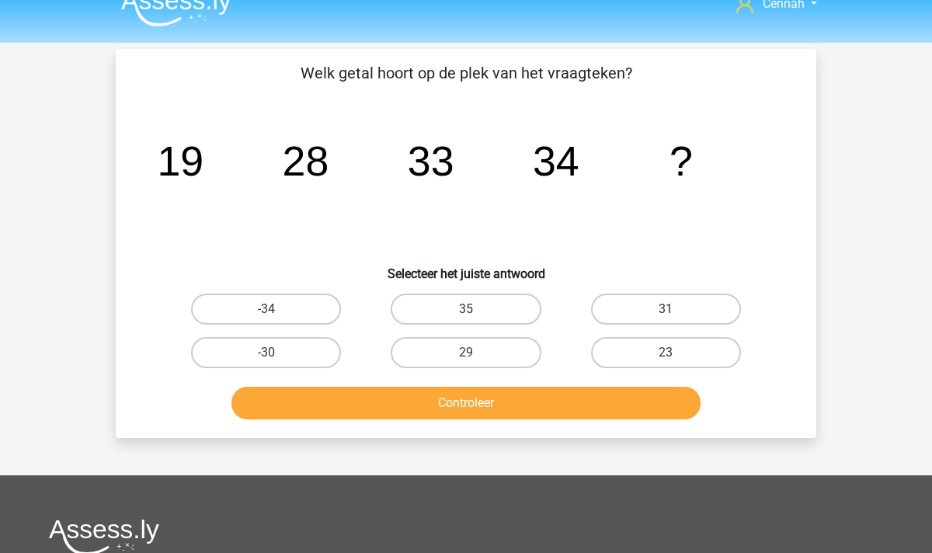
scroll to position [6, 0]
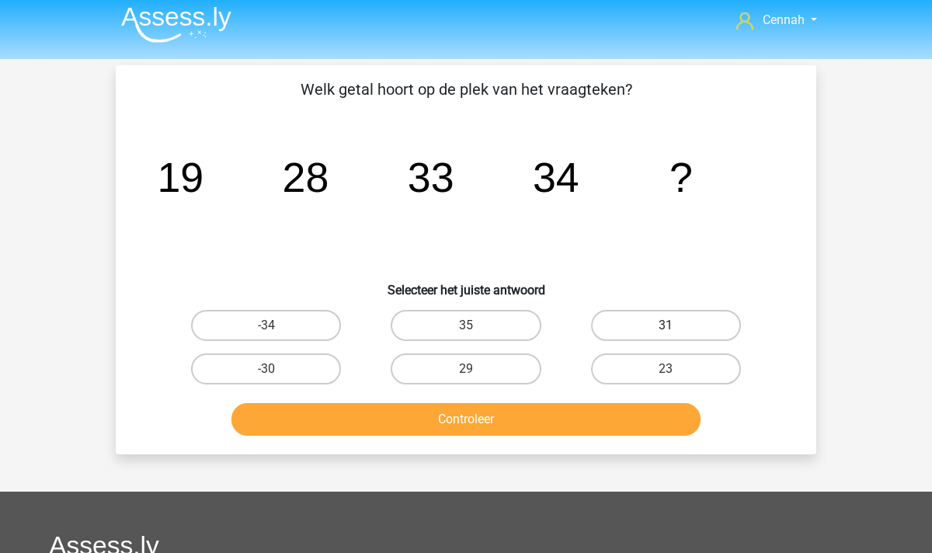
click at [655, 321] on label "31" at bounding box center [666, 325] width 150 height 31
click at [666, 325] on input "31" at bounding box center [671, 330] width 10 height 10
radio input "true"
click at [484, 426] on button "Controleer" at bounding box center [466, 419] width 470 height 33
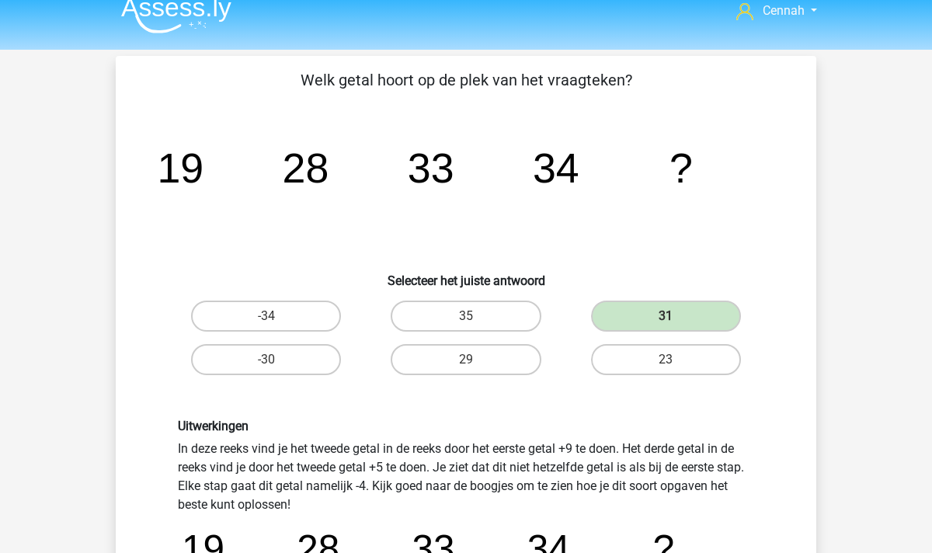
scroll to position [20, 0]
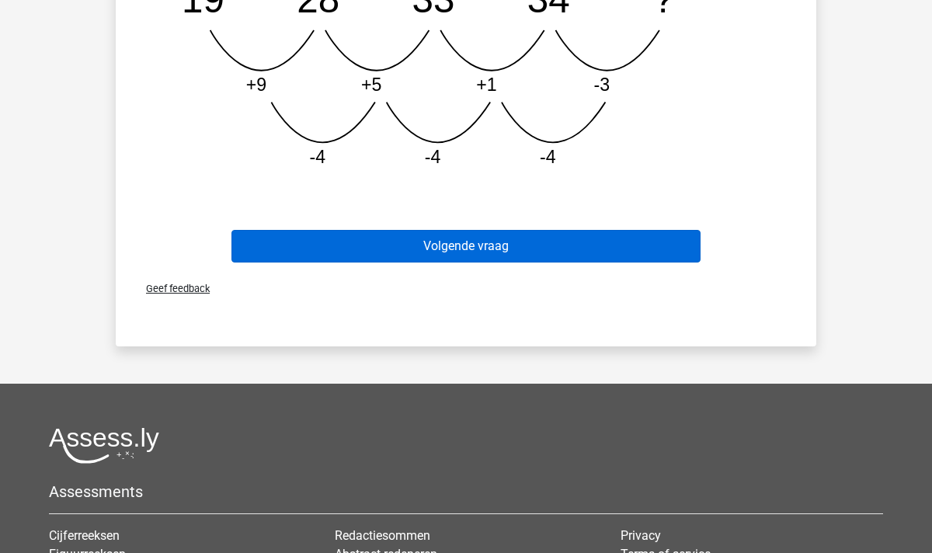
click at [506, 250] on button "Volgende vraag" at bounding box center [466, 246] width 470 height 33
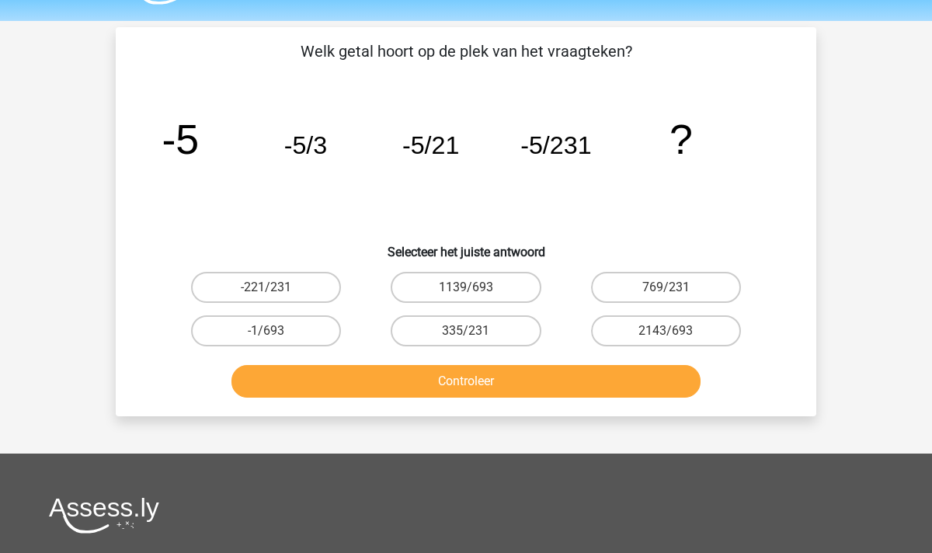
scroll to position [42, 0]
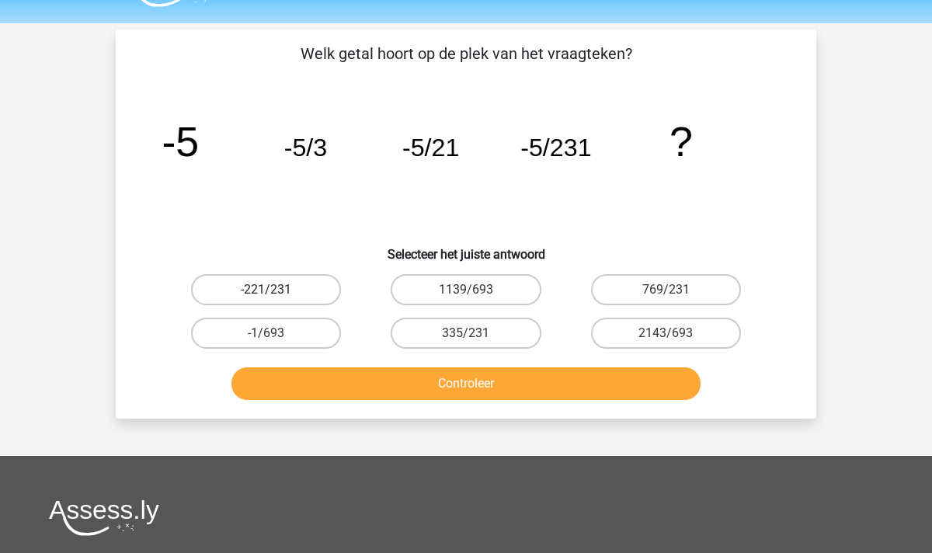
click at [290, 284] on label "-221/231" at bounding box center [266, 289] width 150 height 31
click at [276, 290] on input "-221/231" at bounding box center [271, 295] width 10 height 10
radio input "true"
click at [426, 405] on div "Controleer" at bounding box center [466, 386] width 600 height 39
click at [433, 386] on button "Controleer" at bounding box center [466, 383] width 470 height 33
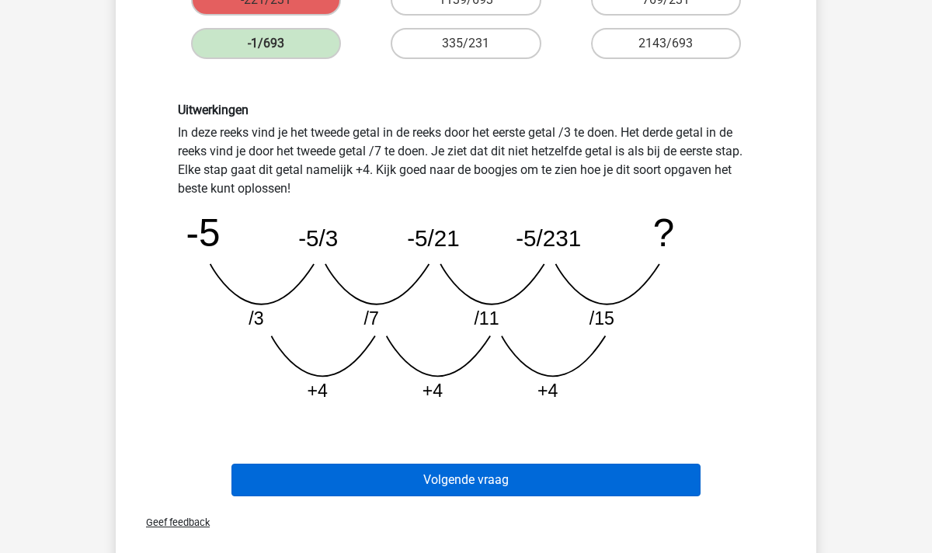
click at [472, 473] on button "Volgende vraag" at bounding box center [466, 480] width 470 height 33
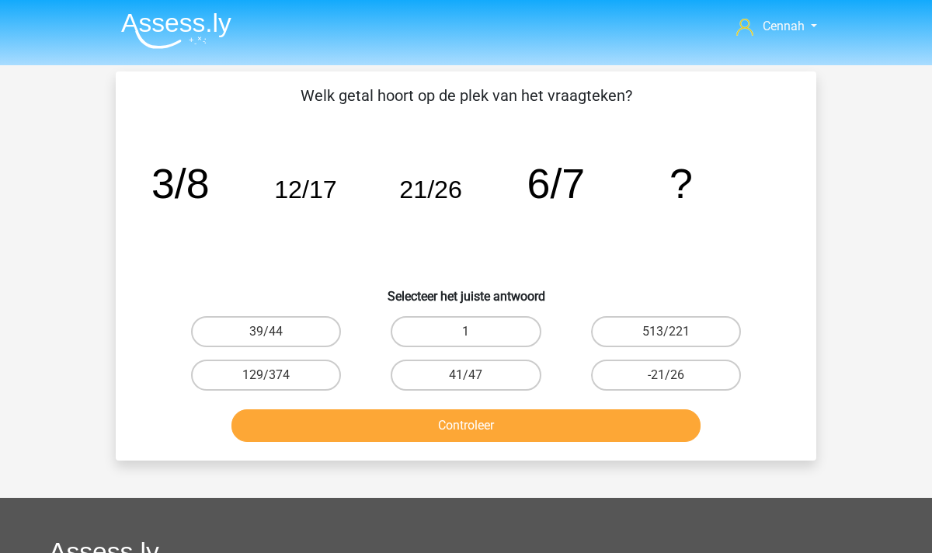
scroll to position [0, 0]
click at [490, 333] on label "1" at bounding box center [466, 331] width 150 height 31
click at [476, 333] on input "1" at bounding box center [471, 337] width 10 height 10
radio input "true"
click at [474, 426] on button "Controleer" at bounding box center [466, 425] width 470 height 33
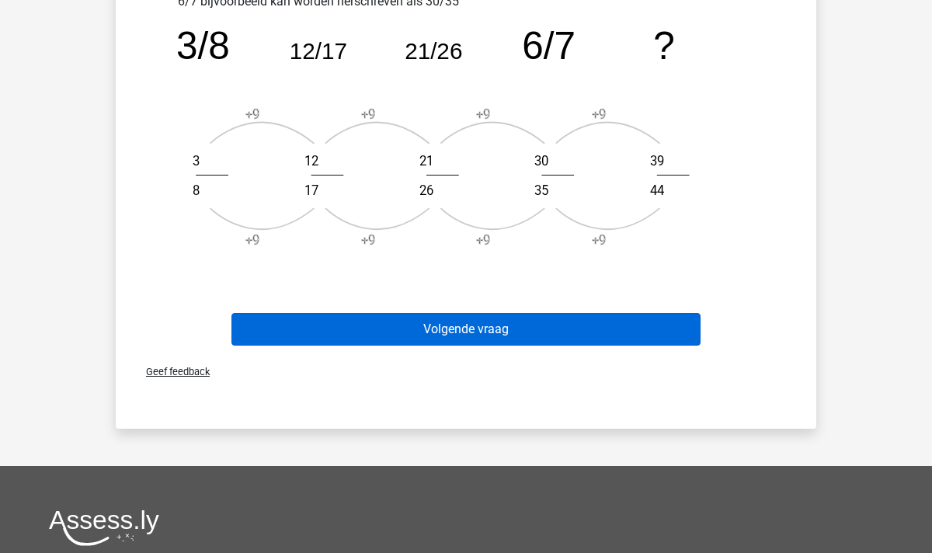
click at [416, 325] on button "Volgende vraag" at bounding box center [466, 329] width 470 height 33
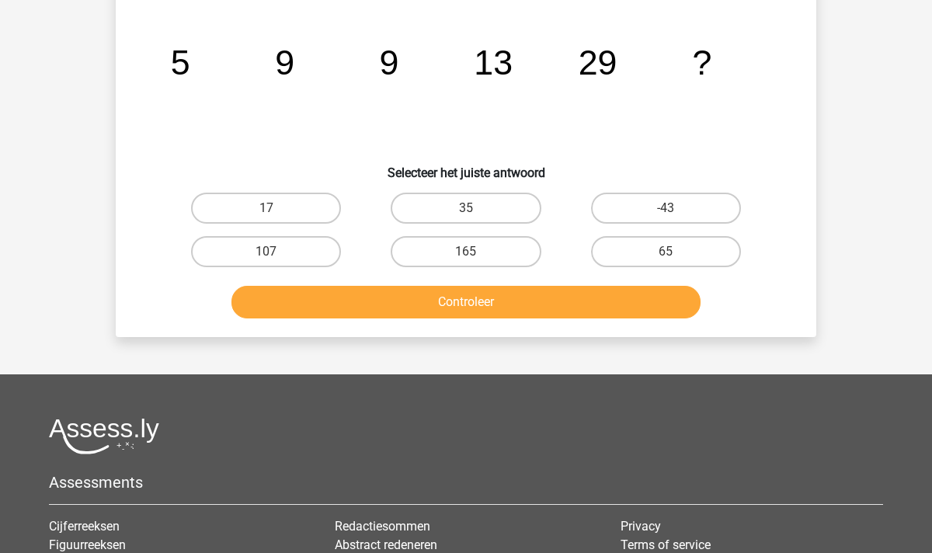
scroll to position [71, 0]
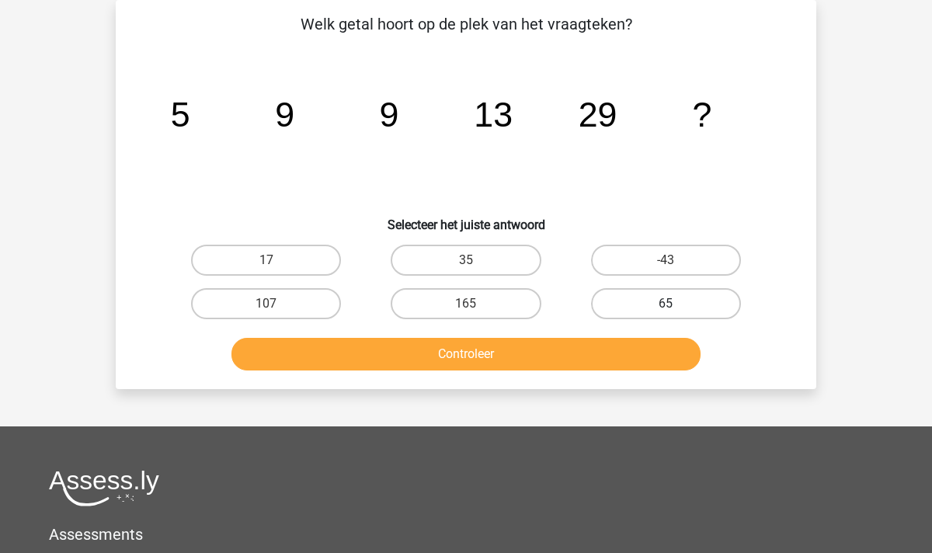
click at [645, 296] on label "65" at bounding box center [666, 303] width 150 height 31
click at [666, 304] on input "65" at bounding box center [671, 309] width 10 height 10
radio input "true"
click at [486, 350] on button "Controleer" at bounding box center [466, 354] width 470 height 33
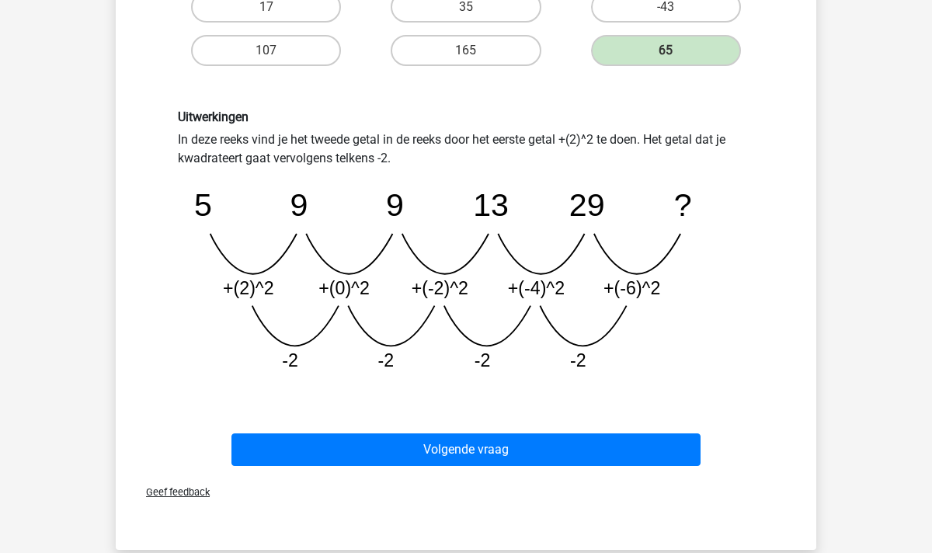
scroll to position [373, 0]
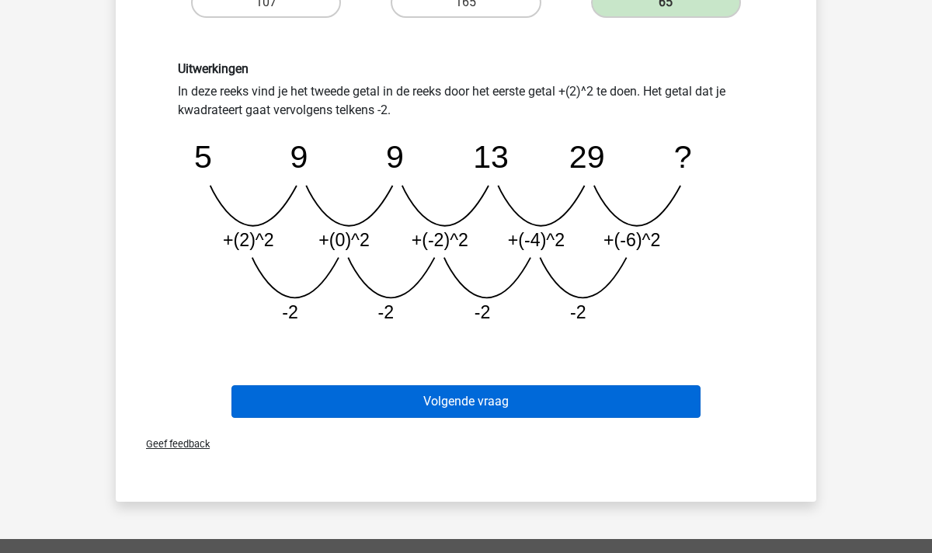
click at [455, 395] on button "Volgende vraag" at bounding box center [466, 401] width 470 height 33
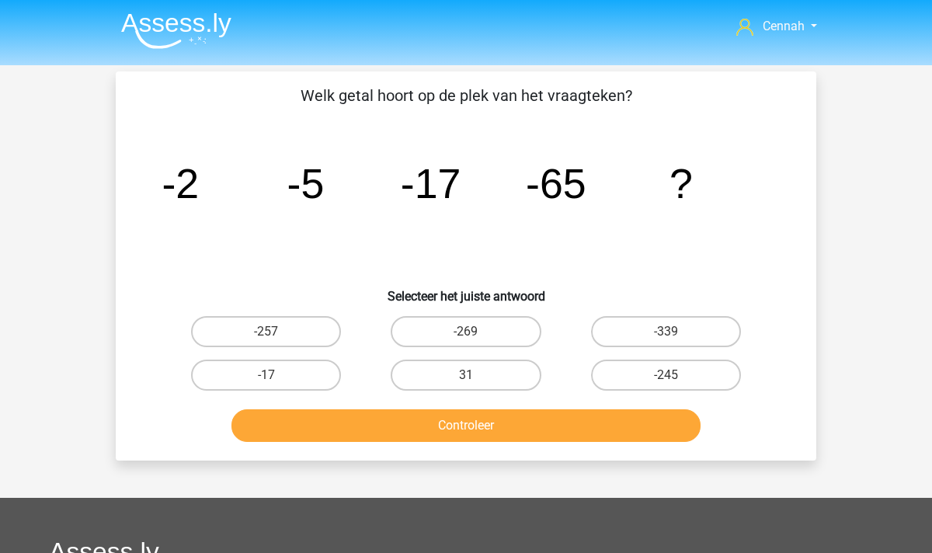
scroll to position [0, 0]
click at [277, 325] on label "-257" at bounding box center [266, 331] width 150 height 31
click at [276, 332] on input "-257" at bounding box center [271, 337] width 10 height 10
radio input "true"
click at [429, 418] on button "Controleer" at bounding box center [466, 425] width 470 height 33
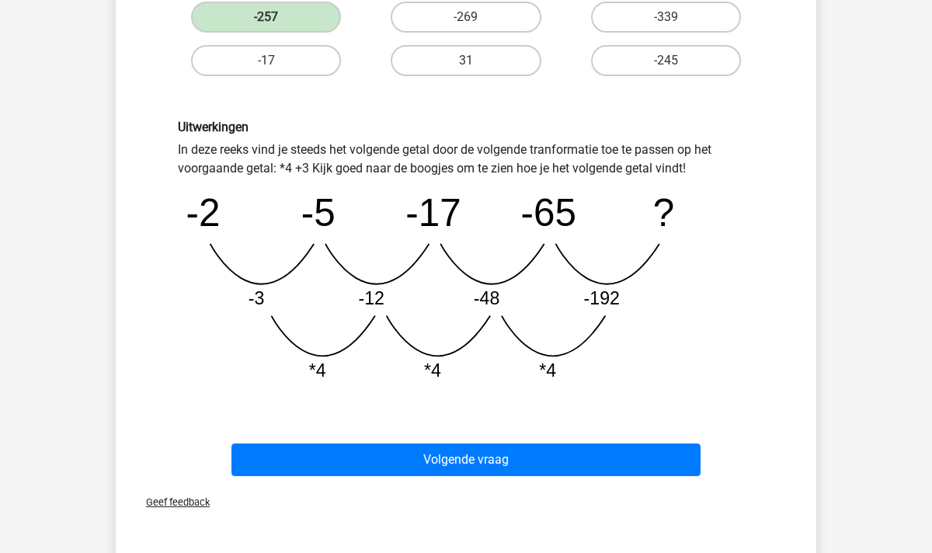
scroll to position [314, 0]
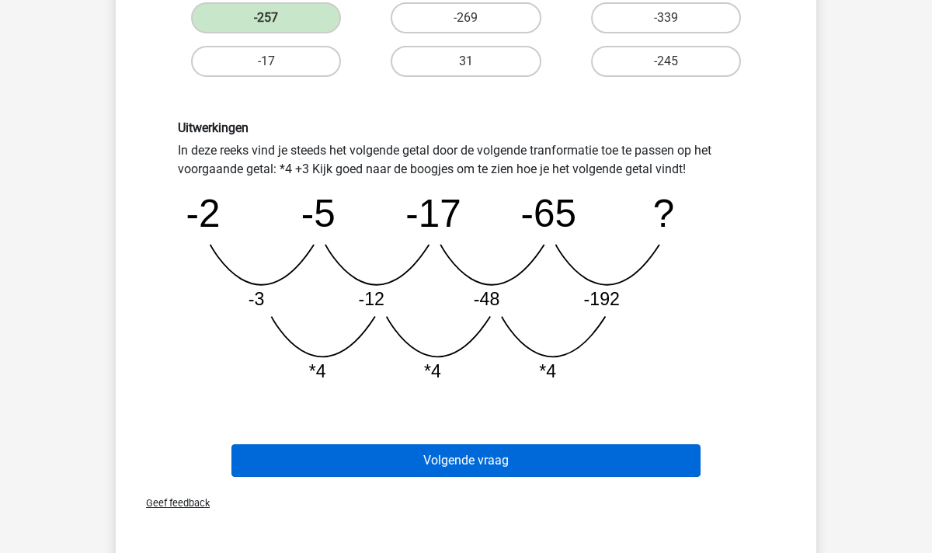
click at [474, 452] on button "Volgende vraag" at bounding box center [466, 460] width 470 height 33
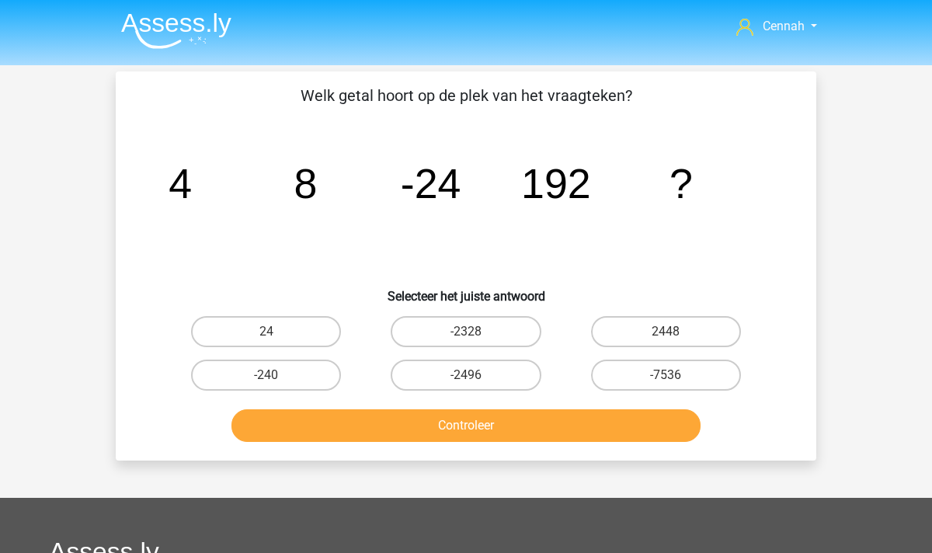
scroll to position [0, 0]
click at [283, 382] on label "-240" at bounding box center [266, 375] width 150 height 31
click at [276, 382] on input "-240" at bounding box center [271, 380] width 10 height 10
radio input "true"
click at [496, 429] on button "Controleer" at bounding box center [466, 425] width 470 height 33
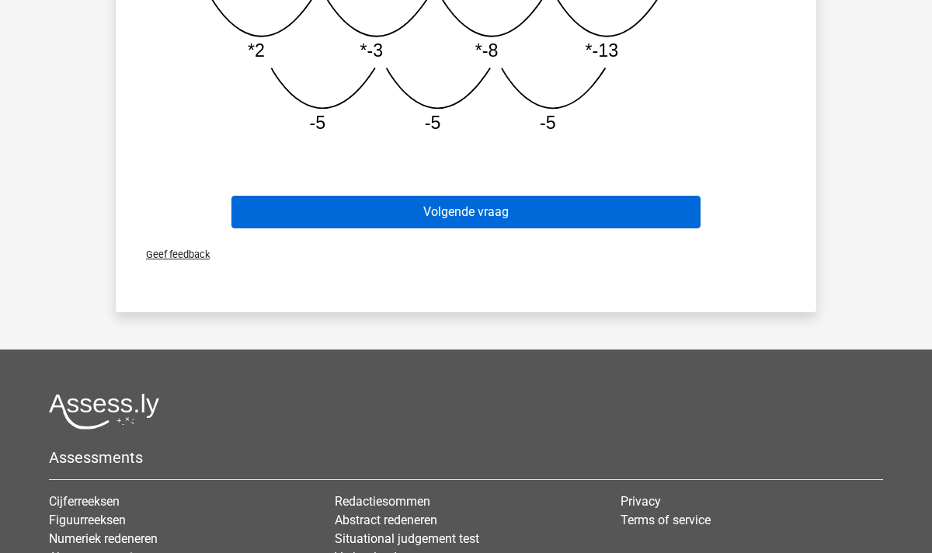
click at [502, 203] on button "Volgende vraag" at bounding box center [466, 212] width 470 height 33
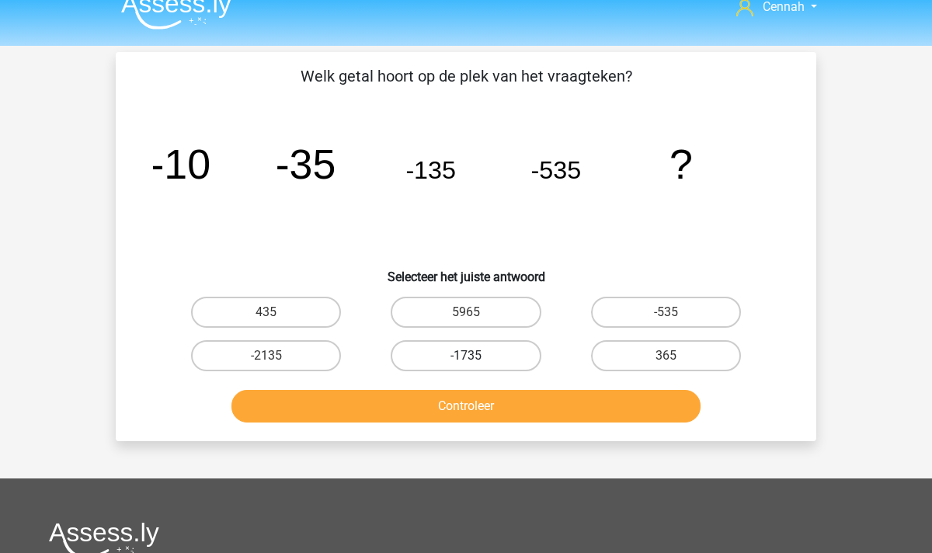
scroll to position [1, 0]
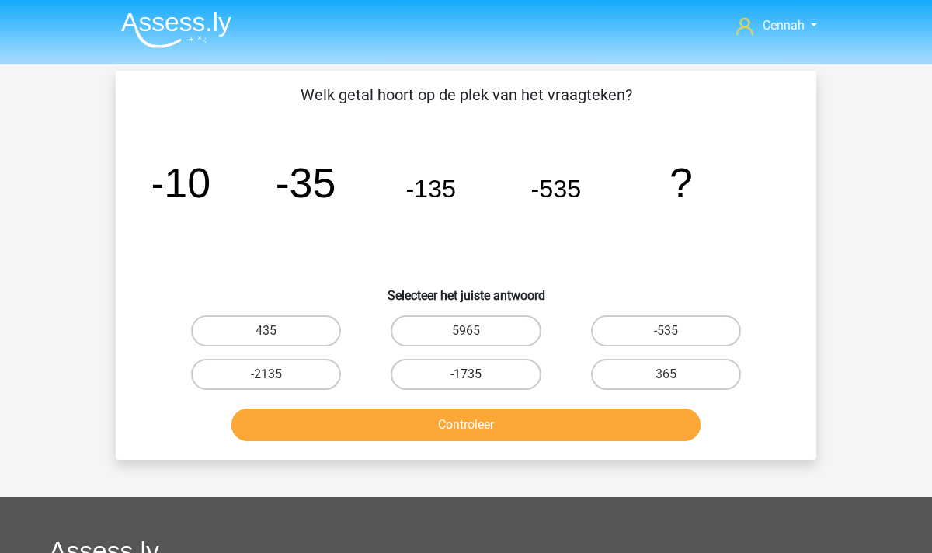
click at [437, 379] on label "-1735" at bounding box center [466, 374] width 150 height 31
click at [466, 379] on input "-1735" at bounding box center [471, 379] width 10 height 10
radio input "true"
click at [450, 418] on button "Controleer" at bounding box center [466, 424] width 470 height 33
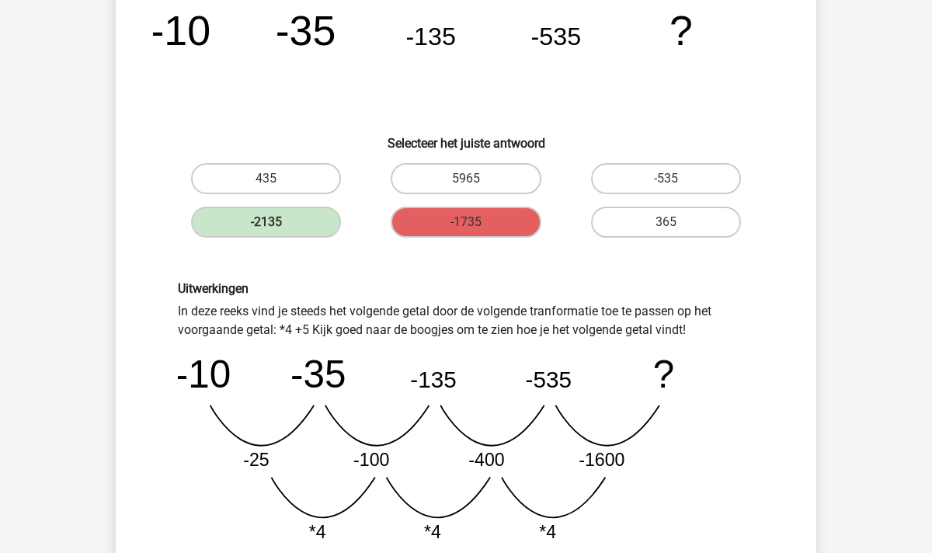
scroll to position [155, 0]
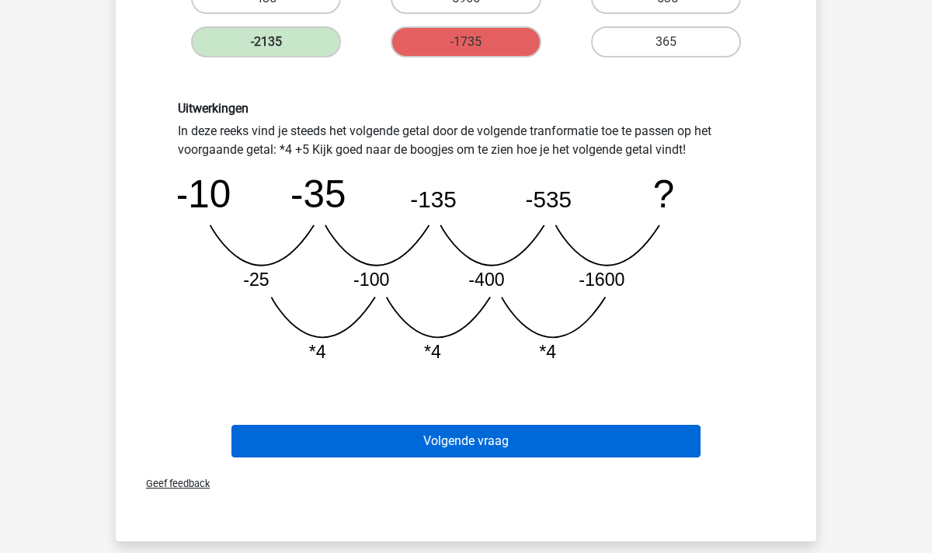
click at [506, 442] on button "Volgende vraag" at bounding box center [466, 441] width 470 height 33
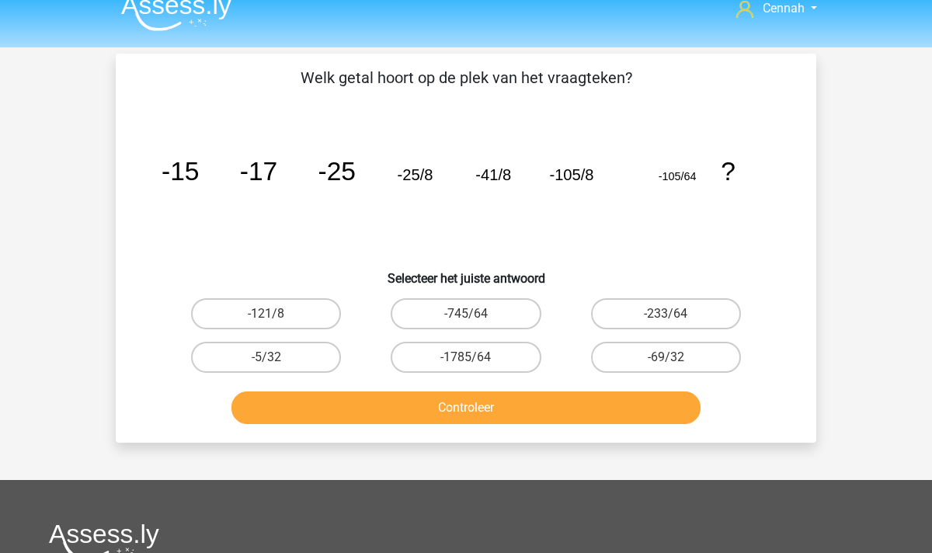
scroll to position [9, 0]
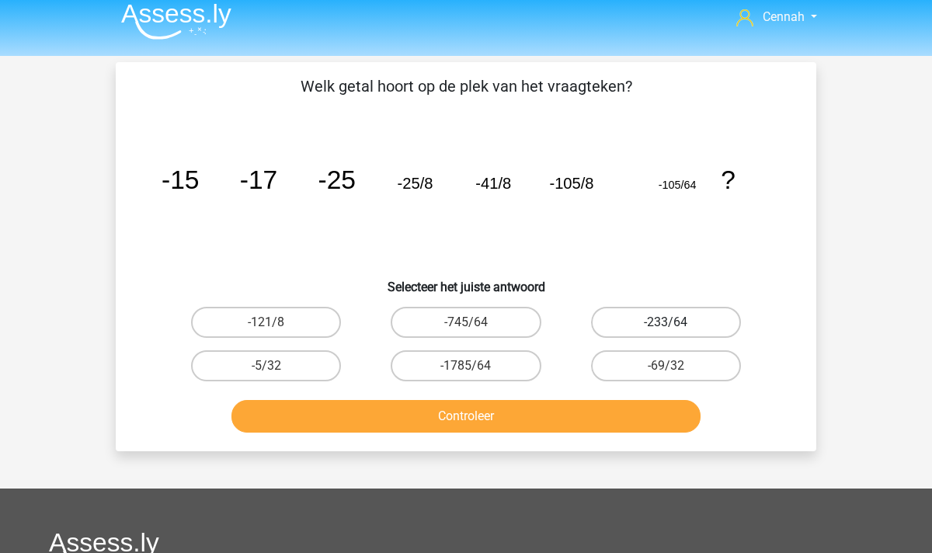
click at [639, 326] on label "-233/64" at bounding box center [666, 322] width 150 height 31
click at [666, 326] on input "-233/64" at bounding box center [671, 327] width 10 height 10
radio input "true"
click at [571, 405] on button "Controleer" at bounding box center [466, 416] width 470 height 33
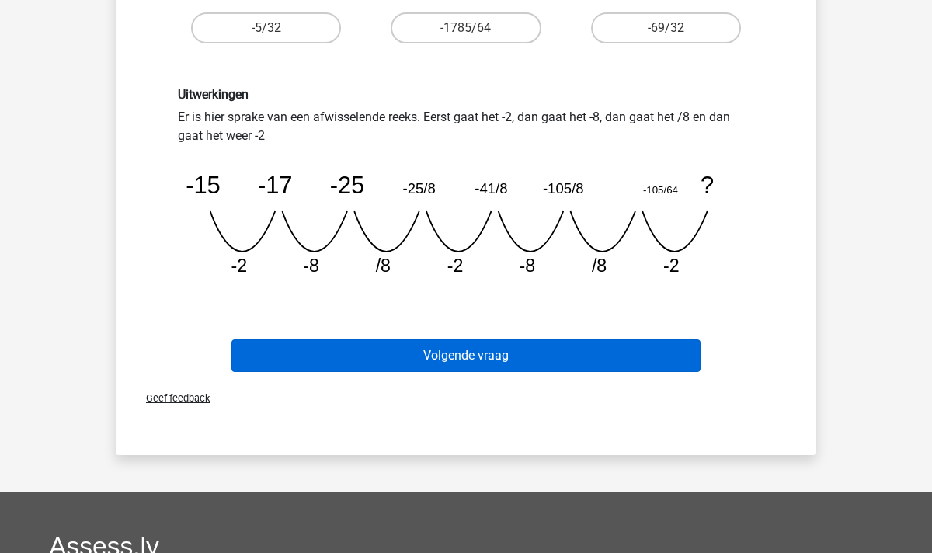
click at [509, 352] on button "Volgende vraag" at bounding box center [466, 355] width 470 height 33
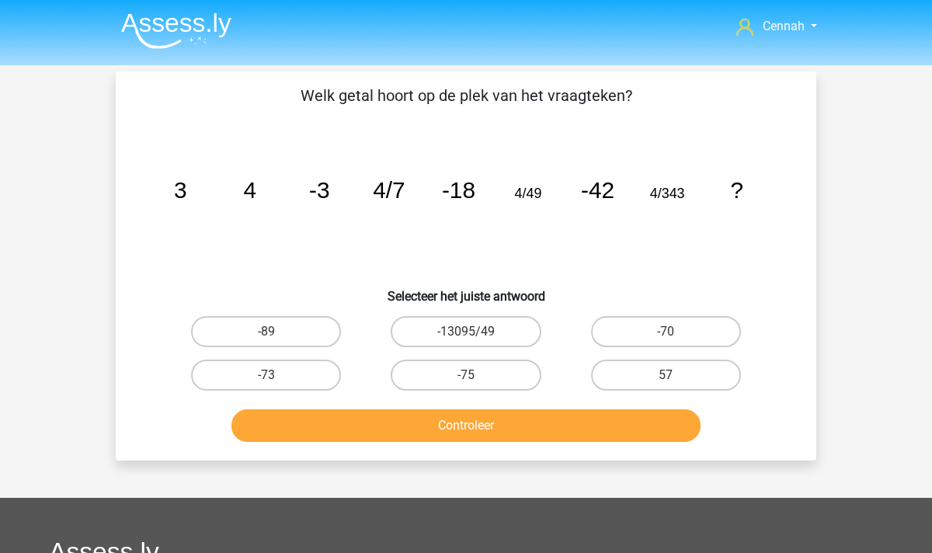
scroll to position [0, 0]
click at [487, 372] on label "-75" at bounding box center [466, 375] width 150 height 31
click at [476, 375] on input "-75" at bounding box center [471, 380] width 10 height 10
radio input "true"
click at [494, 428] on button "Controleer" at bounding box center [466, 425] width 470 height 33
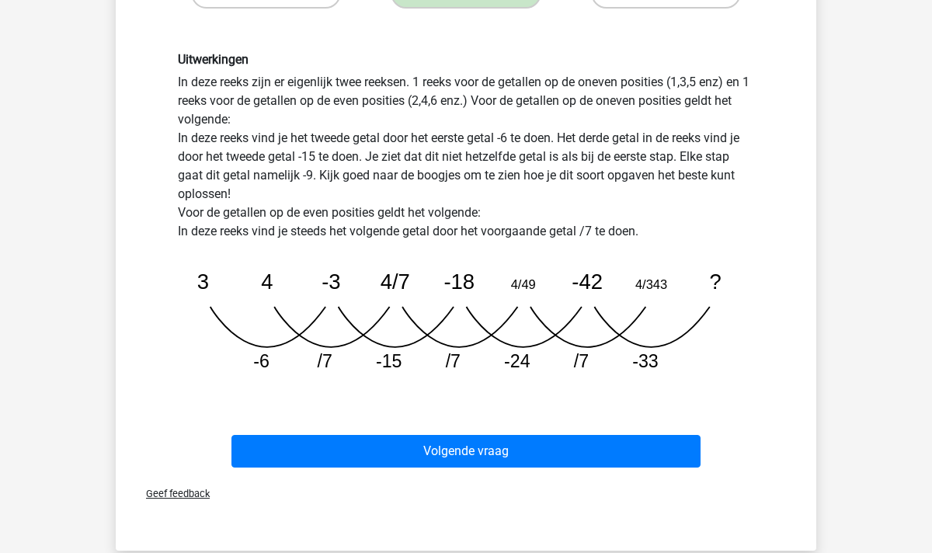
scroll to position [374, 0]
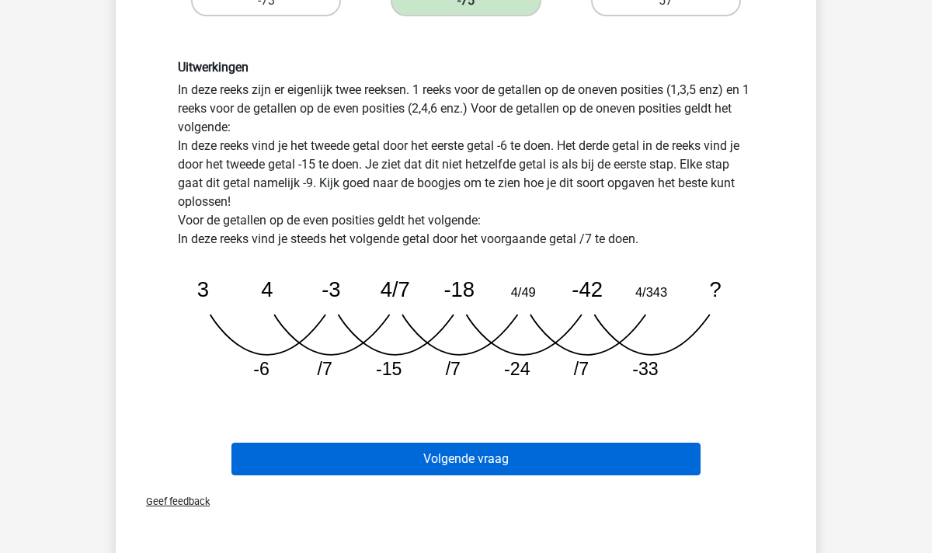
click at [529, 454] on button "Volgende vraag" at bounding box center [466, 459] width 470 height 33
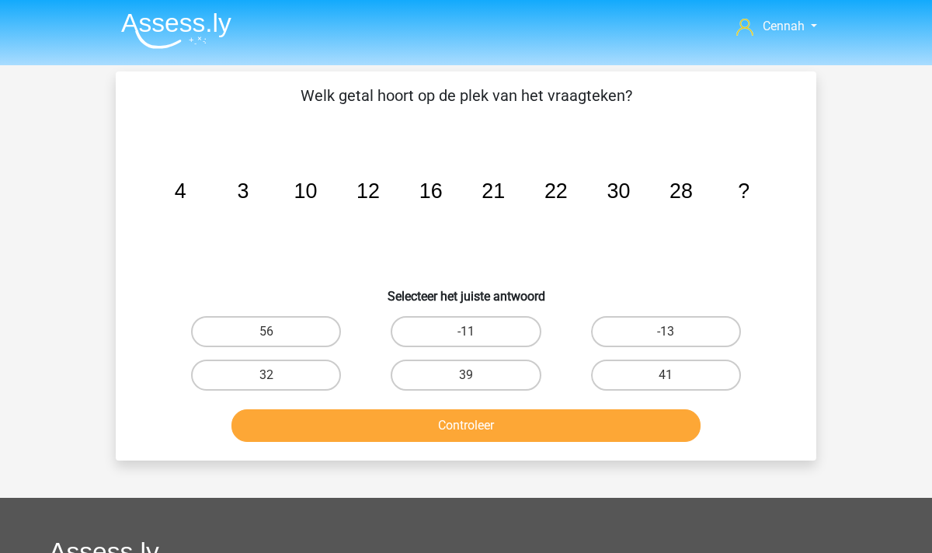
scroll to position [0, 0]
click at [436, 376] on label "39" at bounding box center [466, 375] width 150 height 31
click at [466, 376] on input "39" at bounding box center [471, 380] width 10 height 10
radio input "true"
click at [441, 423] on button "Controleer" at bounding box center [466, 425] width 470 height 33
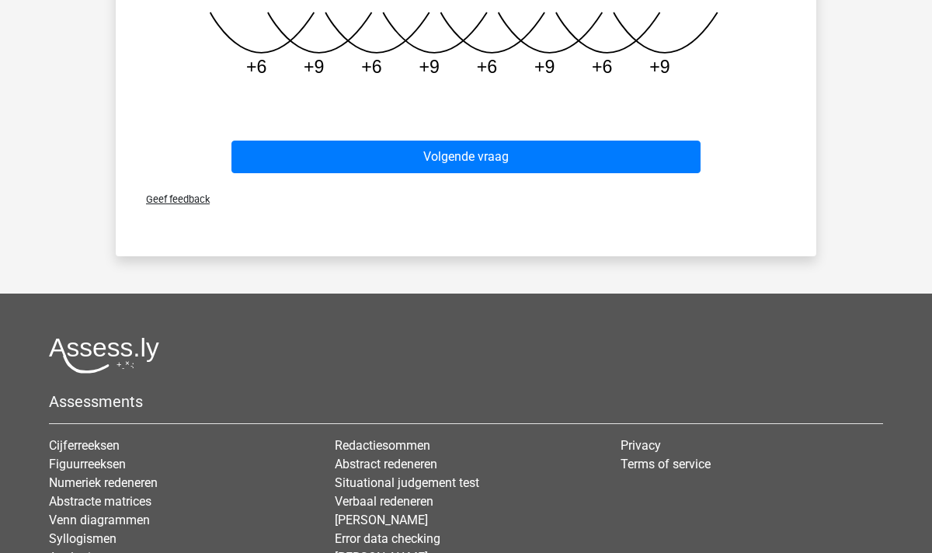
scroll to position [641, 0]
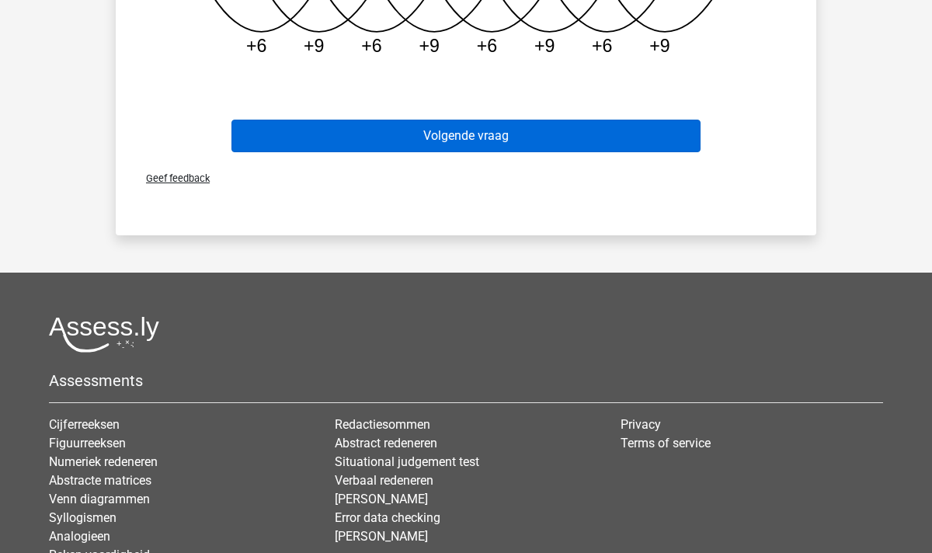
click at [504, 127] on button "Volgende vraag" at bounding box center [466, 136] width 470 height 33
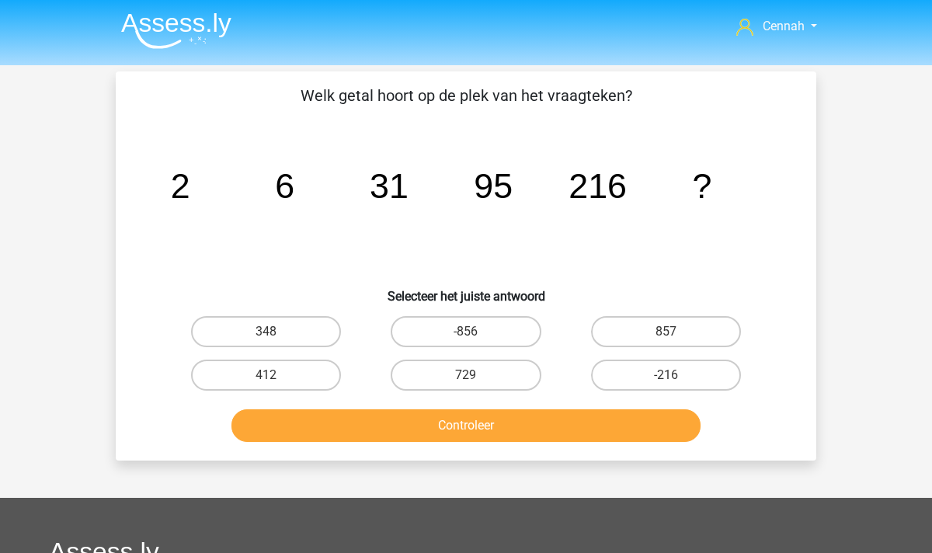
scroll to position [0, 0]
click at [664, 332] on label "857" at bounding box center [666, 331] width 150 height 31
click at [666, 332] on input "857" at bounding box center [671, 337] width 10 height 10
radio input "true"
click at [582, 440] on button "Controleer" at bounding box center [466, 425] width 470 height 33
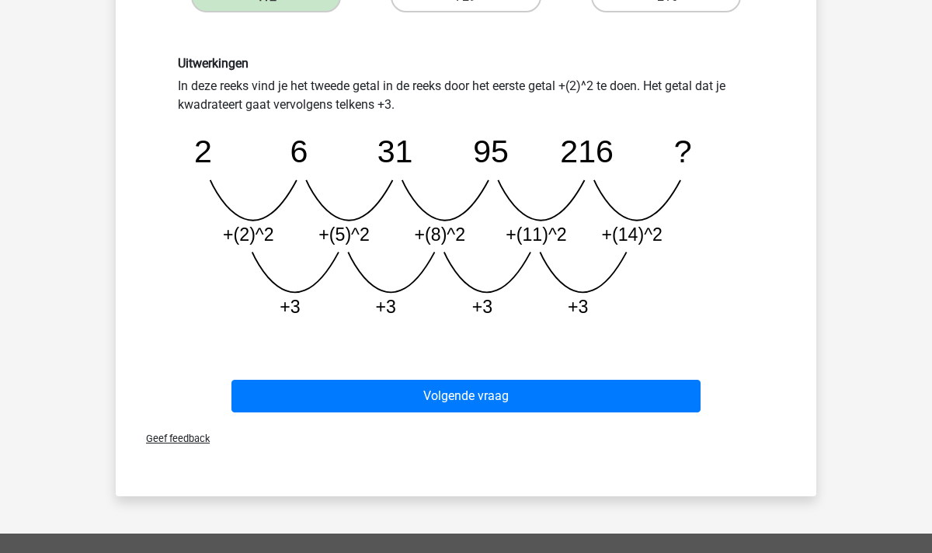
scroll to position [377, 0]
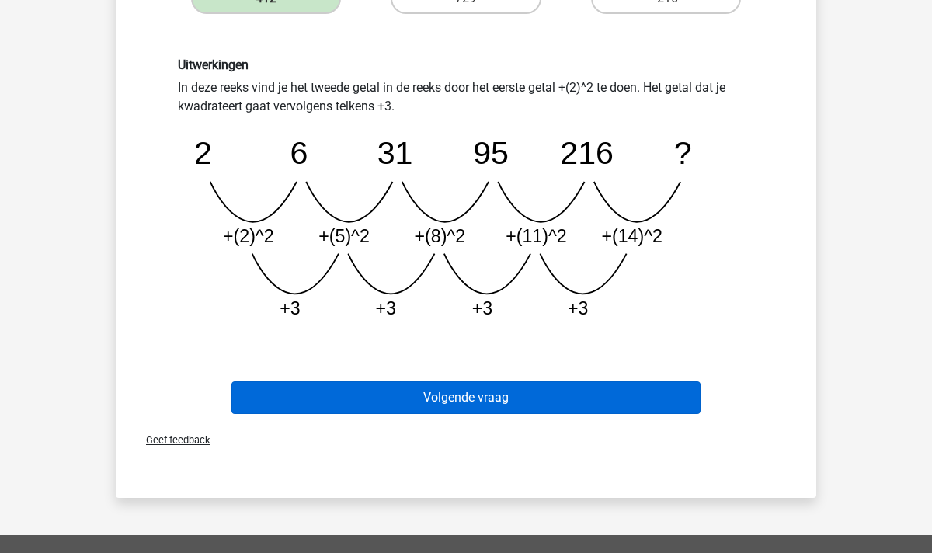
click at [555, 395] on button "Volgende vraag" at bounding box center [466, 397] width 470 height 33
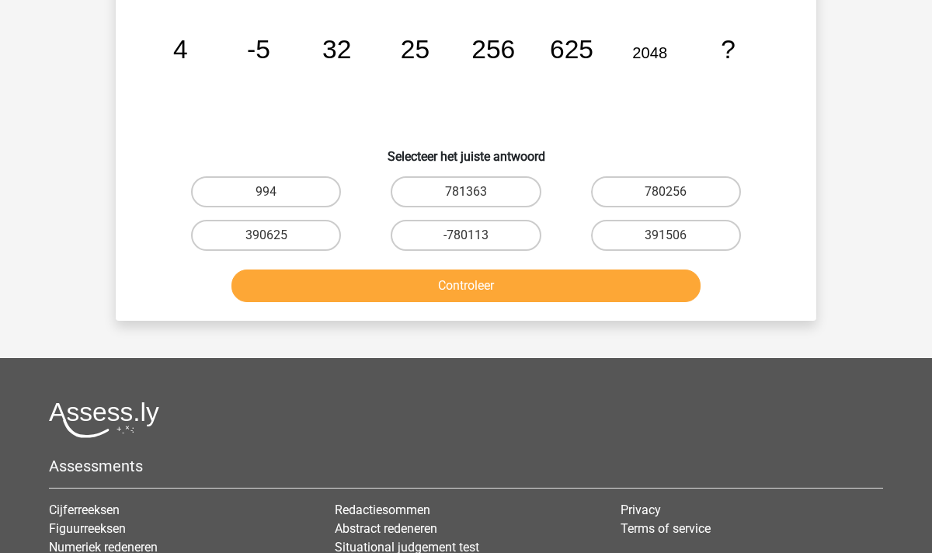
scroll to position [71, 0]
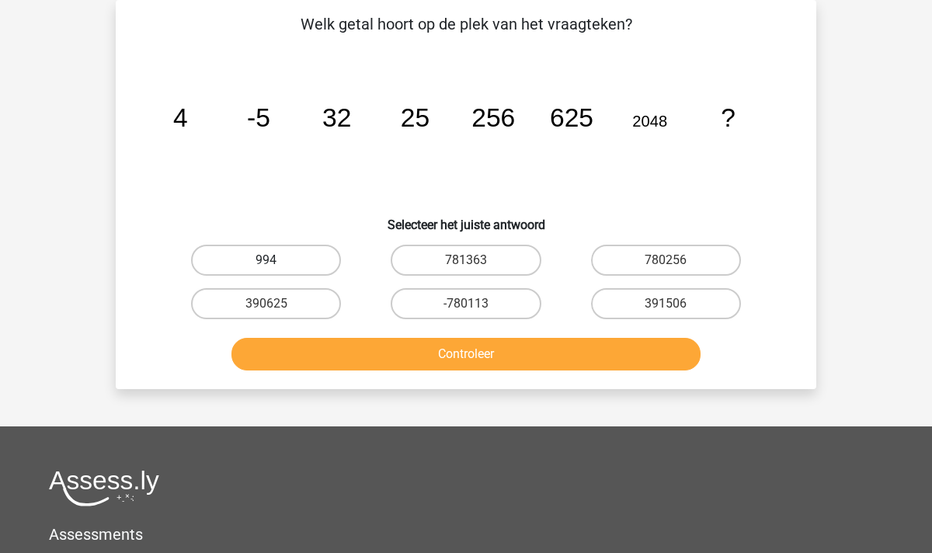
click at [286, 259] on label "994" at bounding box center [266, 260] width 150 height 31
click at [276, 260] on input "994" at bounding box center [271, 265] width 10 height 10
radio input "true"
click at [390, 336] on div "Controleer" at bounding box center [466, 350] width 651 height 51
click at [394, 361] on button "Controleer" at bounding box center [466, 354] width 470 height 33
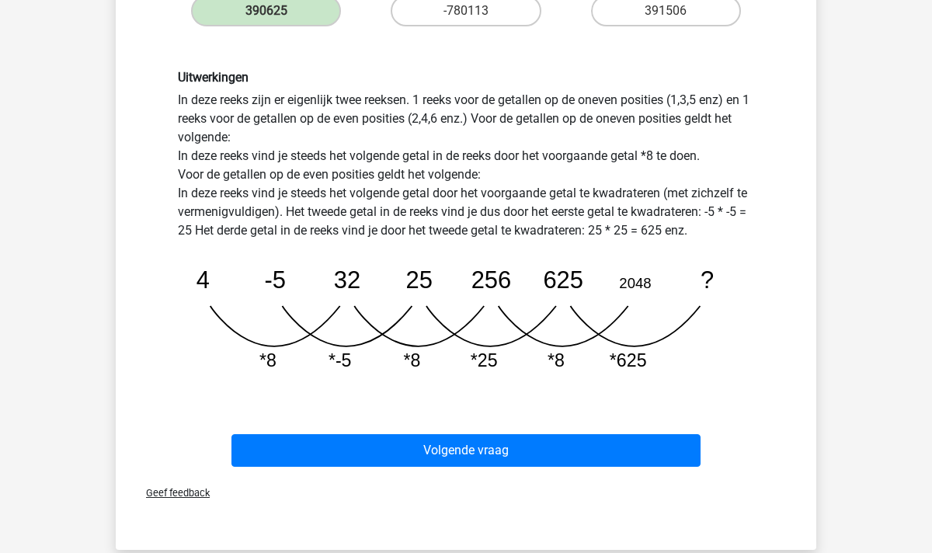
scroll to position [360, 0]
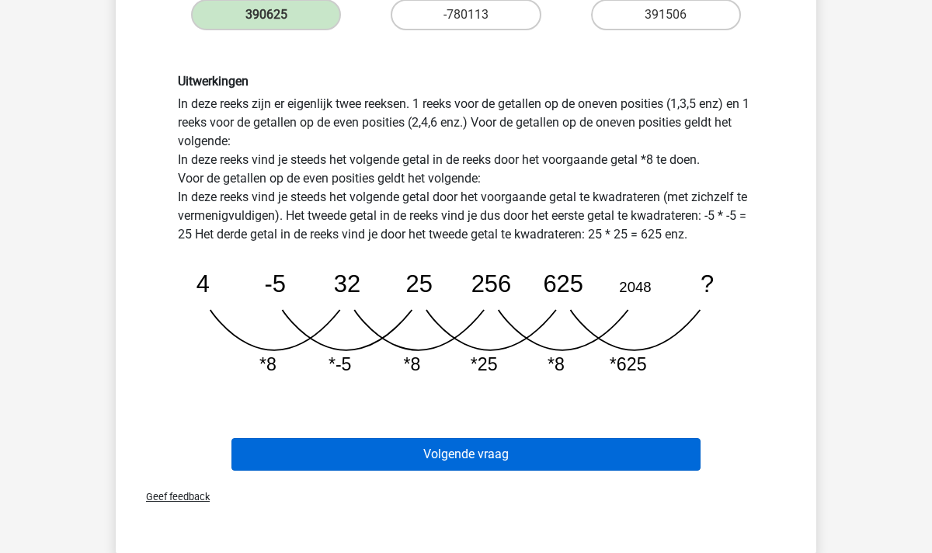
click at [463, 439] on button "Volgende vraag" at bounding box center [466, 454] width 470 height 33
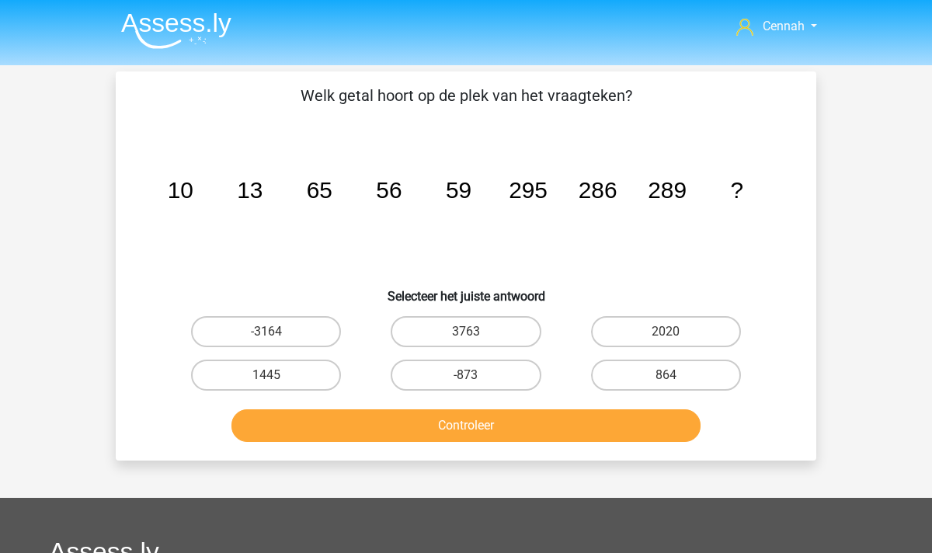
scroll to position [0, 0]
click at [465, 330] on label "3763" at bounding box center [466, 331] width 150 height 31
click at [466, 332] on input "3763" at bounding box center [471, 337] width 10 height 10
radio input "true"
click at [473, 423] on button "Controleer" at bounding box center [466, 425] width 470 height 33
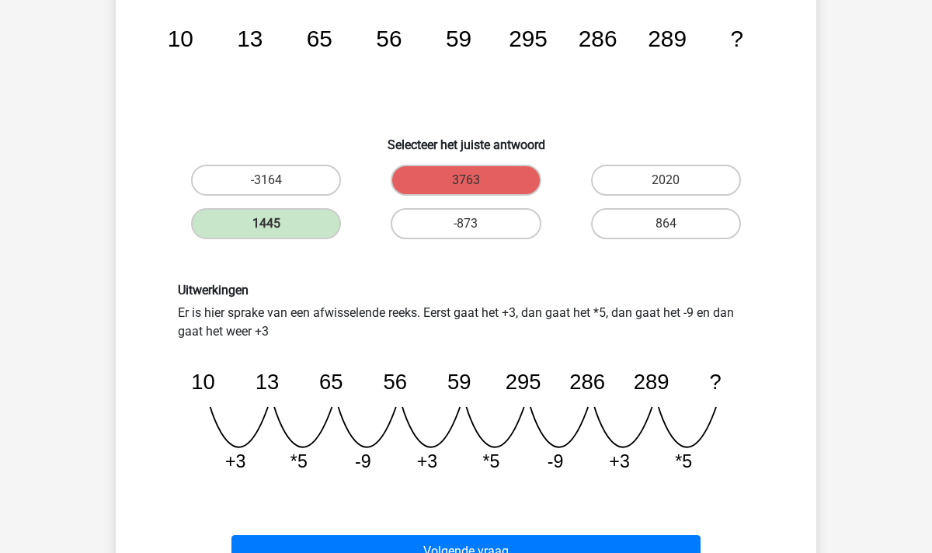
scroll to position [248, 0]
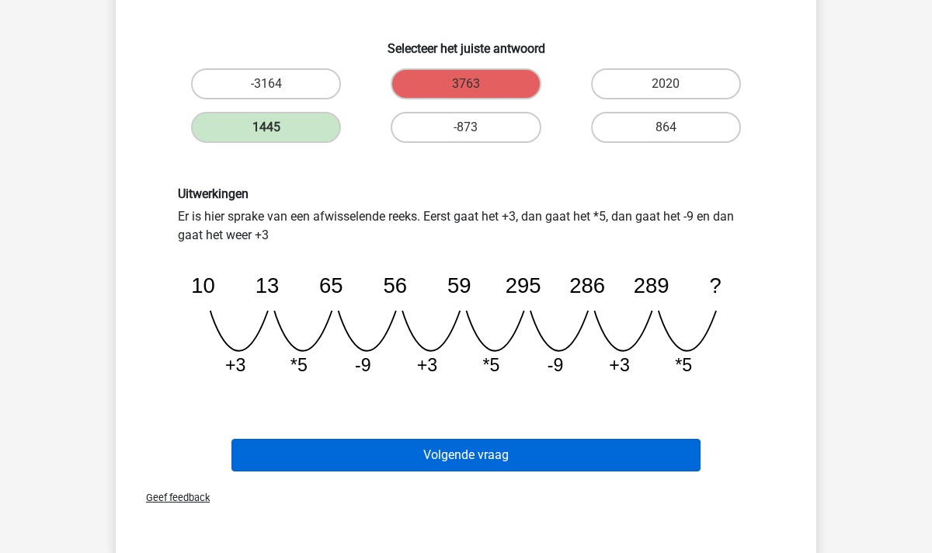
click at [454, 459] on button "Volgende vraag" at bounding box center [466, 455] width 470 height 33
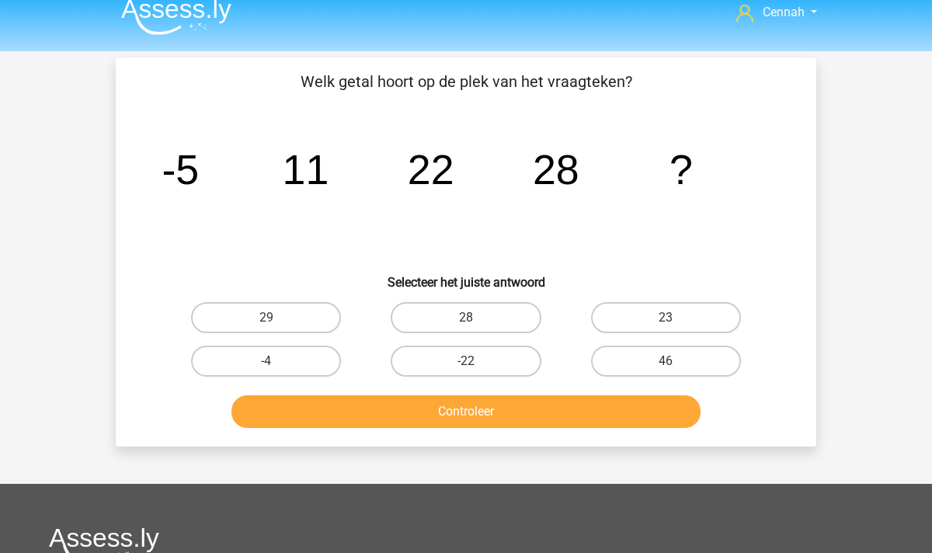
scroll to position [16, 0]
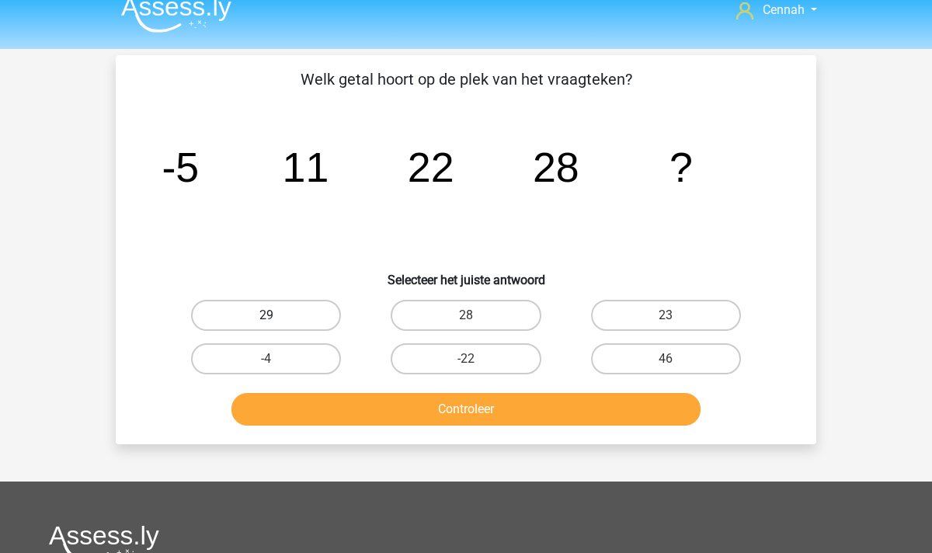
click at [300, 319] on label "29" at bounding box center [266, 315] width 150 height 31
click at [276, 319] on input "29" at bounding box center [271, 320] width 10 height 10
radio input "true"
click at [420, 408] on button "Controleer" at bounding box center [466, 409] width 470 height 33
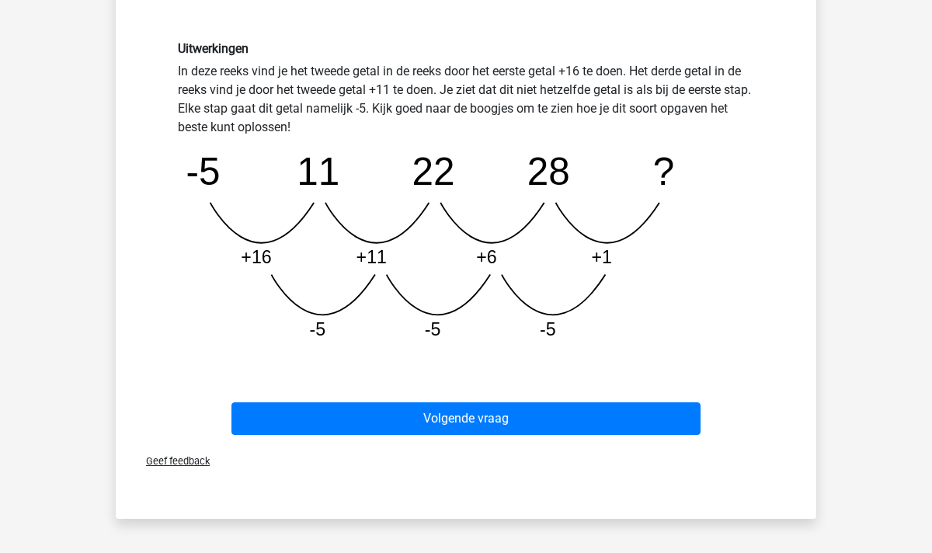
scroll to position [395, 0]
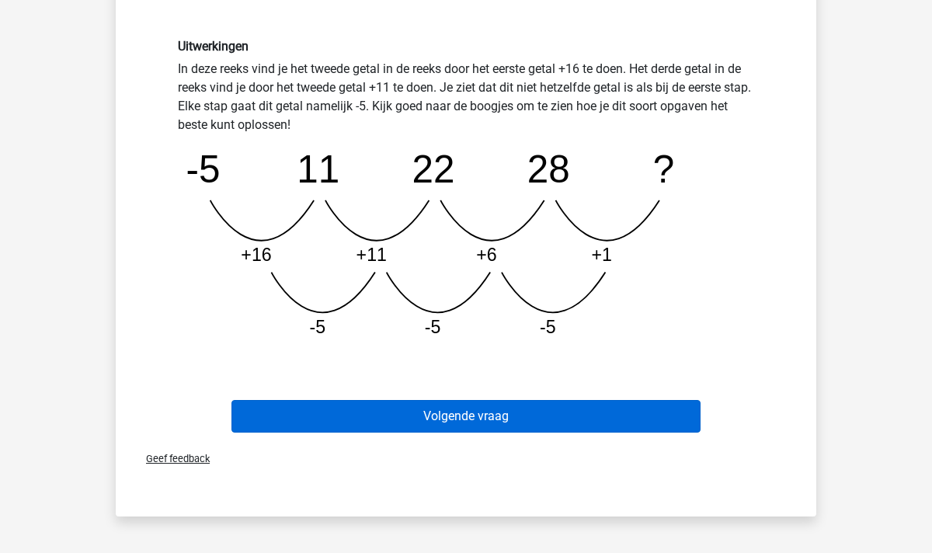
click at [470, 420] on button "Volgende vraag" at bounding box center [466, 416] width 470 height 33
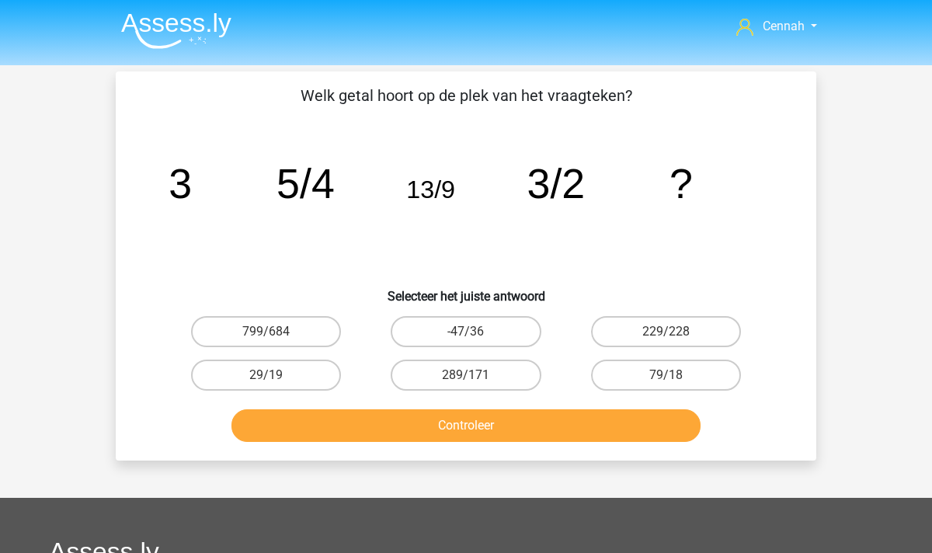
scroll to position [0, 0]
click at [622, 377] on label "79/18" at bounding box center [666, 375] width 150 height 31
click at [666, 377] on input "79/18" at bounding box center [671, 380] width 10 height 10
radio input "true"
click at [553, 413] on button "Controleer" at bounding box center [466, 425] width 470 height 33
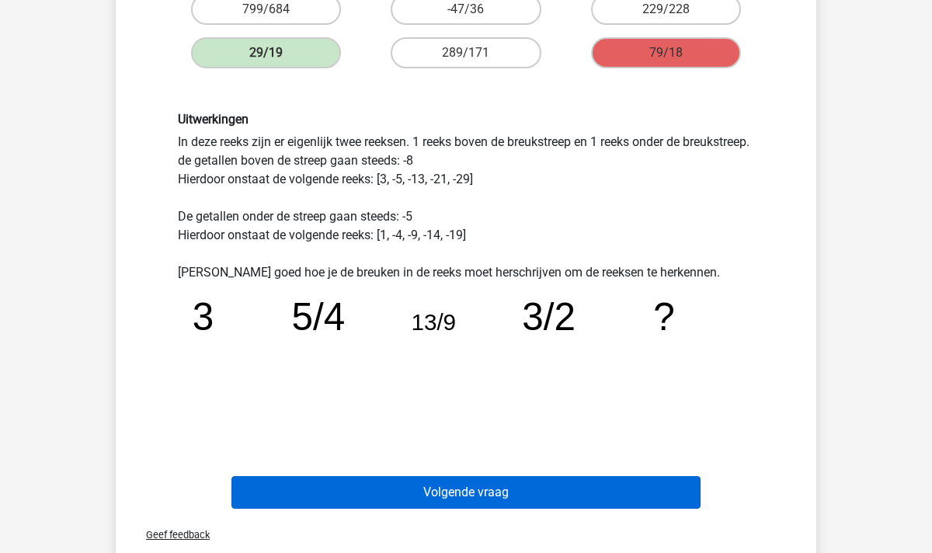
click at [457, 498] on button "Volgende vraag" at bounding box center [466, 492] width 470 height 33
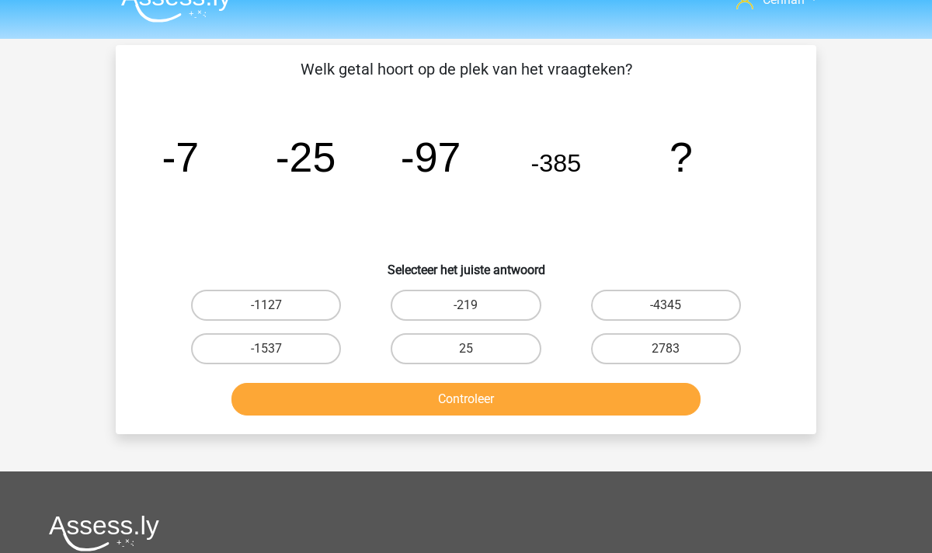
scroll to position [19, 0]
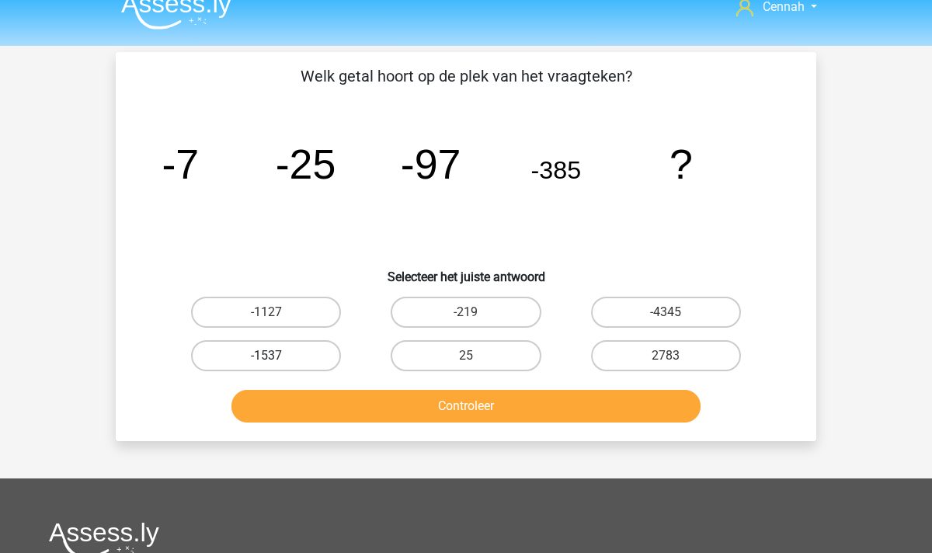
click at [279, 352] on label "-1537" at bounding box center [266, 355] width 150 height 31
click at [276, 356] on input "-1537" at bounding box center [271, 361] width 10 height 10
radio input "true"
click at [407, 414] on button "Controleer" at bounding box center [466, 406] width 470 height 33
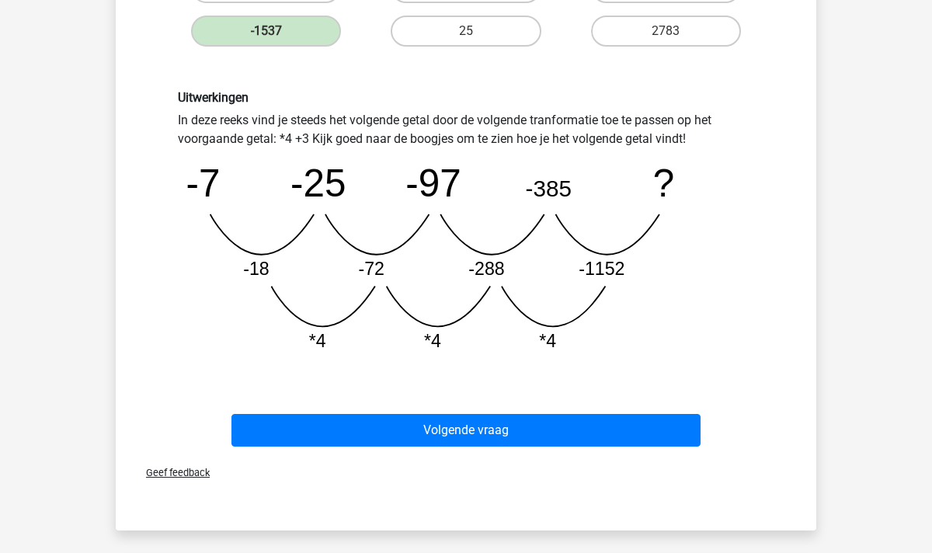
scroll to position [384, 0]
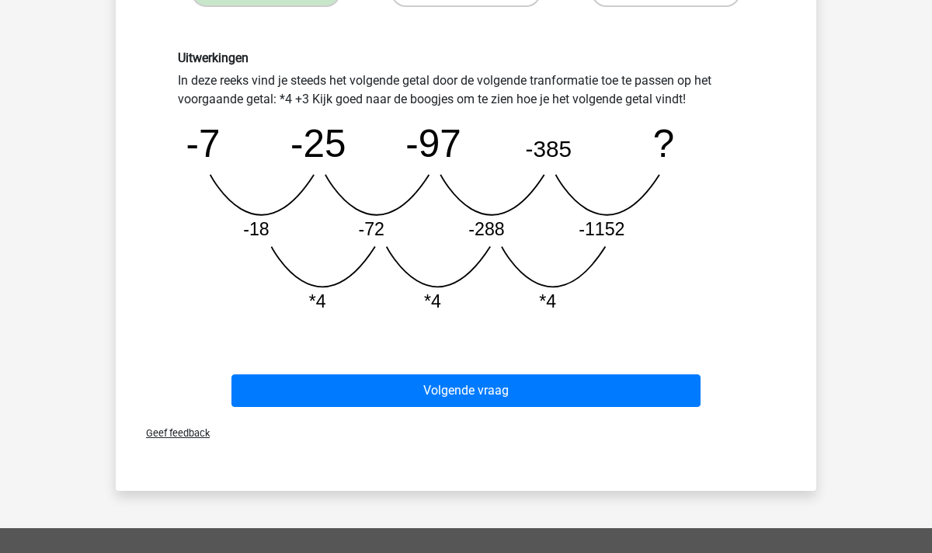
click at [484, 414] on div "Geef feedback" at bounding box center [466, 433] width 688 height 40
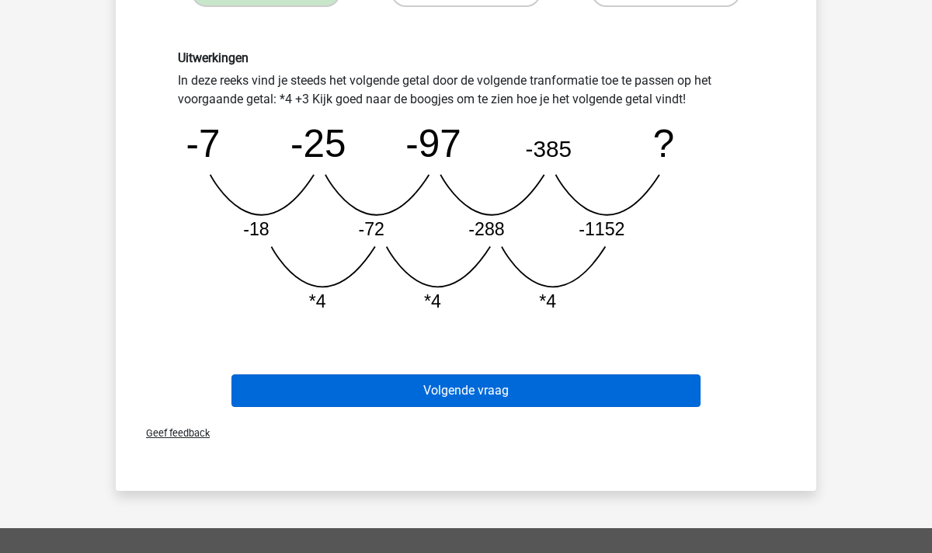
click at [481, 396] on button "Volgende vraag" at bounding box center [466, 390] width 470 height 33
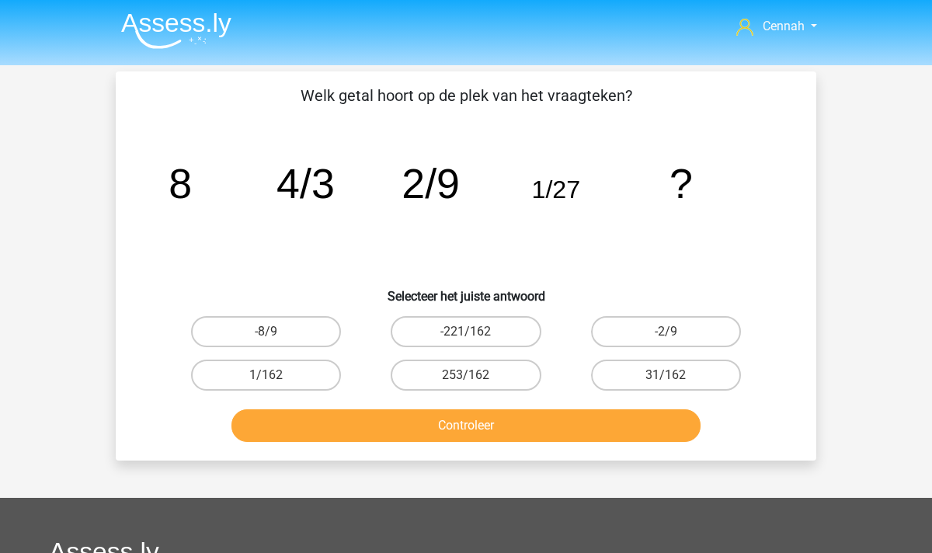
scroll to position [0, 0]
click at [638, 328] on label "-2/9" at bounding box center [666, 331] width 150 height 31
click at [666, 332] on input "-2/9" at bounding box center [671, 337] width 10 height 10
radio input "true"
click at [516, 417] on button "Controleer" at bounding box center [466, 425] width 470 height 33
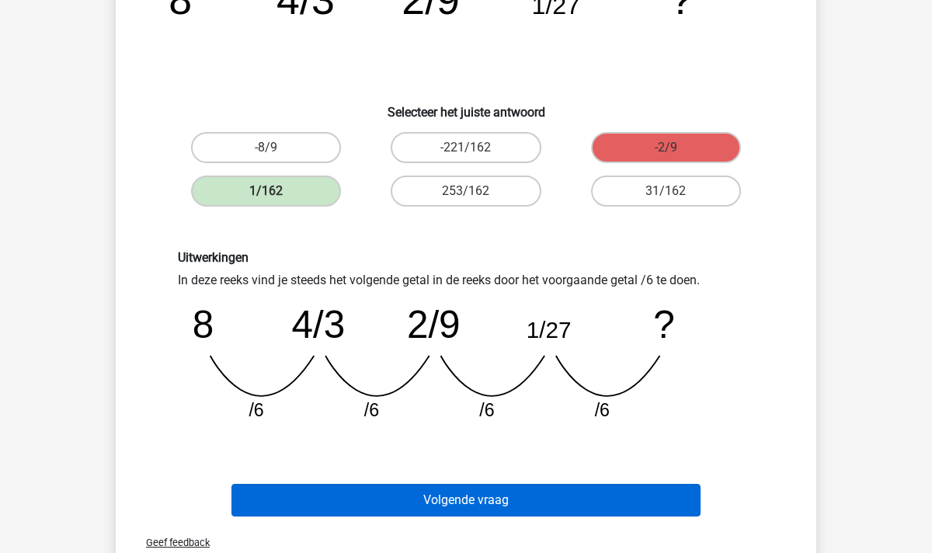
click at [471, 512] on button "Volgende vraag" at bounding box center [466, 500] width 470 height 33
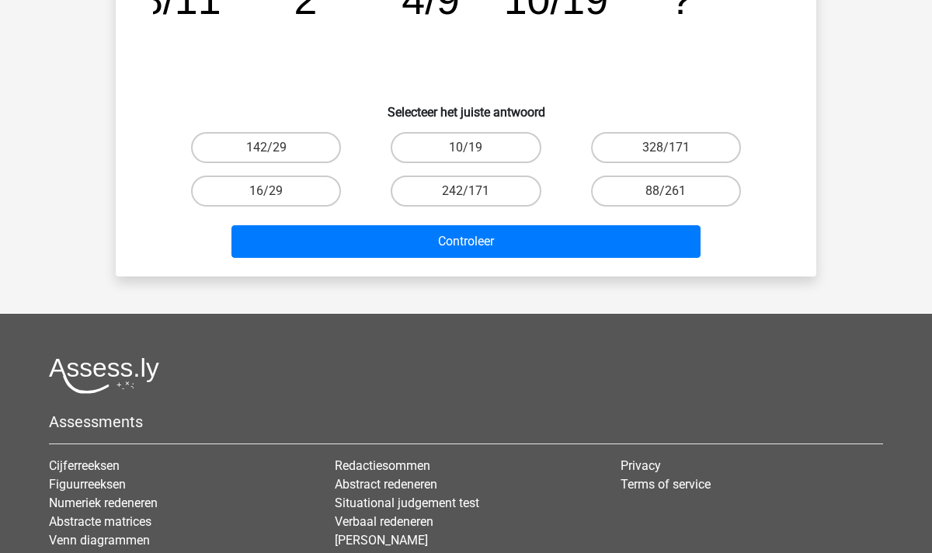
scroll to position [71, 0]
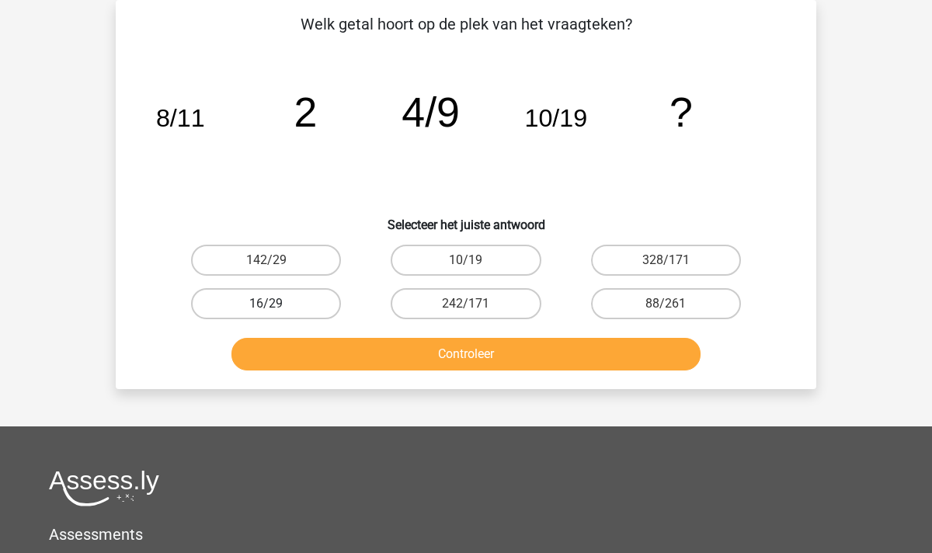
click at [296, 296] on label "16/29" at bounding box center [266, 303] width 150 height 31
click at [276, 304] on input "16/29" at bounding box center [271, 309] width 10 height 10
radio input "true"
click at [440, 348] on button "Controleer" at bounding box center [466, 354] width 470 height 33
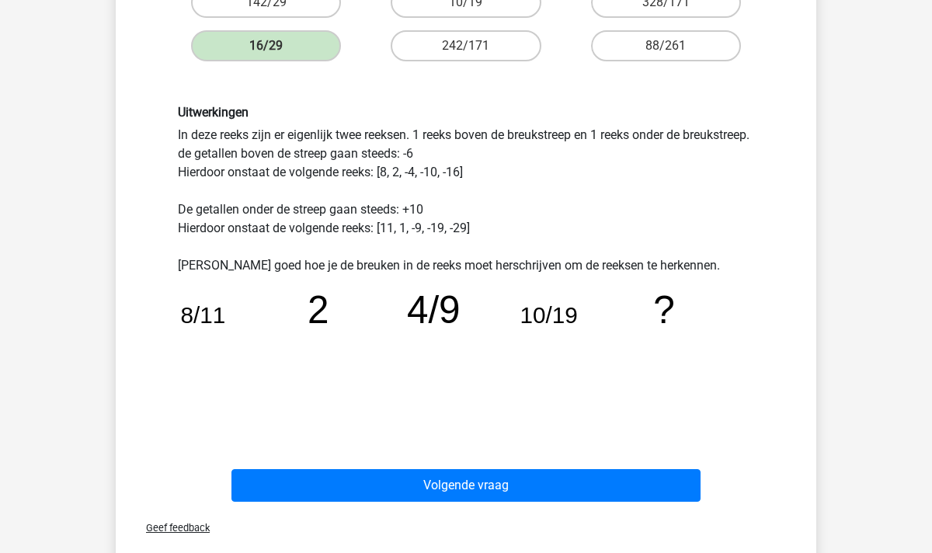
scroll to position [339, 0]
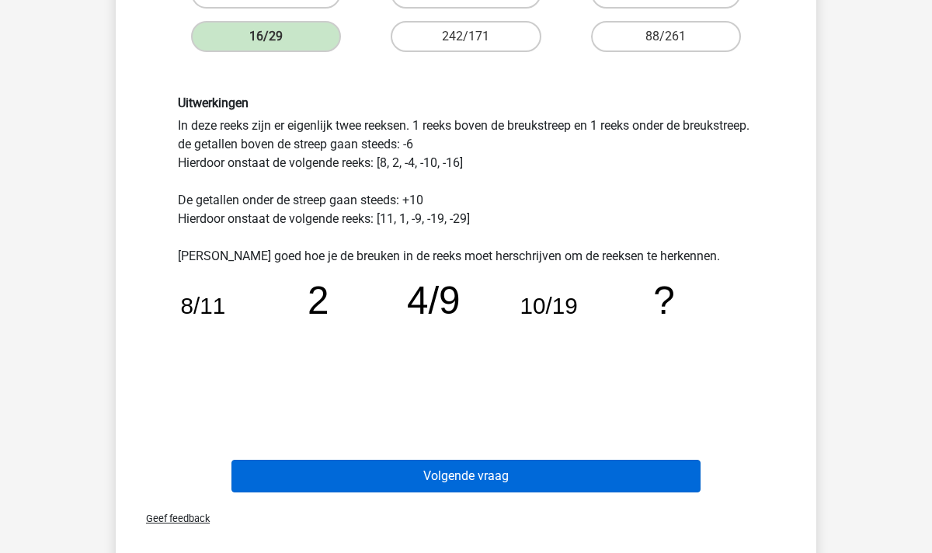
click at [462, 484] on button "Volgende vraag" at bounding box center [466, 476] width 470 height 33
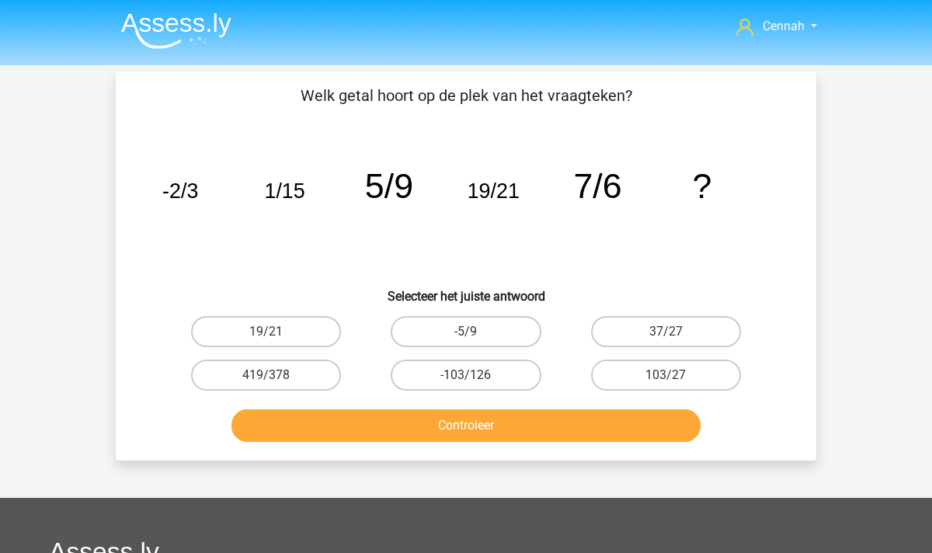
scroll to position [0, 0]
click at [169, 24] on img at bounding box center [176, 30] width 110 height 36
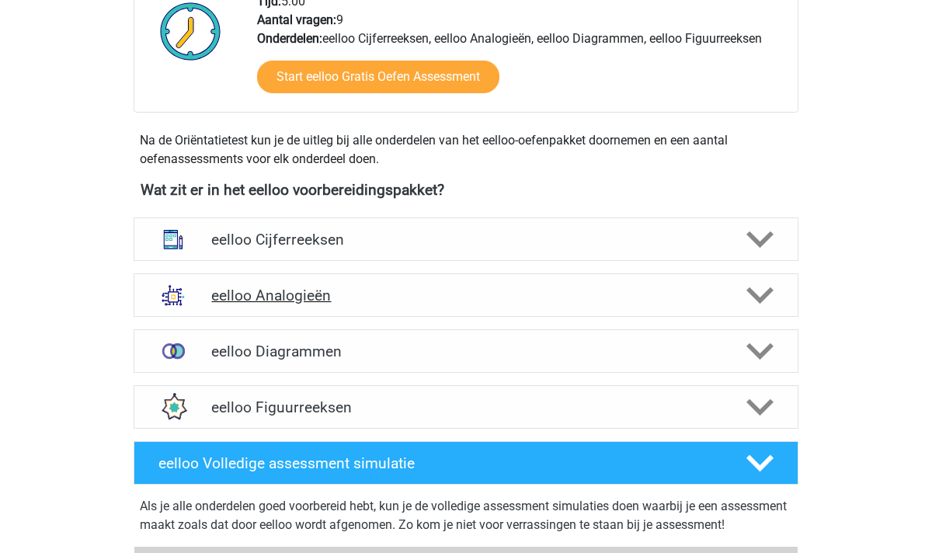
scroll to position [443, 0]
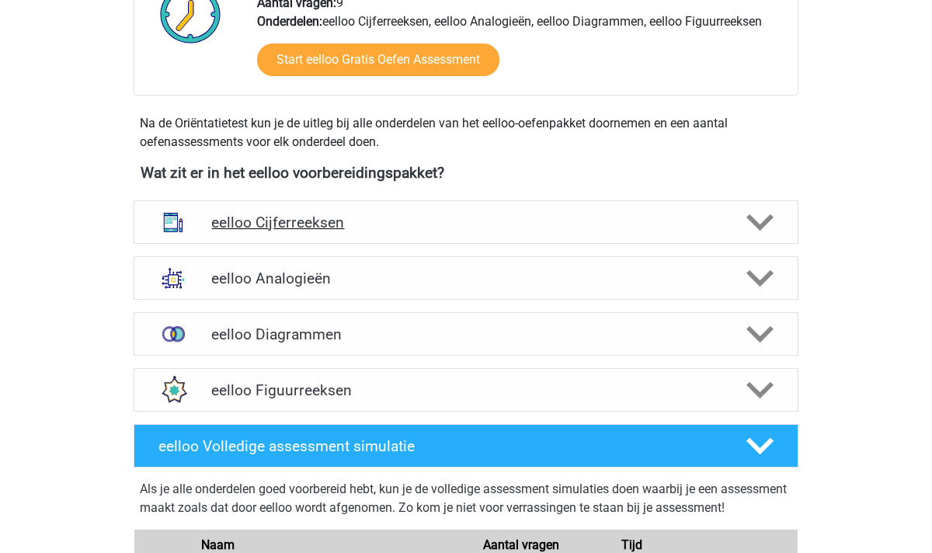
click at [756, 227] on polygon at bounding box center [759, 222] width 27 height 17
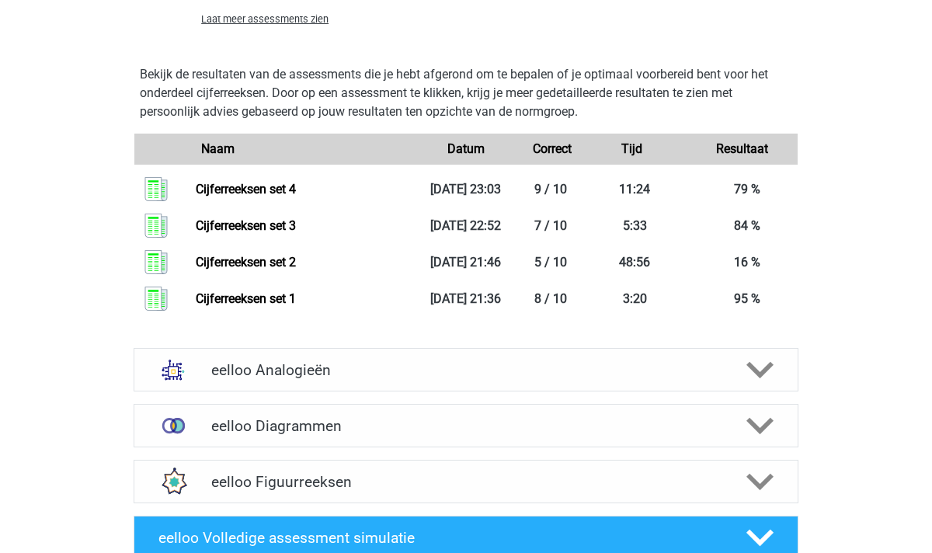
scroll to position [1415, 0]
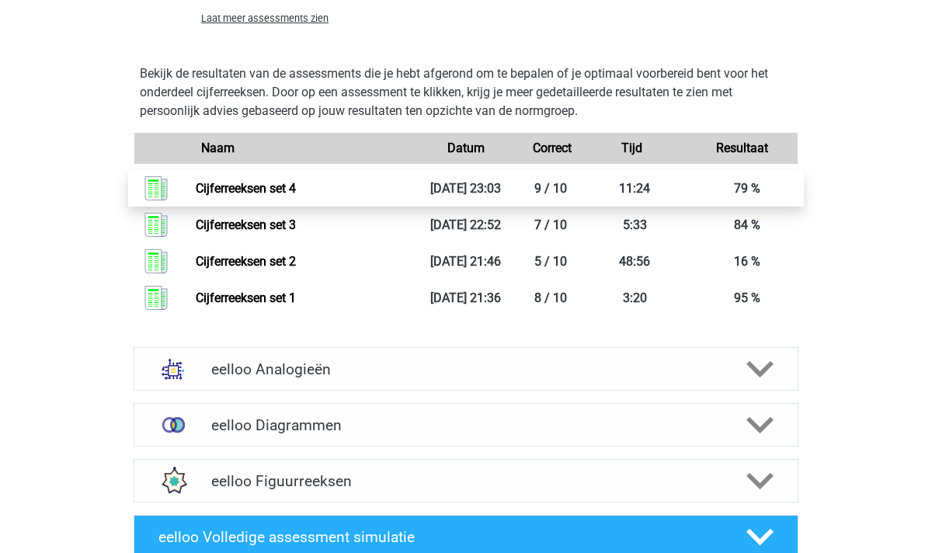
click at [296, 183] on link "Cijferreeksen set 4" at bounding box center [246, 188] width 100 height 15
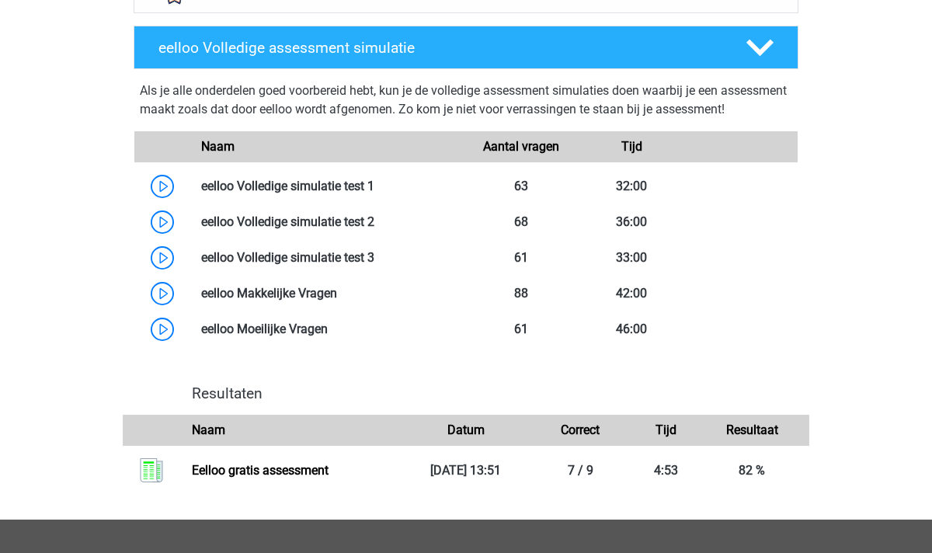
scroll to position [1899, 0]
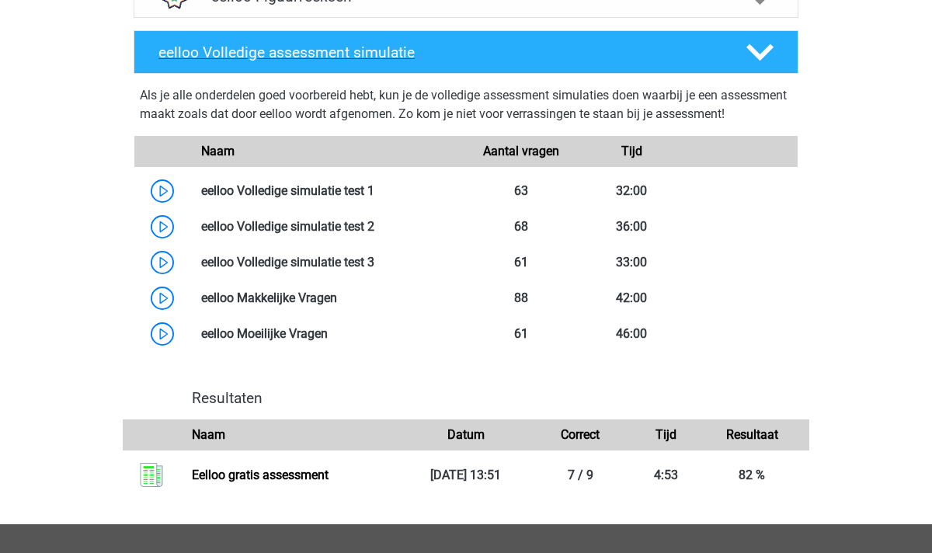
click at [765, 61] on polygon at bounding box center [759, 52] width 27 height 17
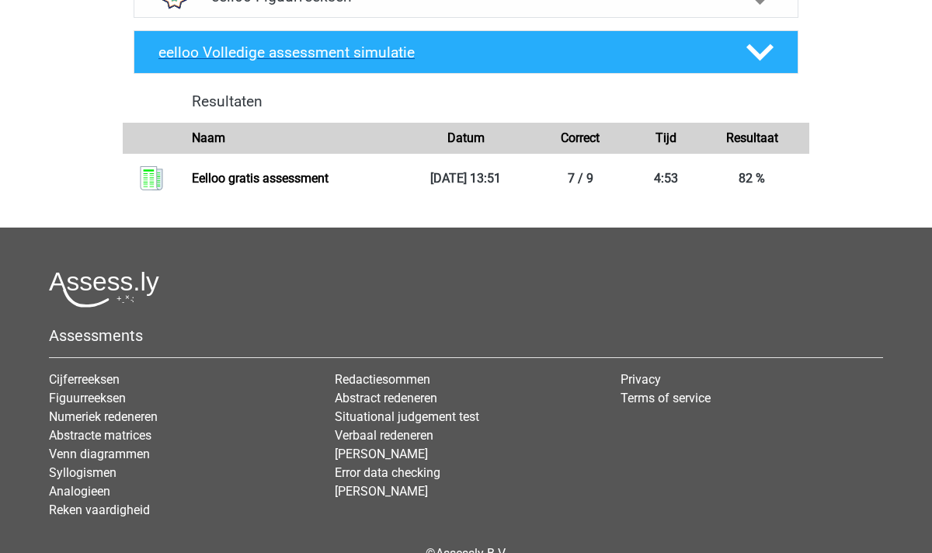
click at [765, 61] on polygon at bounding box center [759, 52] width 27 height 17
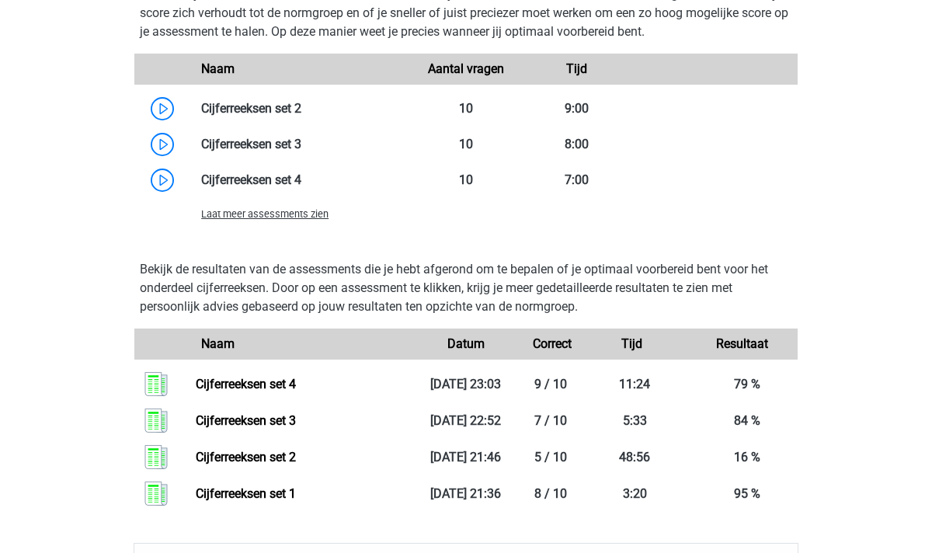
scroll to position [1217, 0]
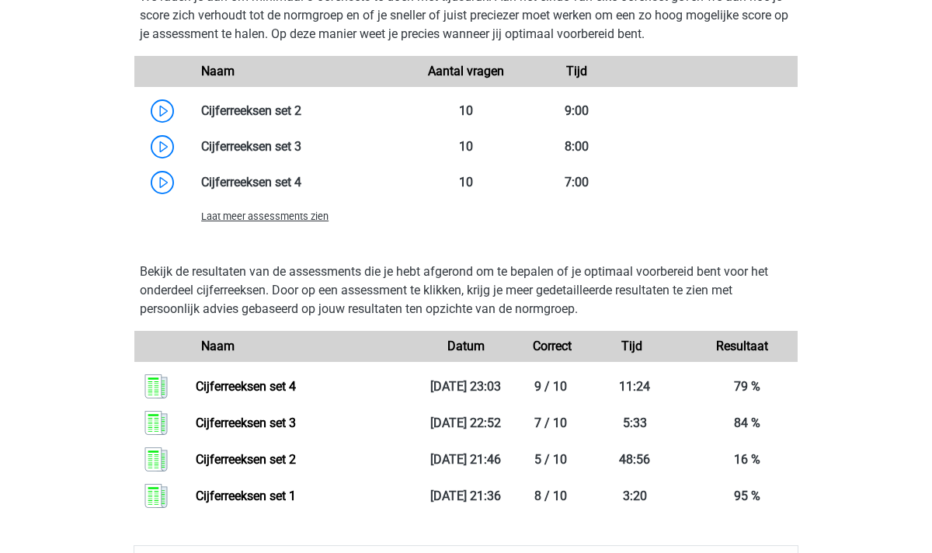
click at [283, 217] on span "Laat meer assessments zien" at bounding box center [264, 216] width 127 height 12
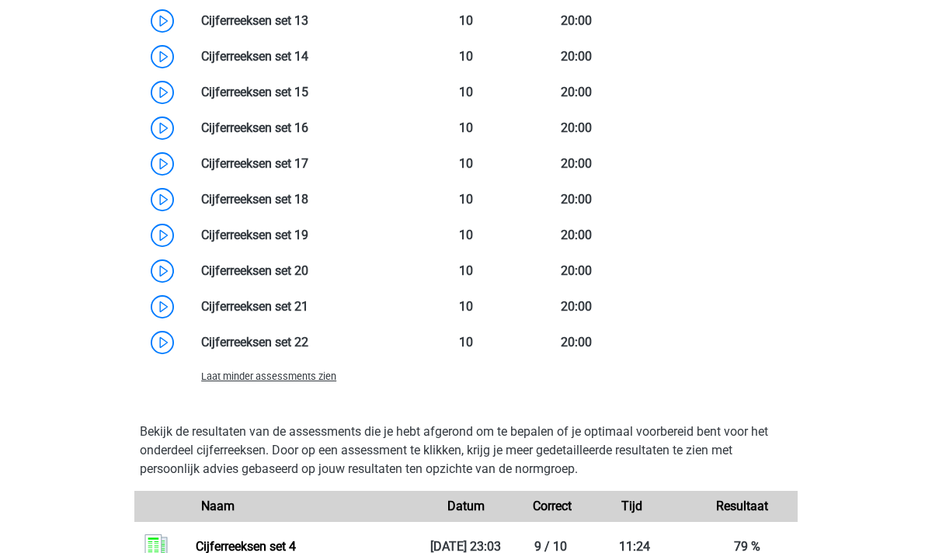
scroll to position [1716, 0]
